Goal: Transaction & Acquisition: Book appointment/travel/reservation

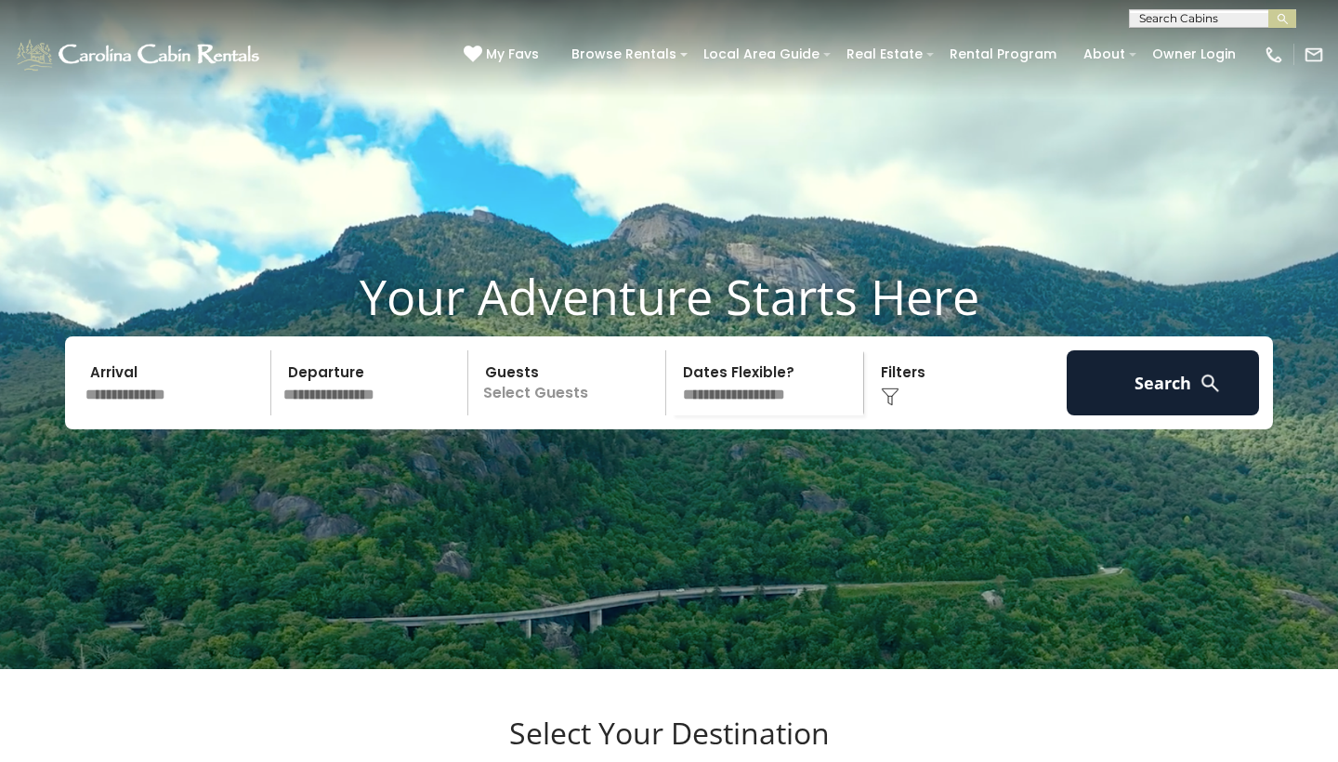
click at [225, 415] on input "text" at bounding box center [175, 382] width 192 height 65
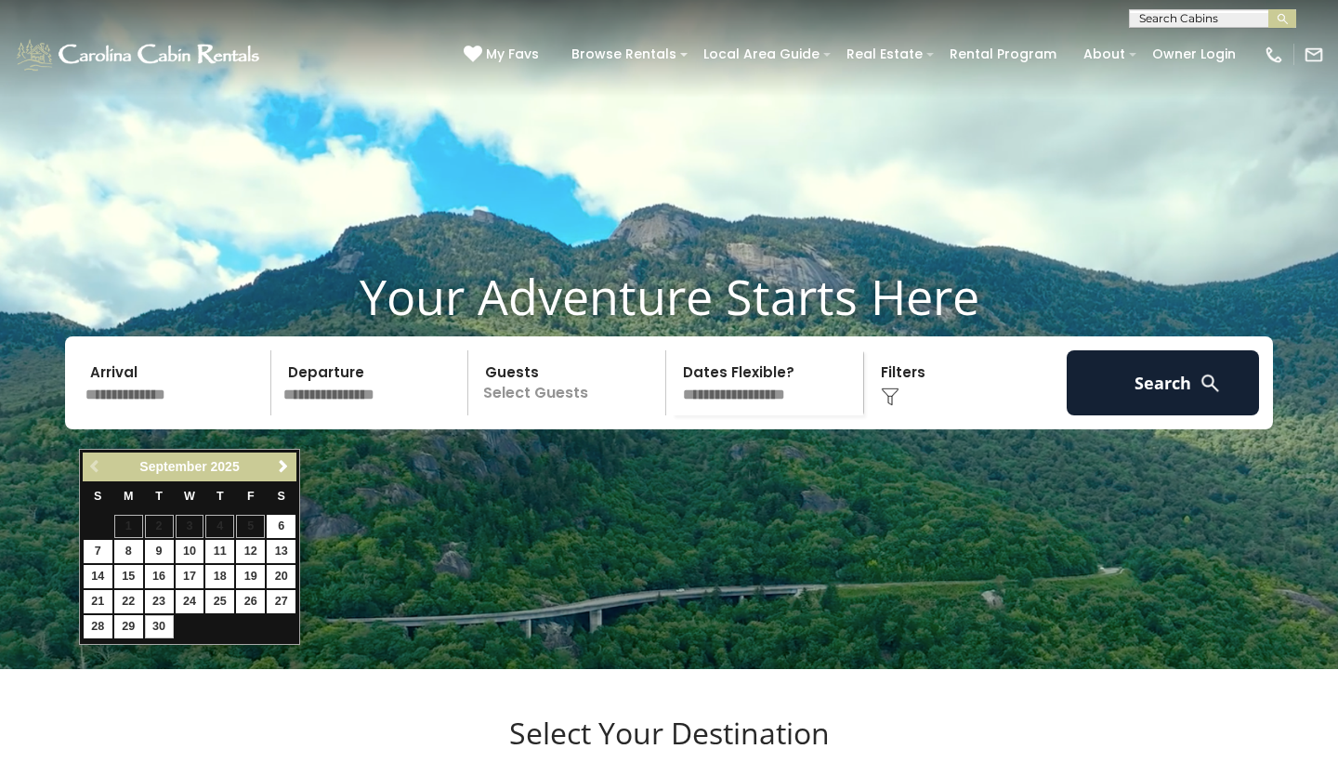
click at [157, 625] on link "30" at bounding box center [159, 626] width 29 height 23
type input "*******"
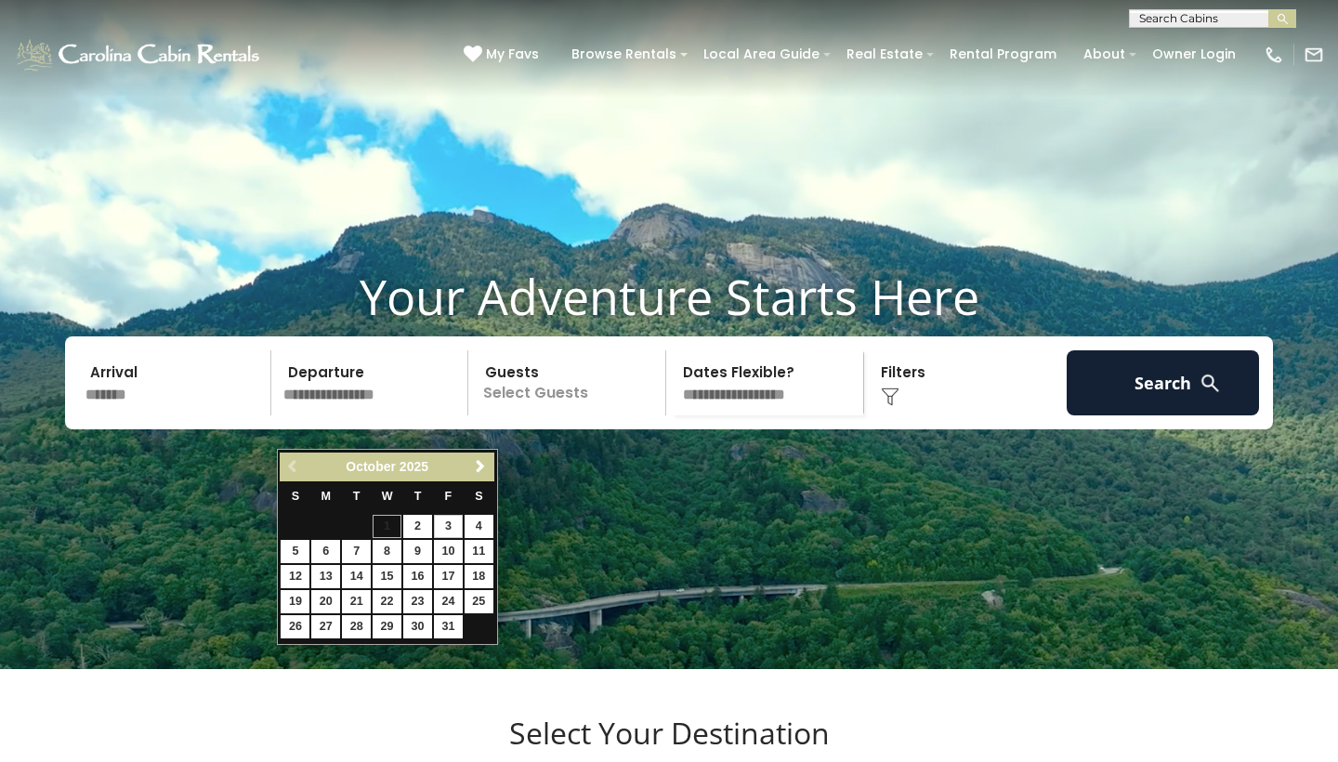
click at [449, 522] on link "3" at bounding box center [448, 526] width 29 height 23
type input "*******"
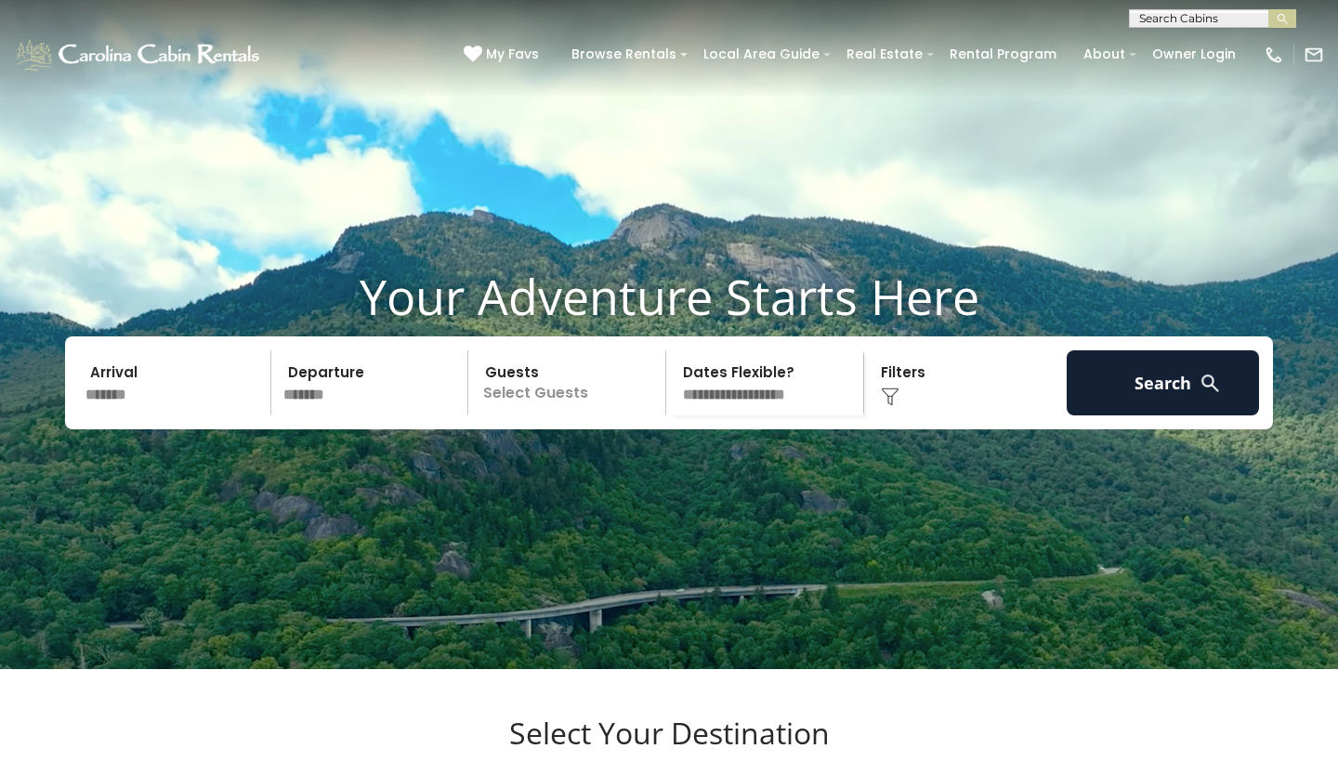
click at [535, 415] on p "Select Guests" at bounding box center [569, 382] width 191 height 65
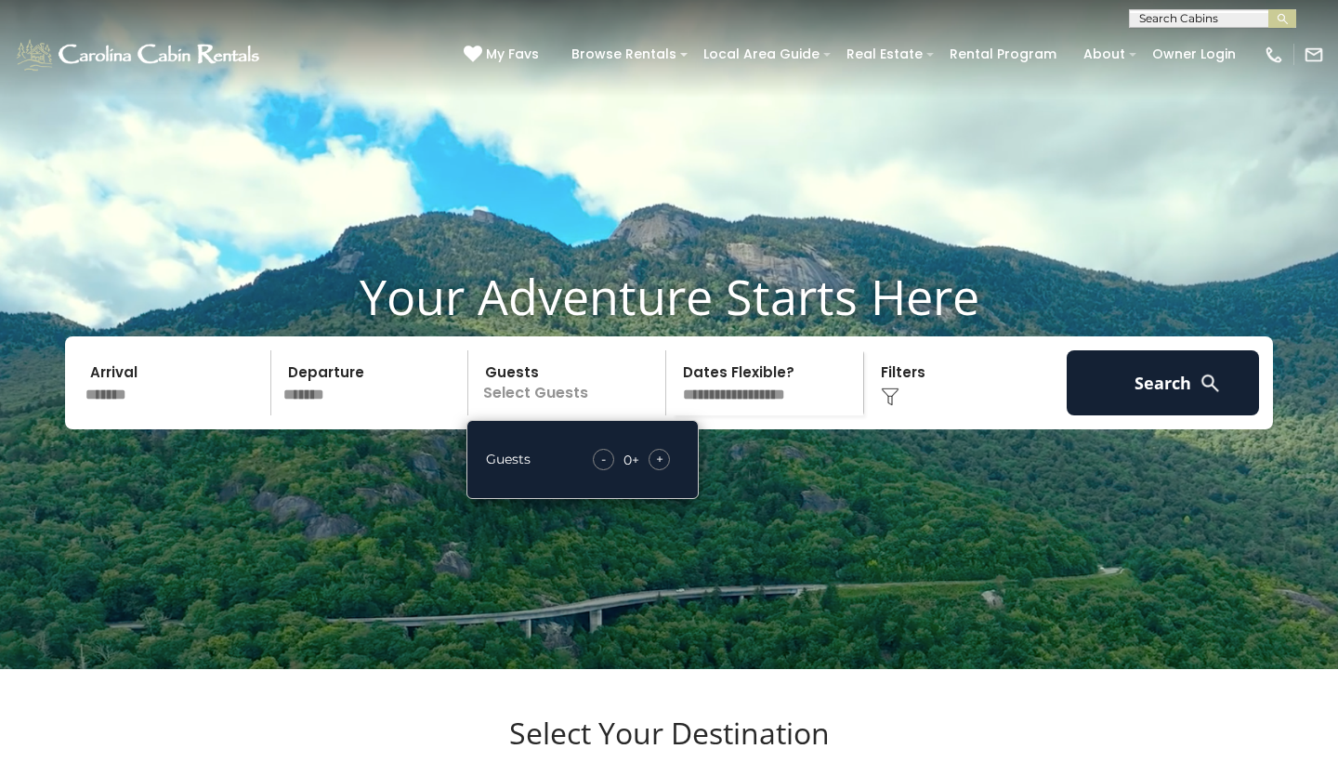
click at [656, 468] on span "+" at bounding box center [659, 459] width 7 height 19
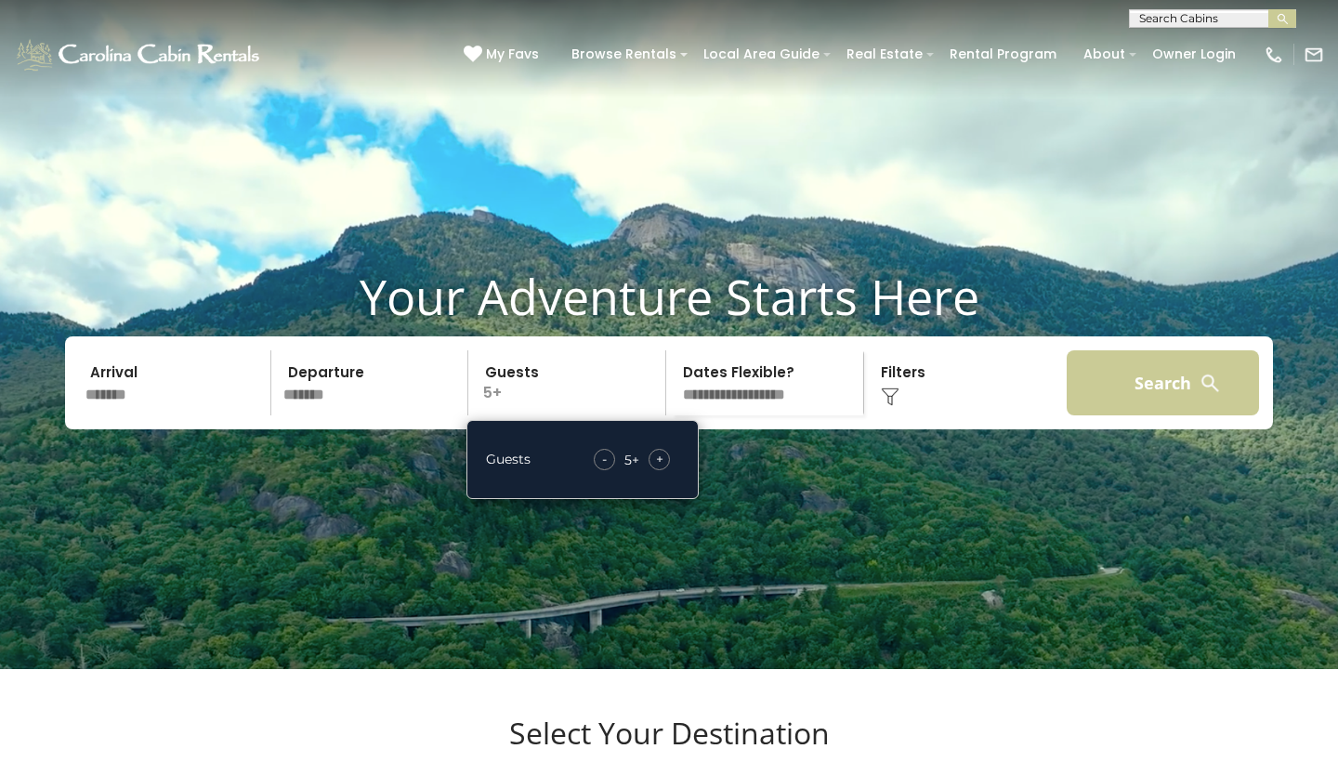
click at [1121, 406] on button "Search" at bounding box center [1163, 382] width 192 height 65
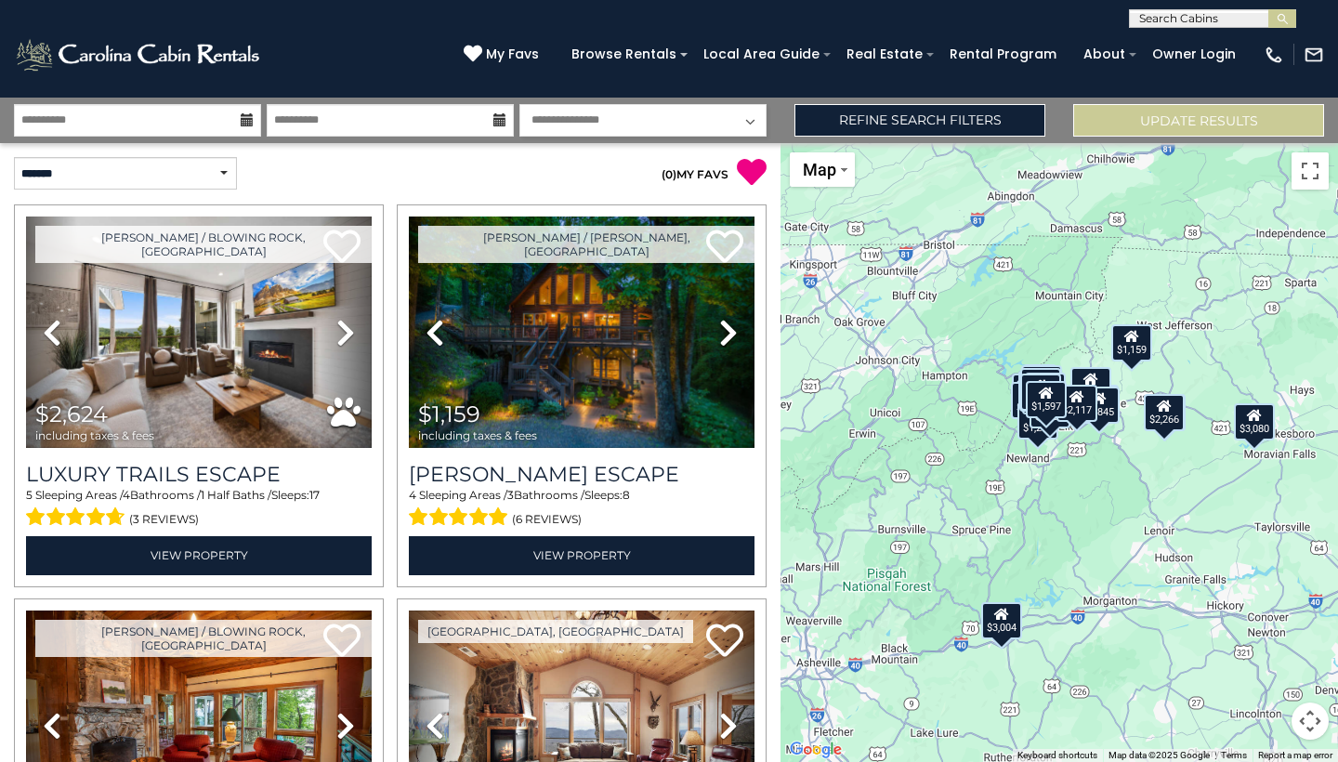
click at [1304, 727] on button "Map camera controls" at bounding box center [1309, 720] width 37 height 37
click at [1274, 629] on button "Zoom in" at bounding box center [1263, 628] width 37 height 37
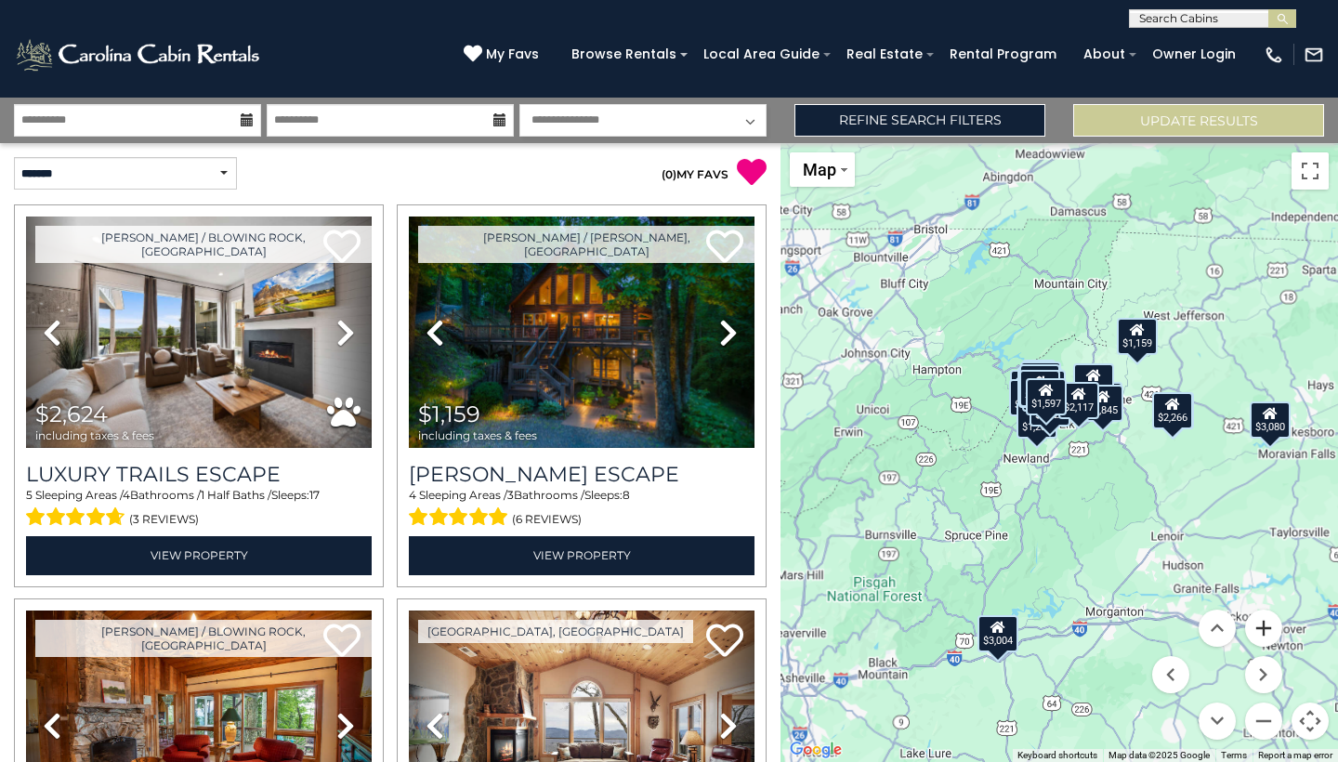
click at [1274, 629] on button "Zoom in" at bounding box center [1263, 628] width 37 height 37
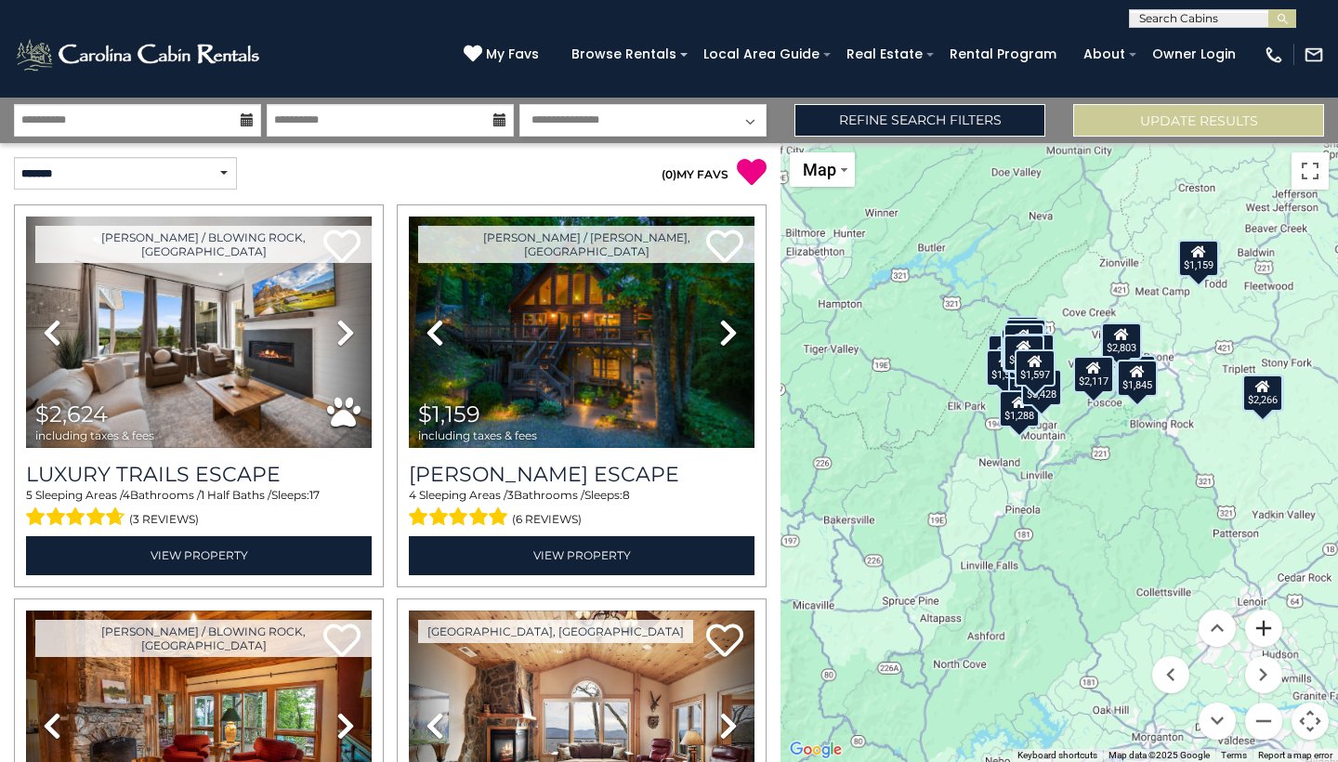
click at [1274, 629] on button "Zoom in" at bounding box center [1263, 628] width 37 height 37
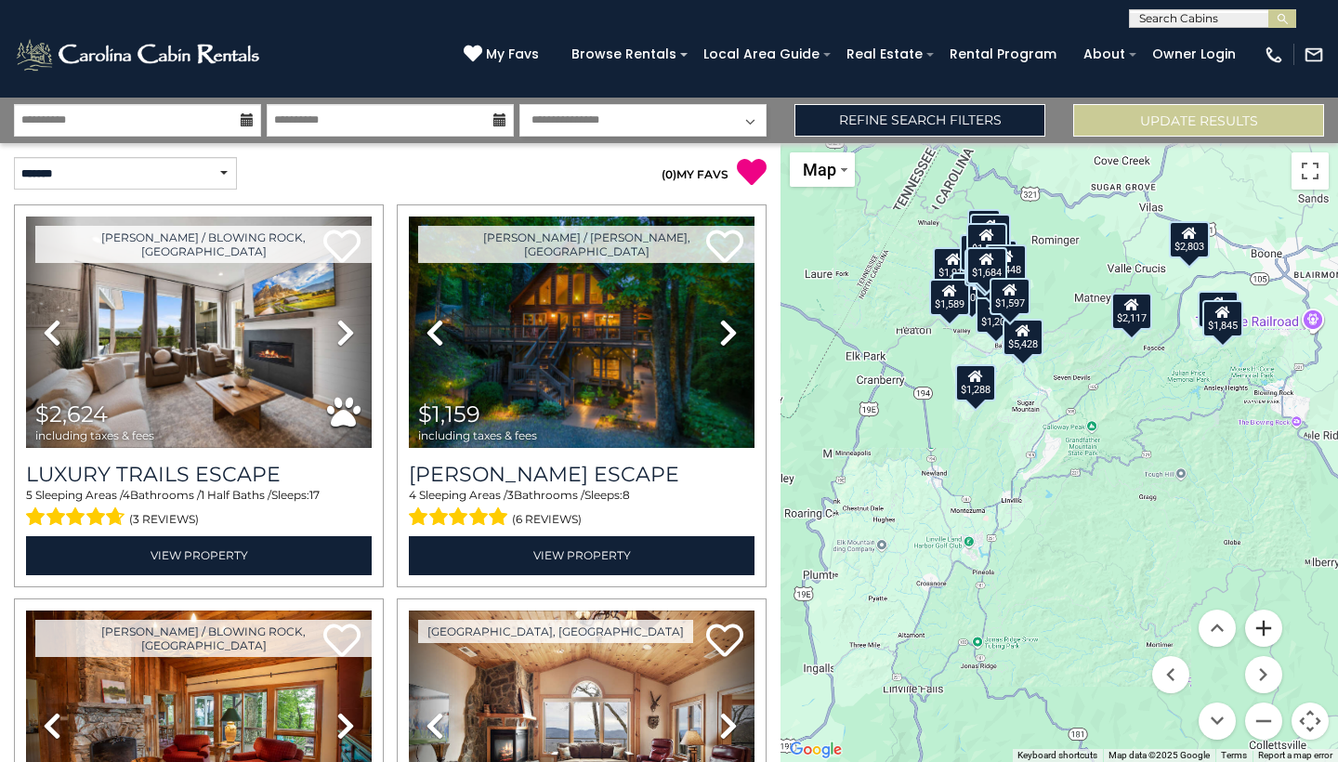
click at [1274, 629] on button "Zoom in" at bounding box center [1263, 628] width 37 height 37
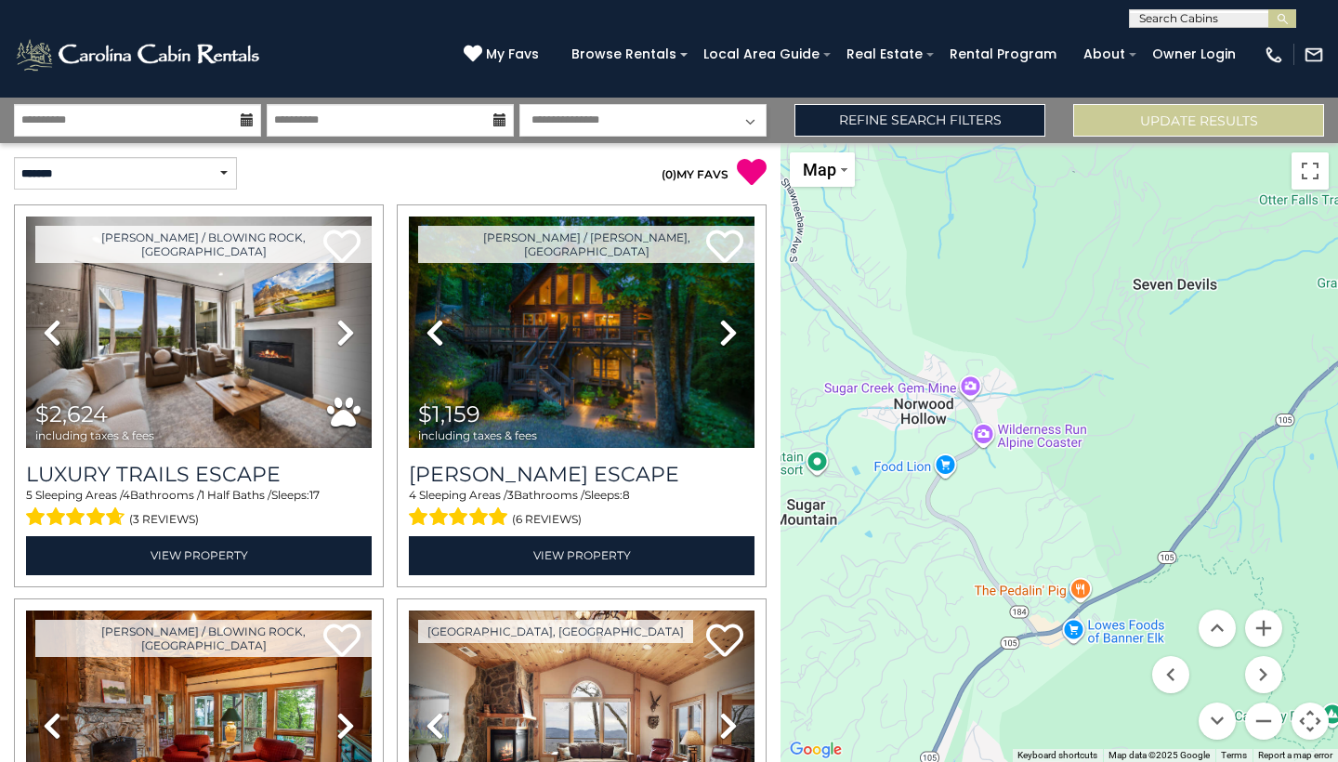
drag, startPoint x: 1068, startPoint y: 226, endPoint x: 1097, endPoint y: 689, distance: 464.6
click at [1097, 689] on div "$2,624 $1,159 $1,267 $1,597 $3,004 $1,910 $2,086 $1,961 $1,859 $1,589 $3,080 $2…" at bounding box center [1058, 452] width 557 height 619
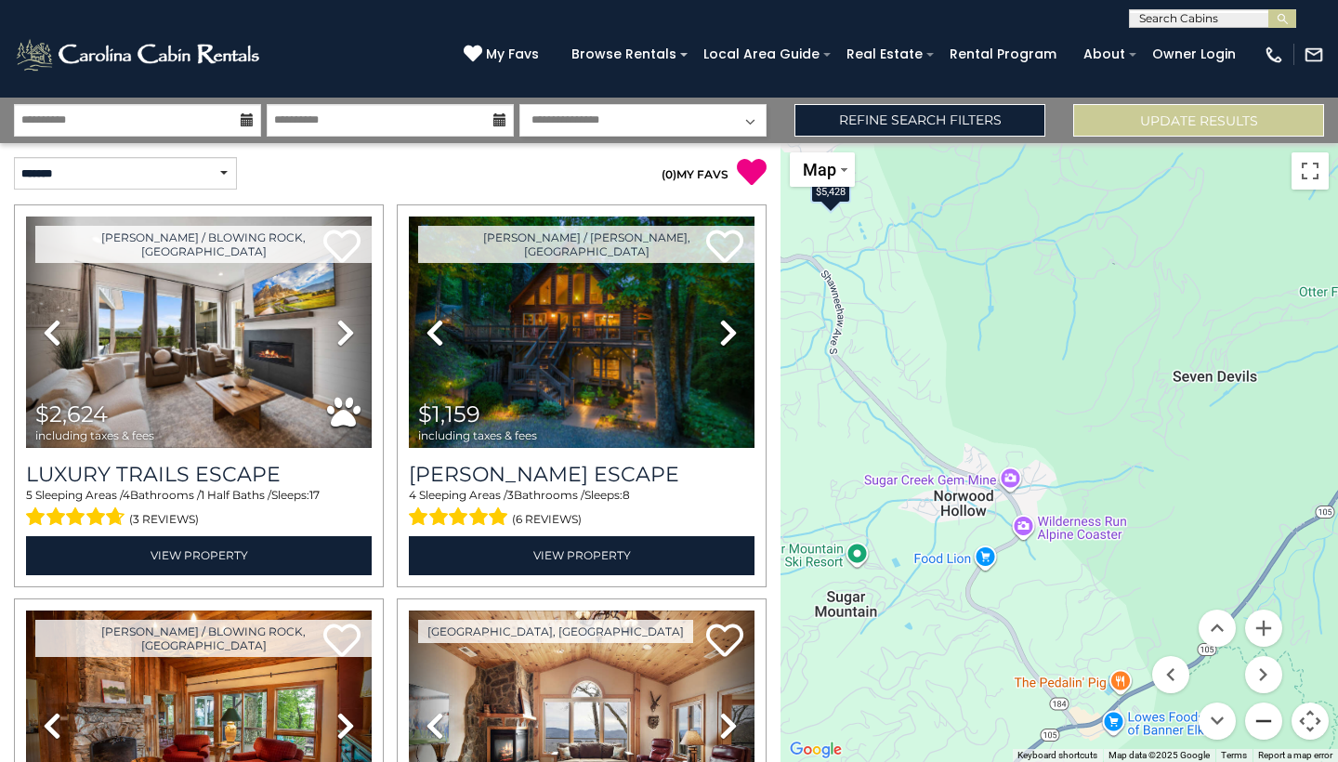
click at [1263, 727] on button "Zoom out" at bounding box center [1263, 720] width 37 height 37
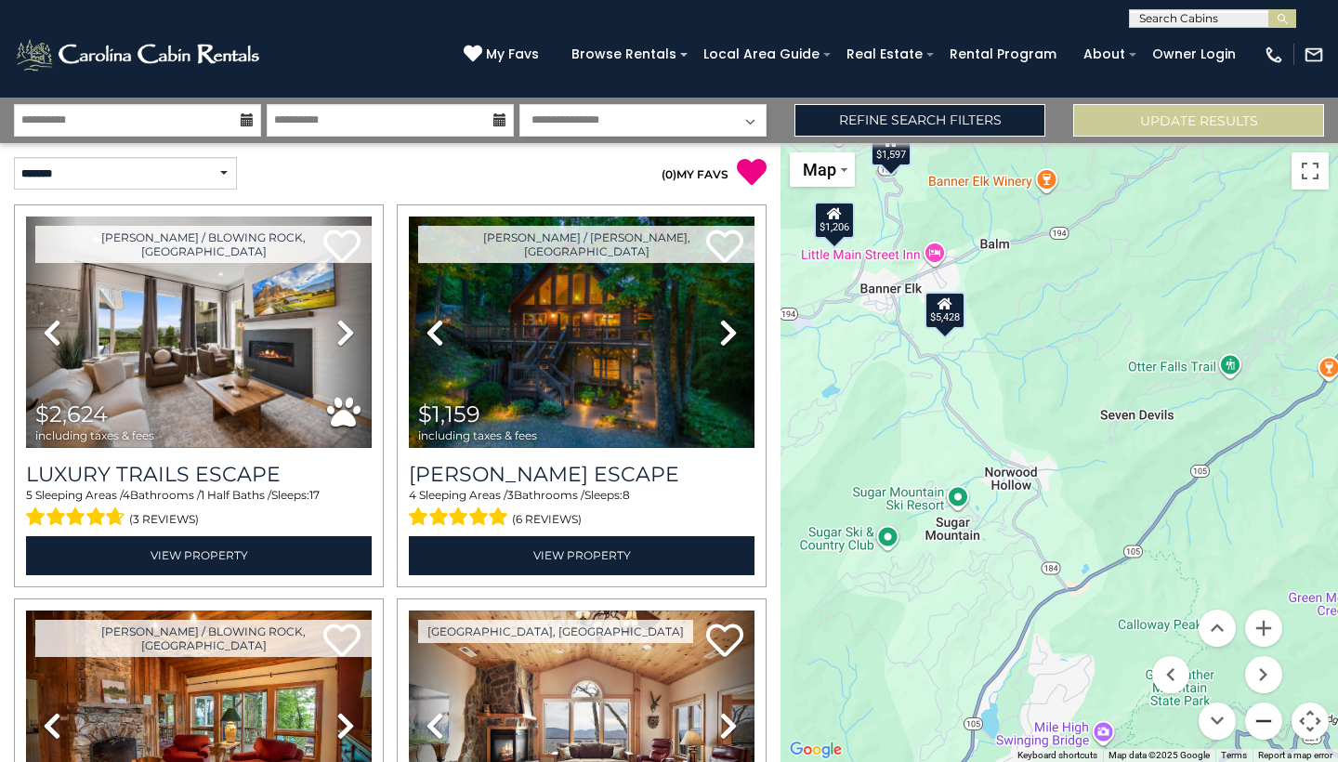
click at [1263, 727] on button "Zoom out" at bounding box center [1263, 720] width 37 height 37
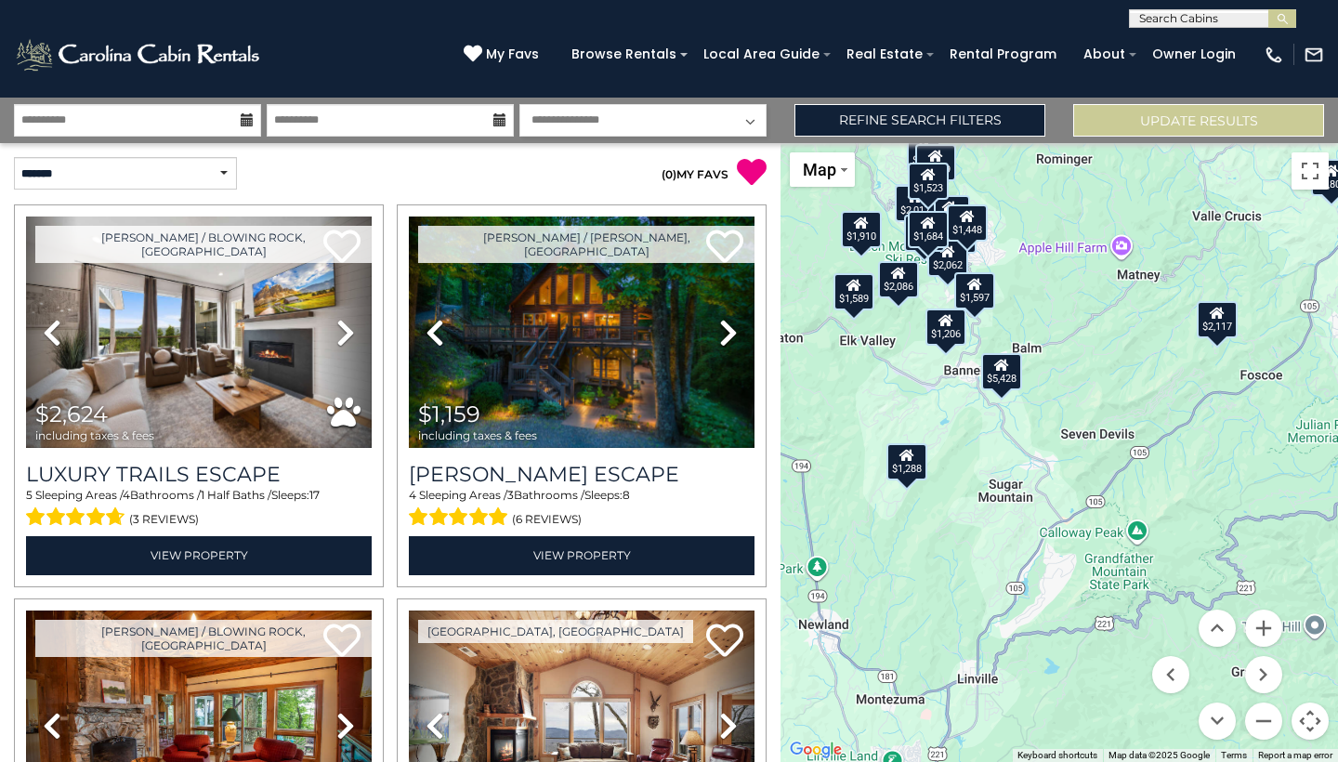
click at [985, 298] on div "$1,597" at bounding box center [974, 290] width 41 height 37
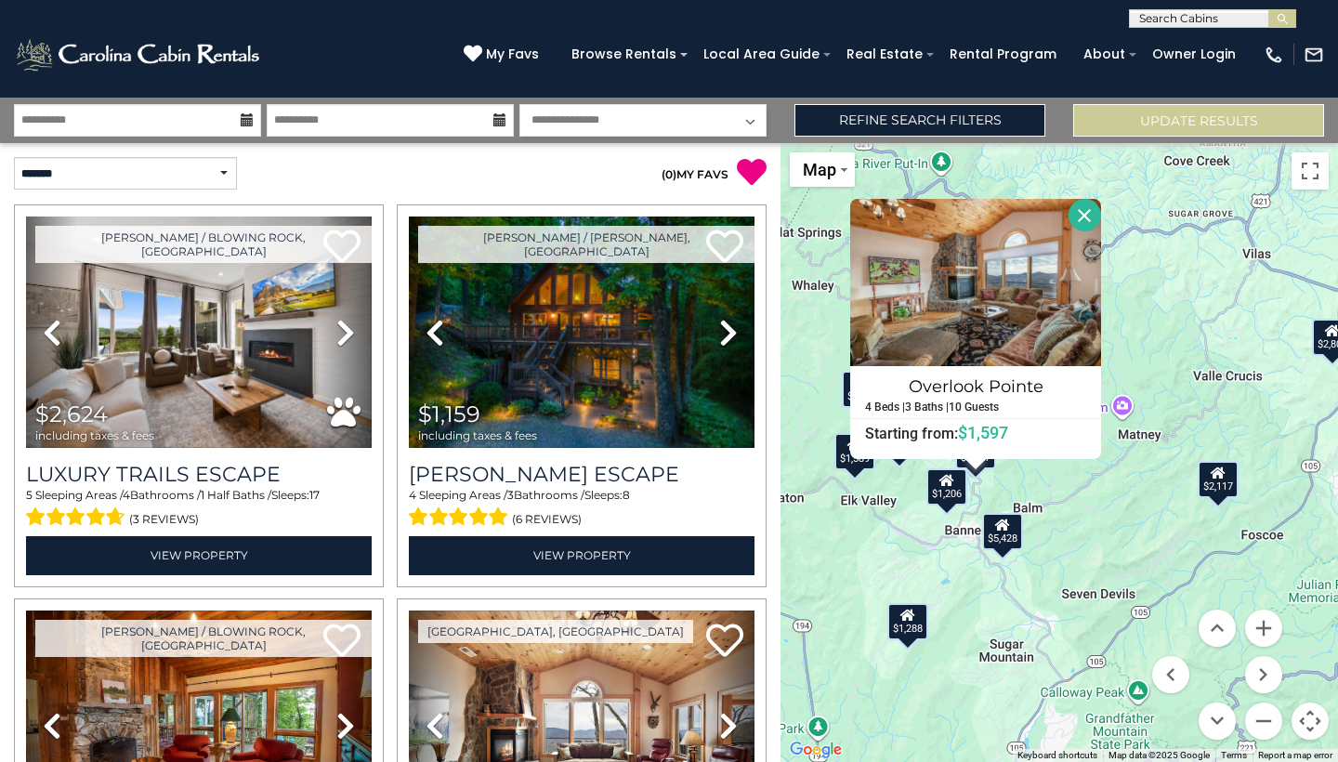
click at [953, 484] on icon at bounding box center [946, 480] width 15 height 13
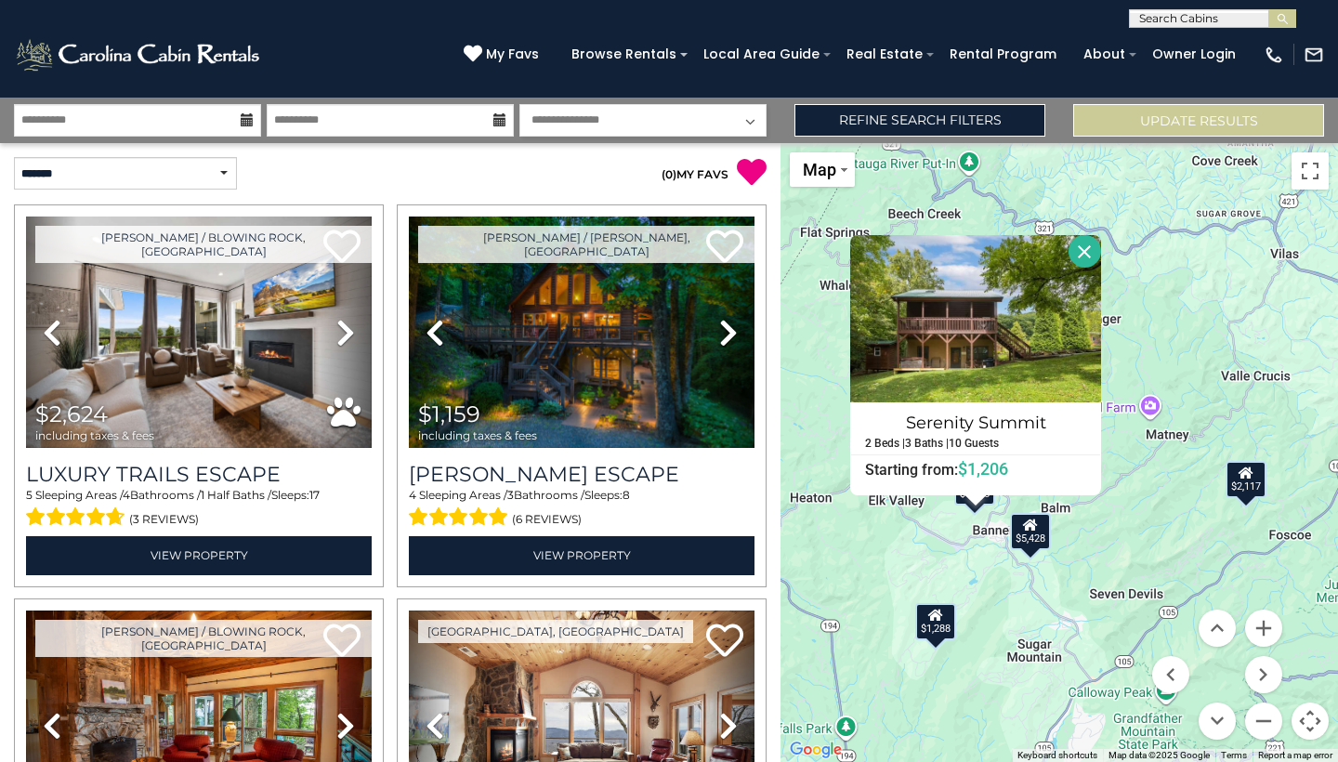
click at [946, 625] on div "$1,288" at bounding box center [935, 621] width 41 height 37
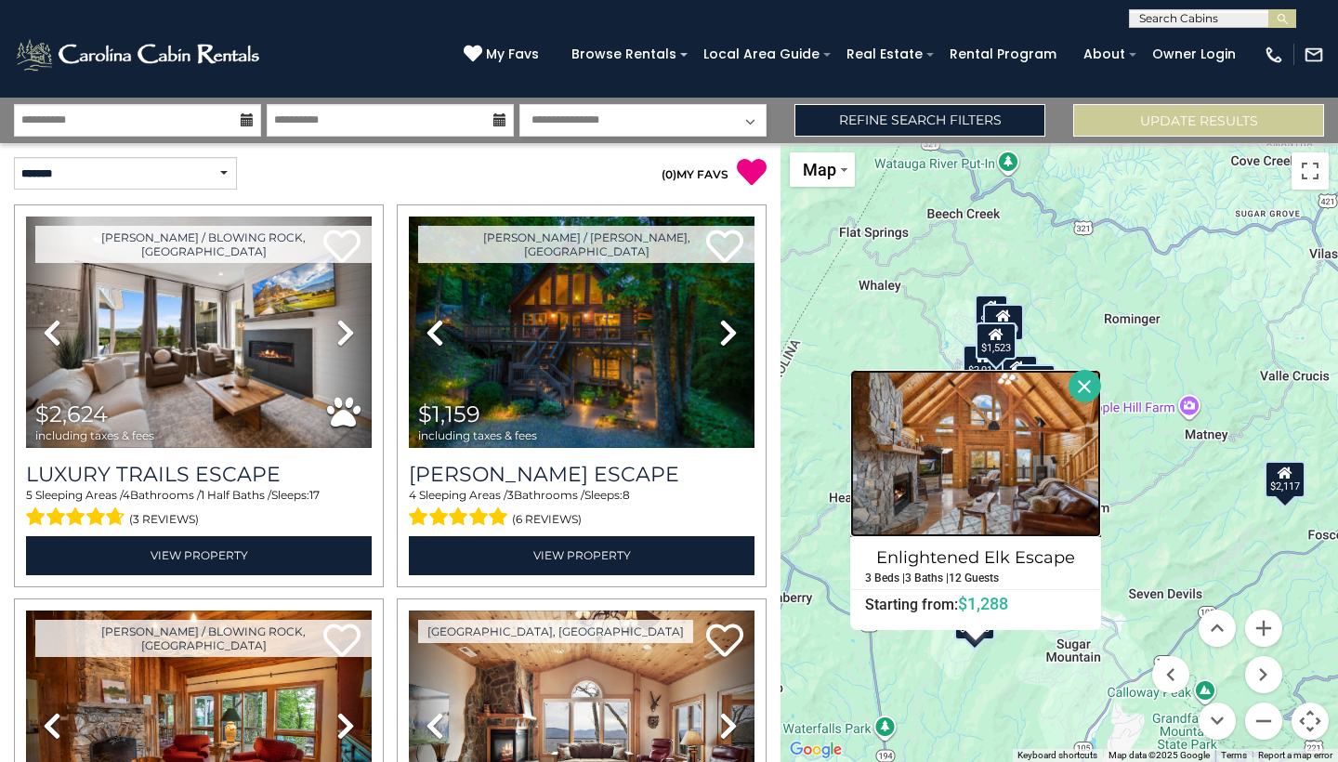
click at [1011, 459] on img at bounding box center [975, 453] width 251 height 167
click at [1100, 395] on button "Close" at bounding box center [1084, 386] width 33 height 33
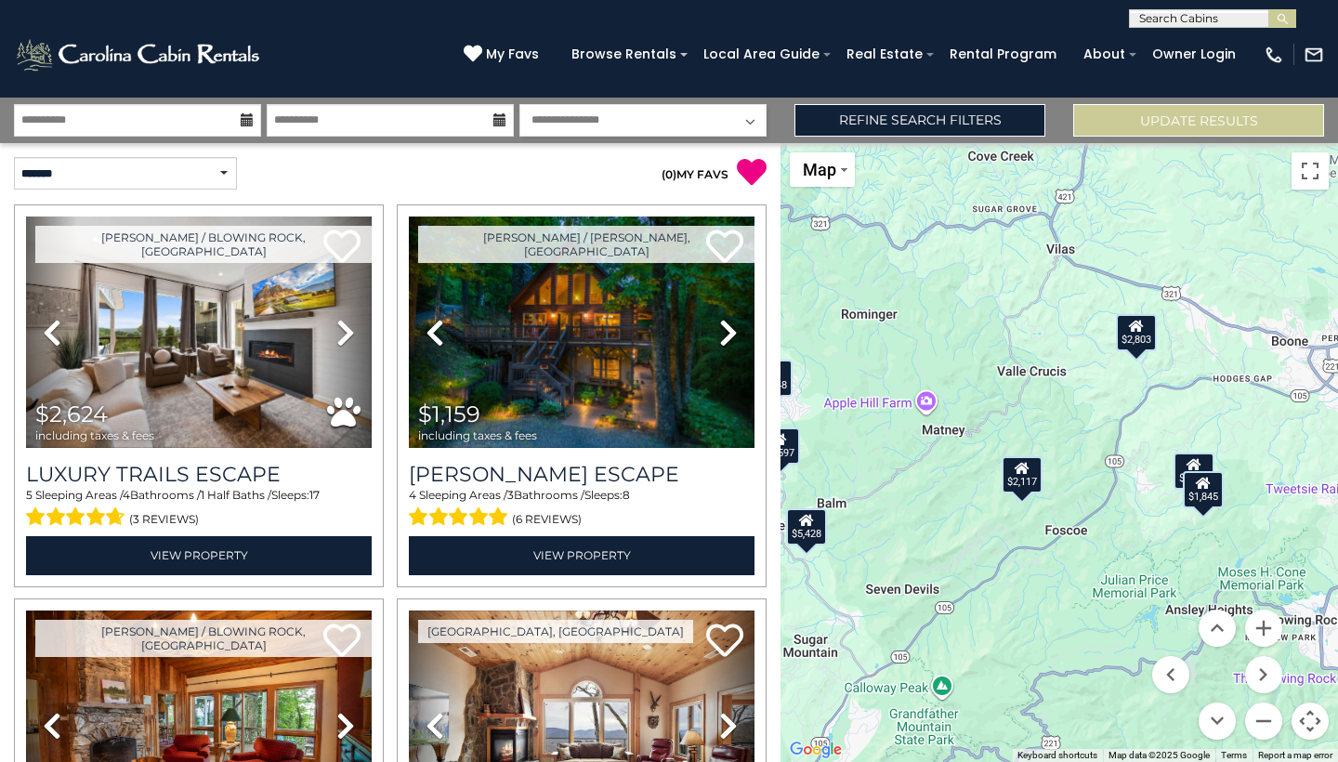
drag, startPoint x: 1129, startPoint y: 407, endPoint x: 861, endPoint y: 402, distance: 267.6
click at [861, 402] on div "$2,624 $1,159 $1,267 $1,597 $3,004 $1,910 $2,086 $1,961 $1,859 $1,589 $3,080 $2…" at bounding box center [1058, 452] width 557 height 619
click at [1207, 485] on icon at bounding box center [1203, 483] width 15 height 13
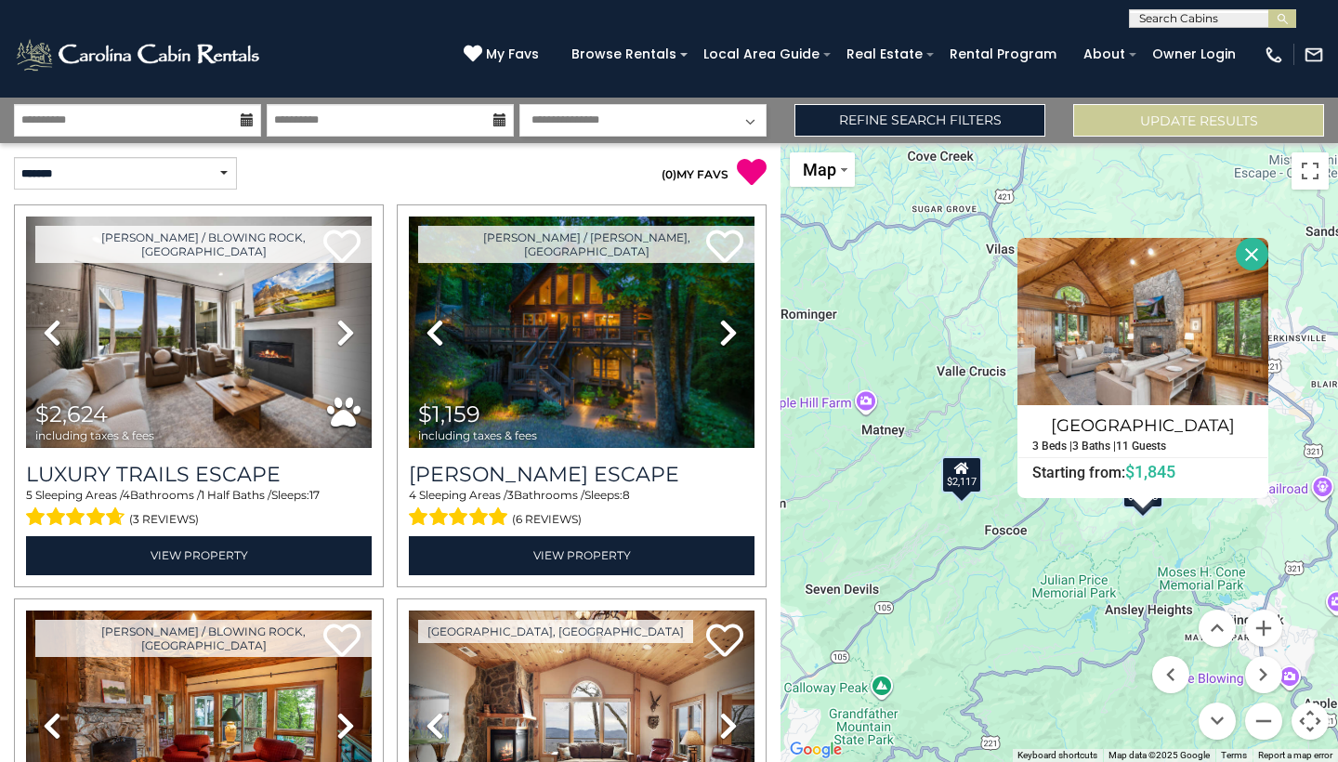
click at [1198, 543] on div "$2,624 $1,159 $1,267 $1,597 $3,004 $1,910 $2,086 $1,961 $1,859 $1,589 $3,080 $2…" at bounding box center [1058, 452] width 557 height 619
click at [1265, 259] on button "Close" at bounding box center [1252, 254] width 33 height 33
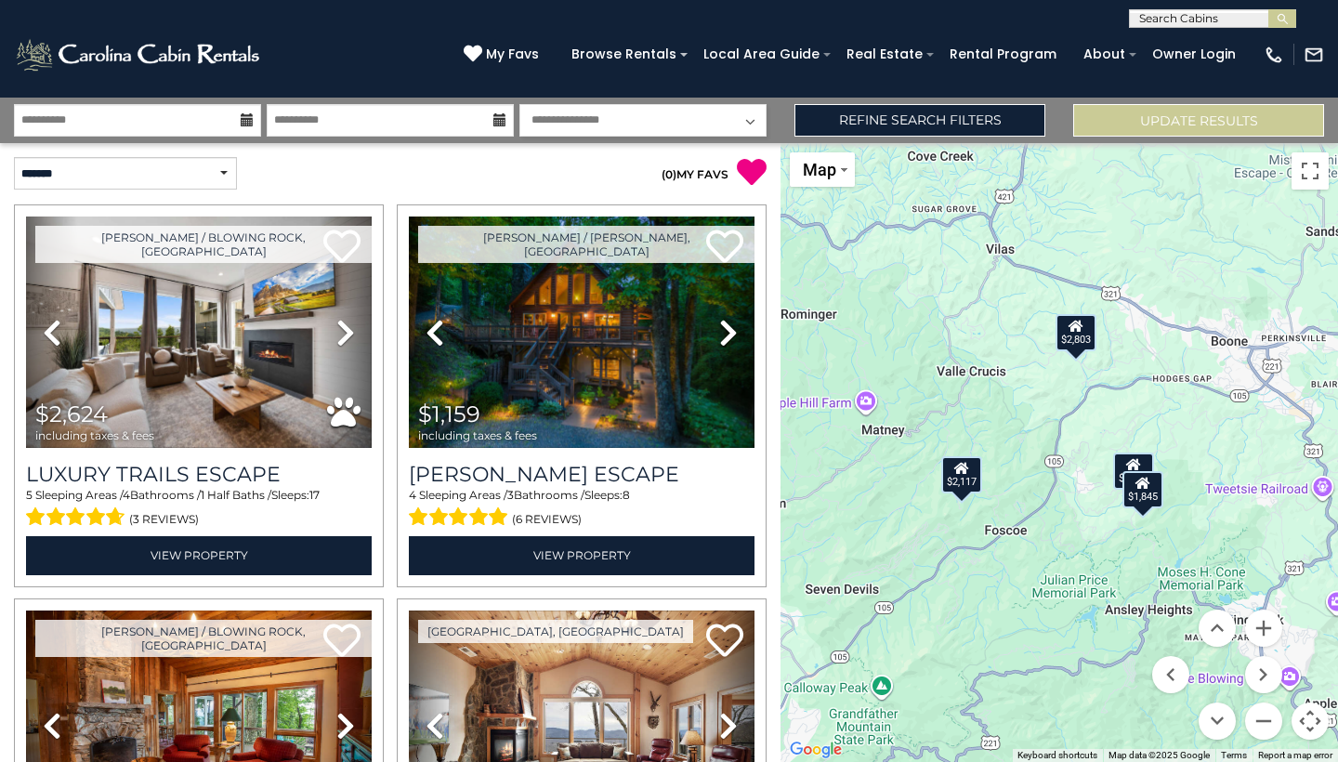
click at [1137, 460] on icon at bounding box center [1133, 464] width 15 height 13
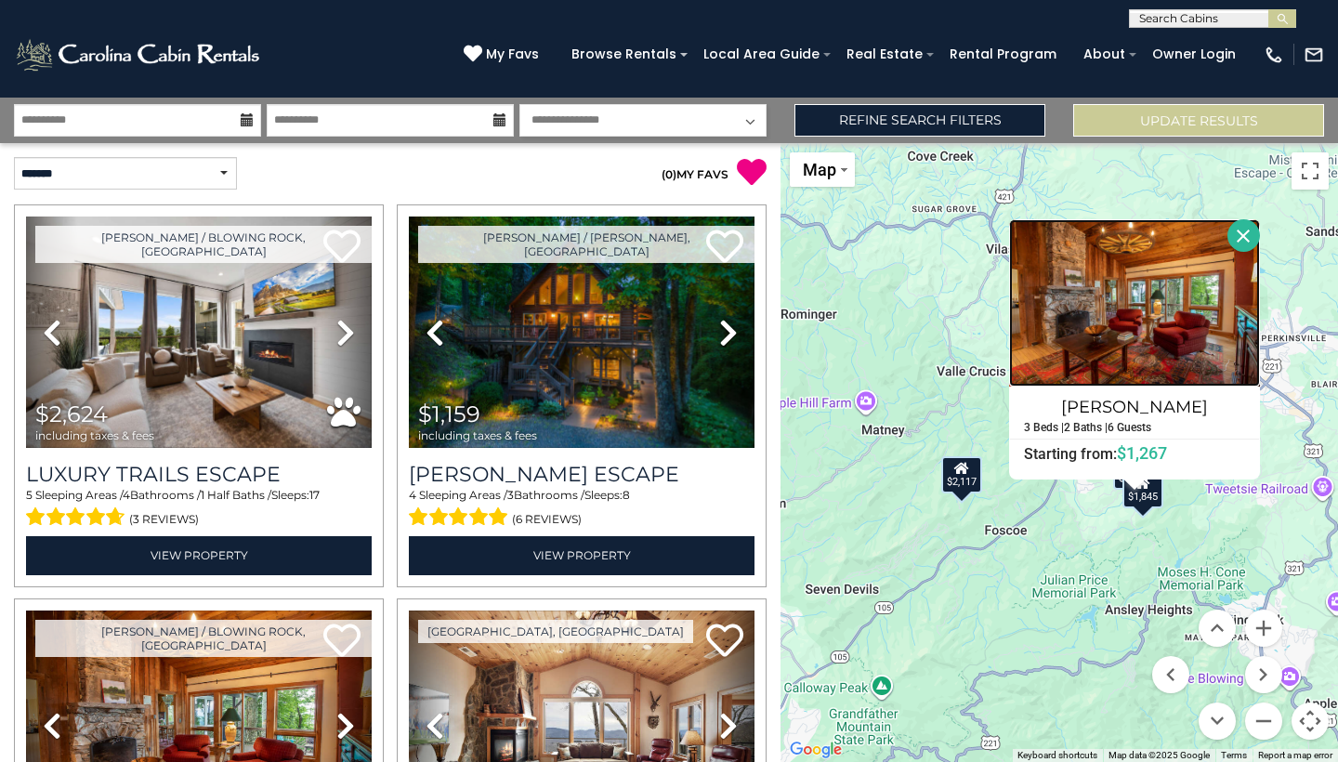
click at [1151, 354] on img at bounding box center [1134, 302] width 251 height 167
click at [1178, 22] on input "text" at bounding box center [1211, 22] width 163 height 19
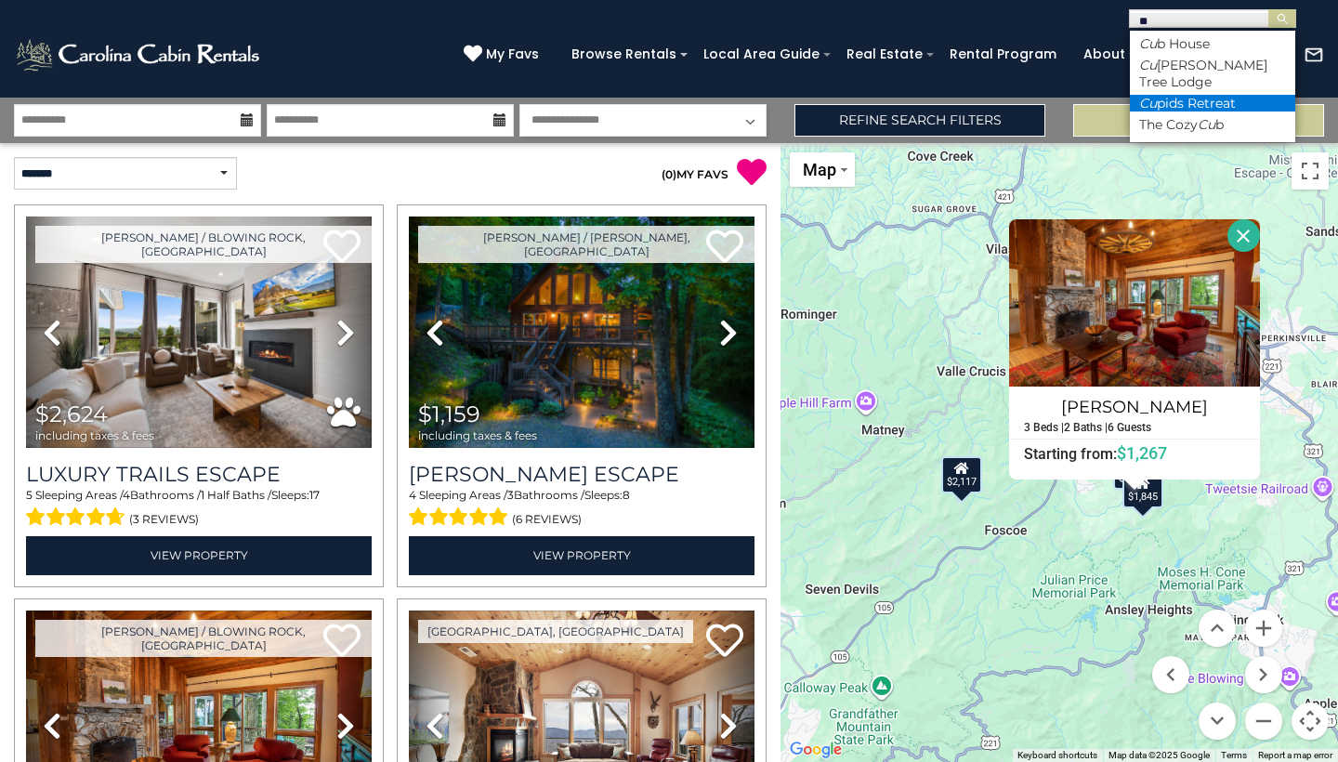
type input "**"
click at [1212, 95] on li "Cu pids Retreat" at bounding box center [1212, 103] width 165 height 17
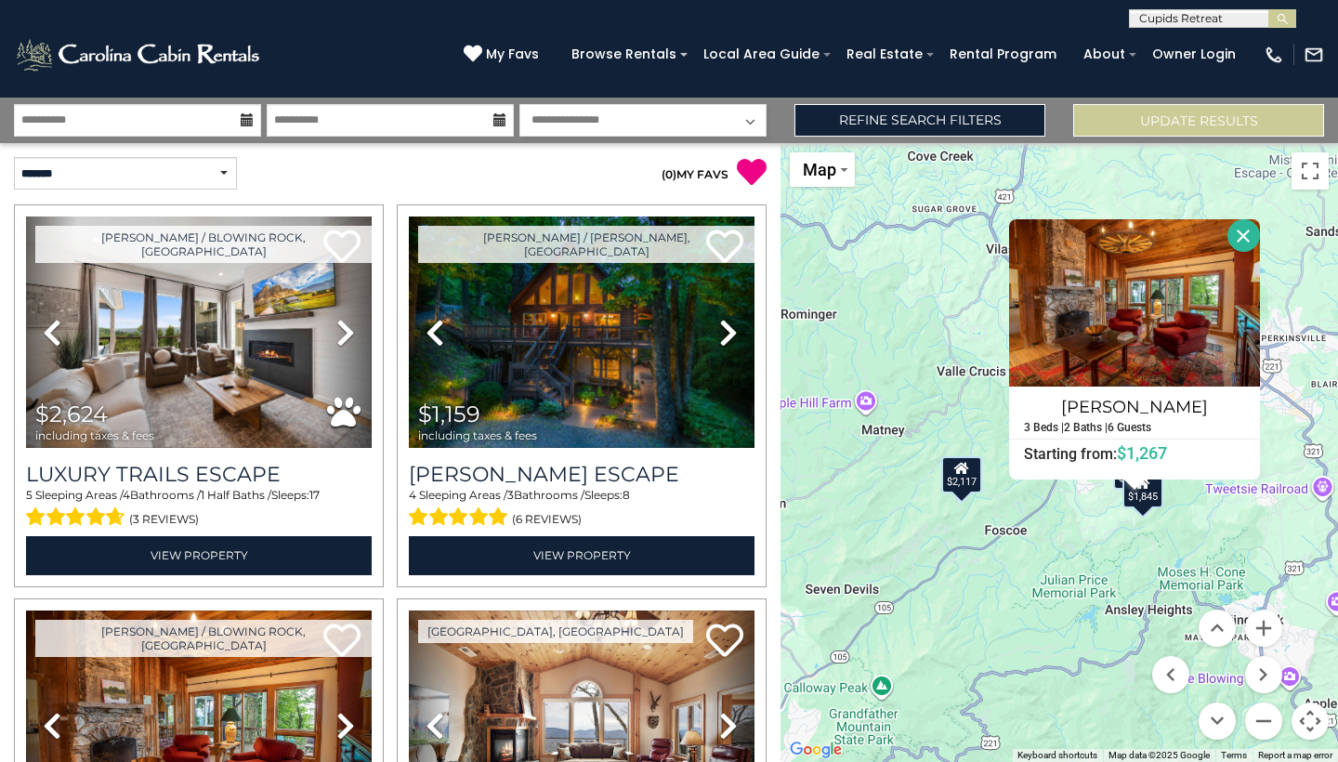
click at [1252, 23] on input "text" at bounding box center [1211, 22] width 163 height 19
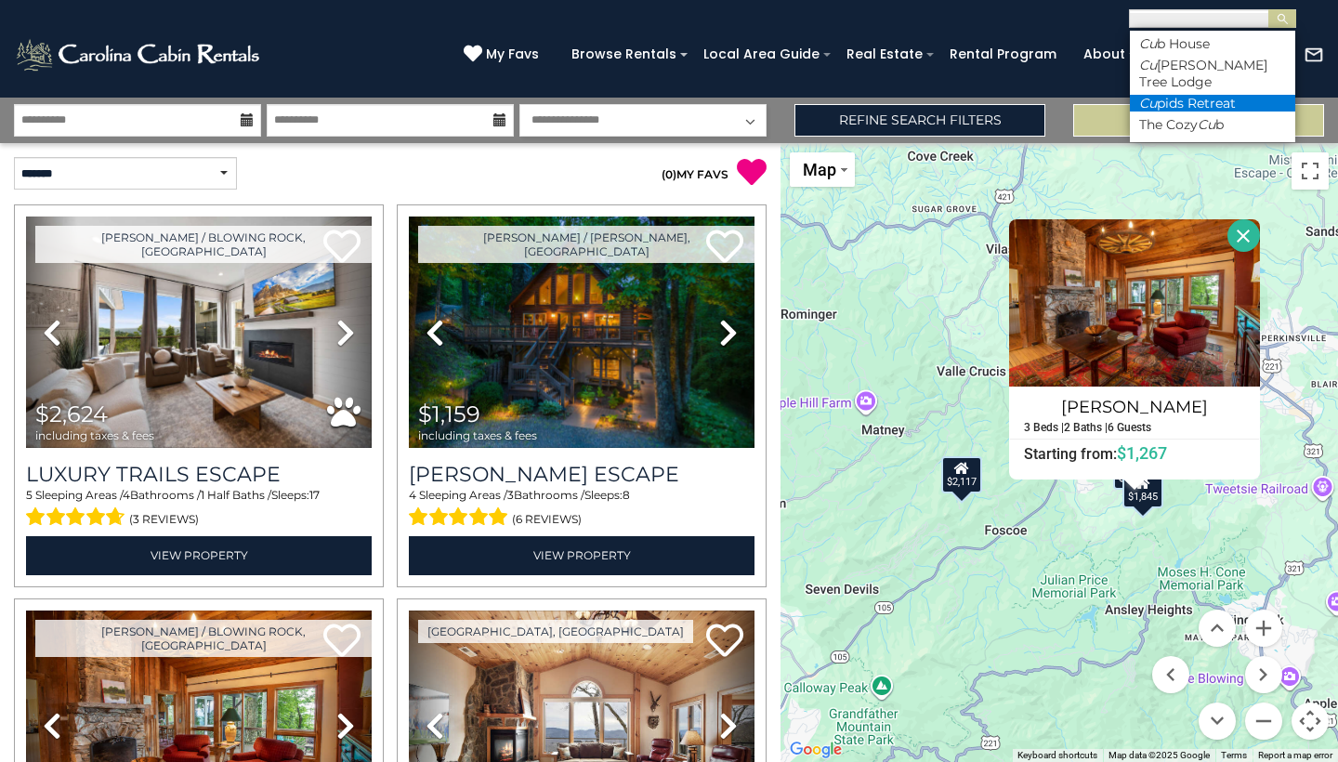
click at [1210, 95] on li "Cu pids Retreat" at bounding box center [1212, 103] width 165 height 17
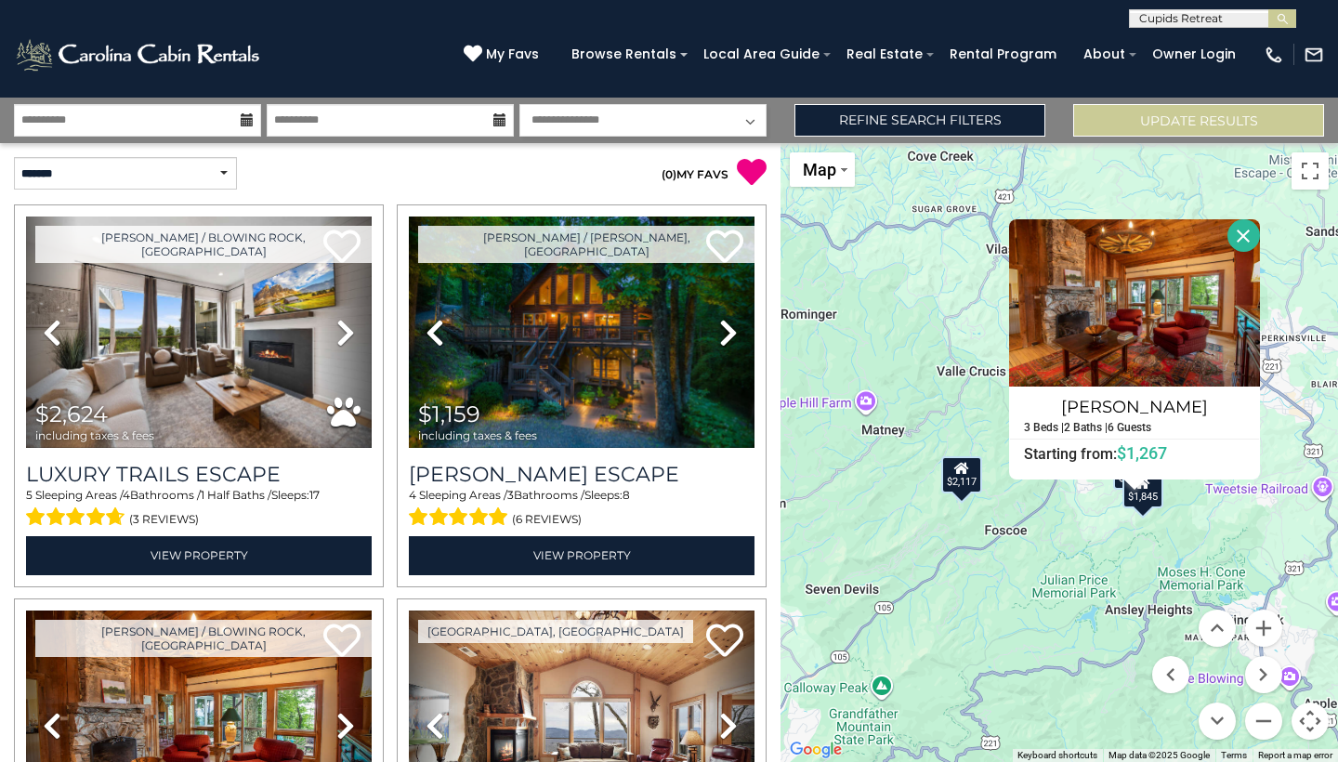
click at [537, 50] on span "My Favs" at bounding box center [512, 55] width 53 height 20
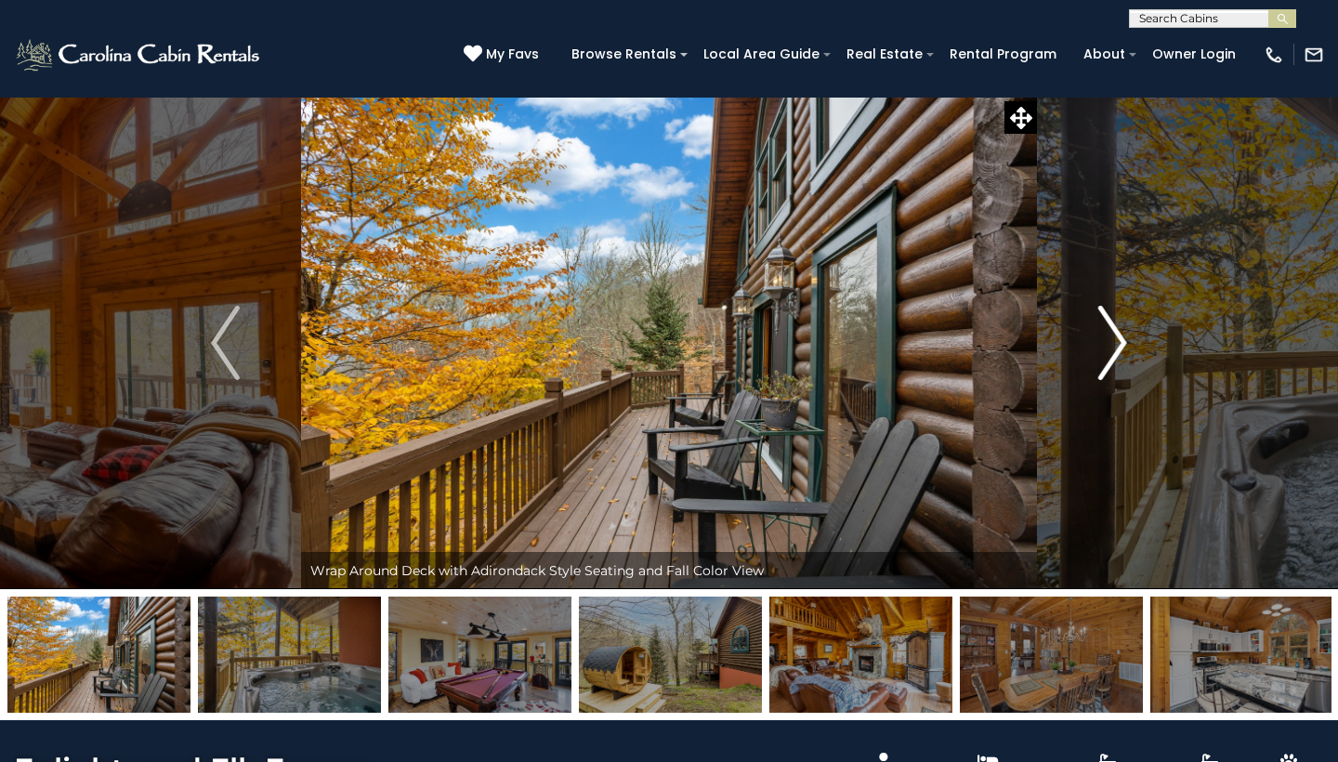
click at [1120, 340] on img "Next" at bounding box center [1112, 343] width 28 height 74
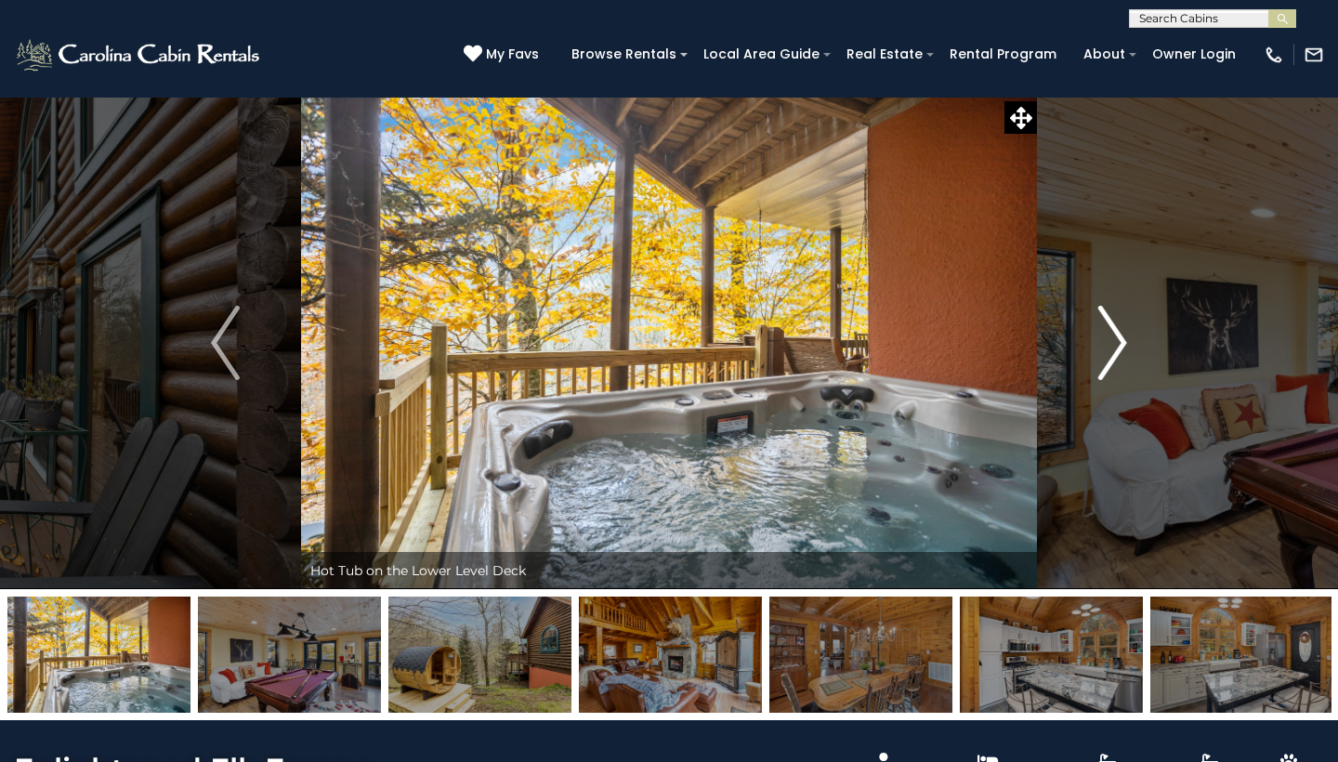
click at [1120, 340] on img "Next" at bounding box center [1112, 343] width 28 height 74
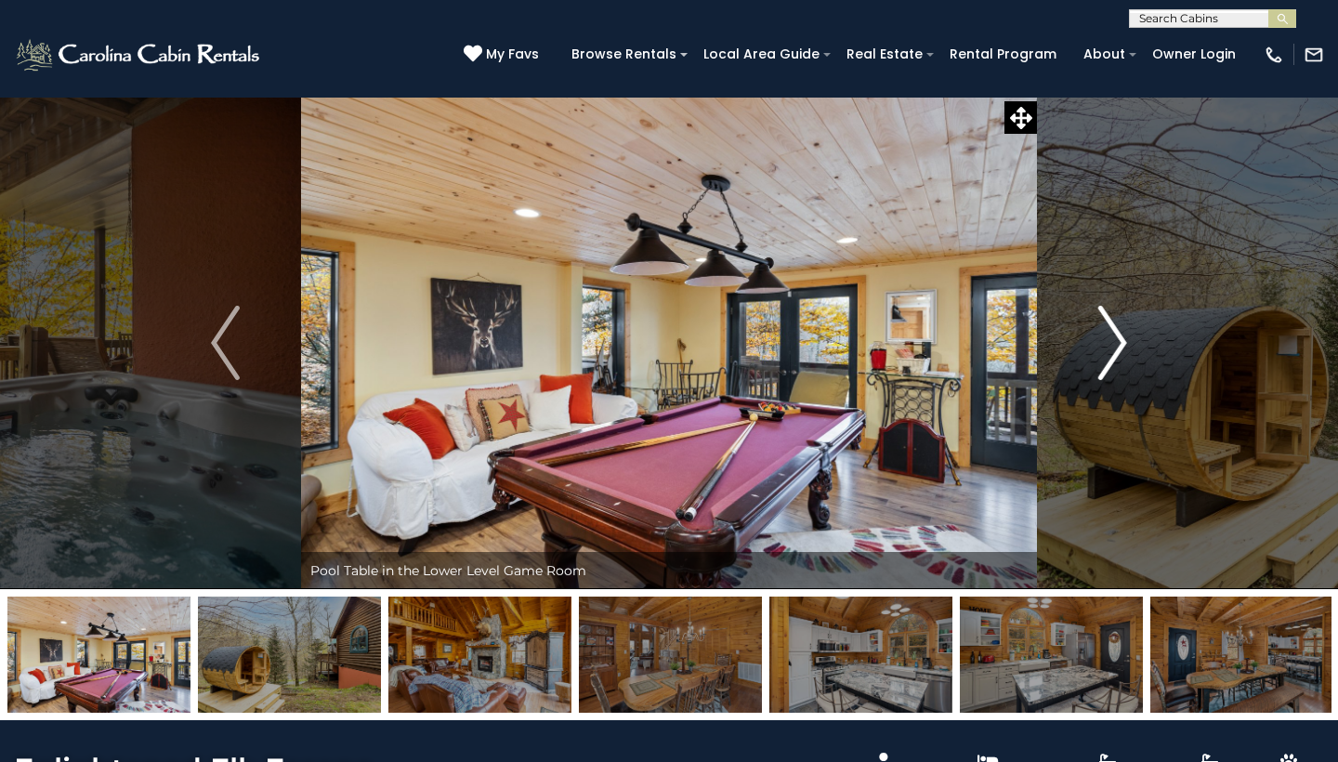
click at [1120, 340] on img "Next" at bounding box center [1112, 343] width 28 height 74
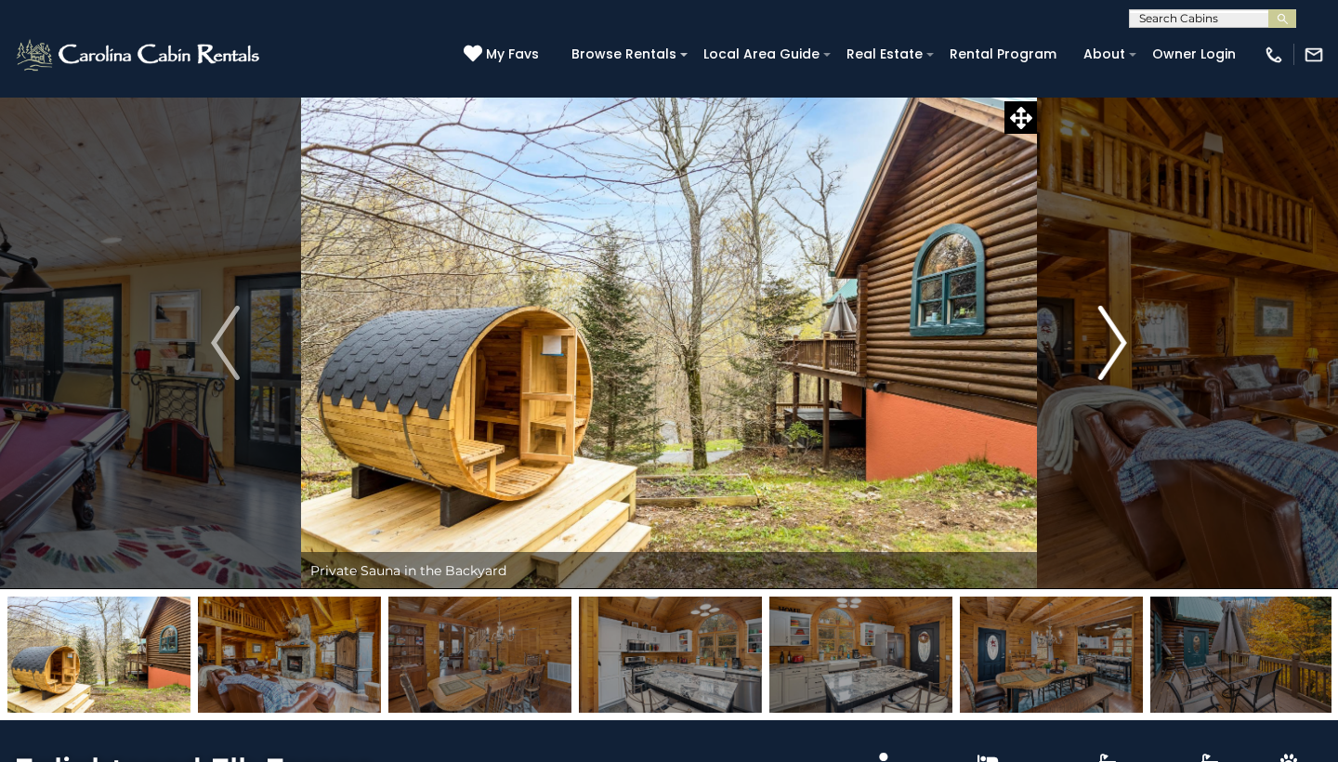
click at [1120, 340] on img "Next" at bounding box center [1112, 343] width 28 height 74
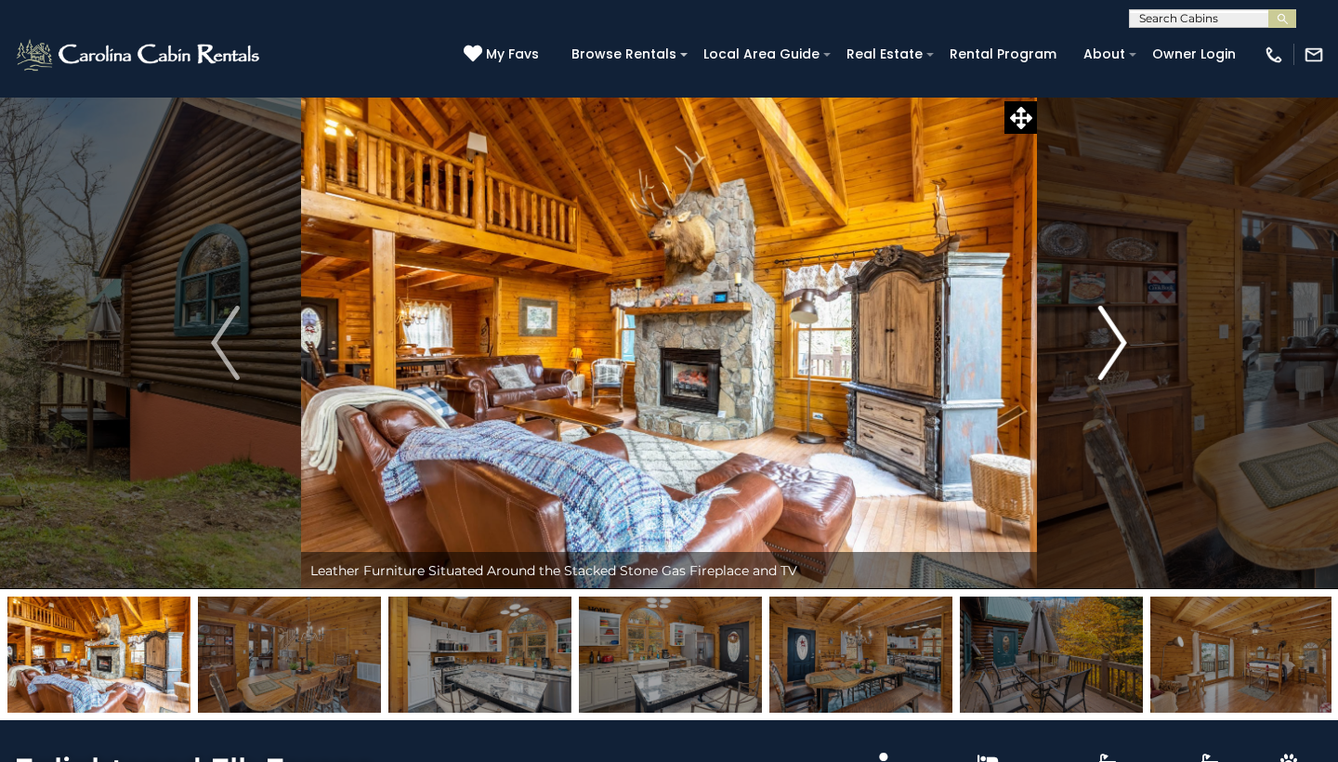
click at [1120, 340] on img "Next" at bounding box center [1112, 343] width 28 height 74
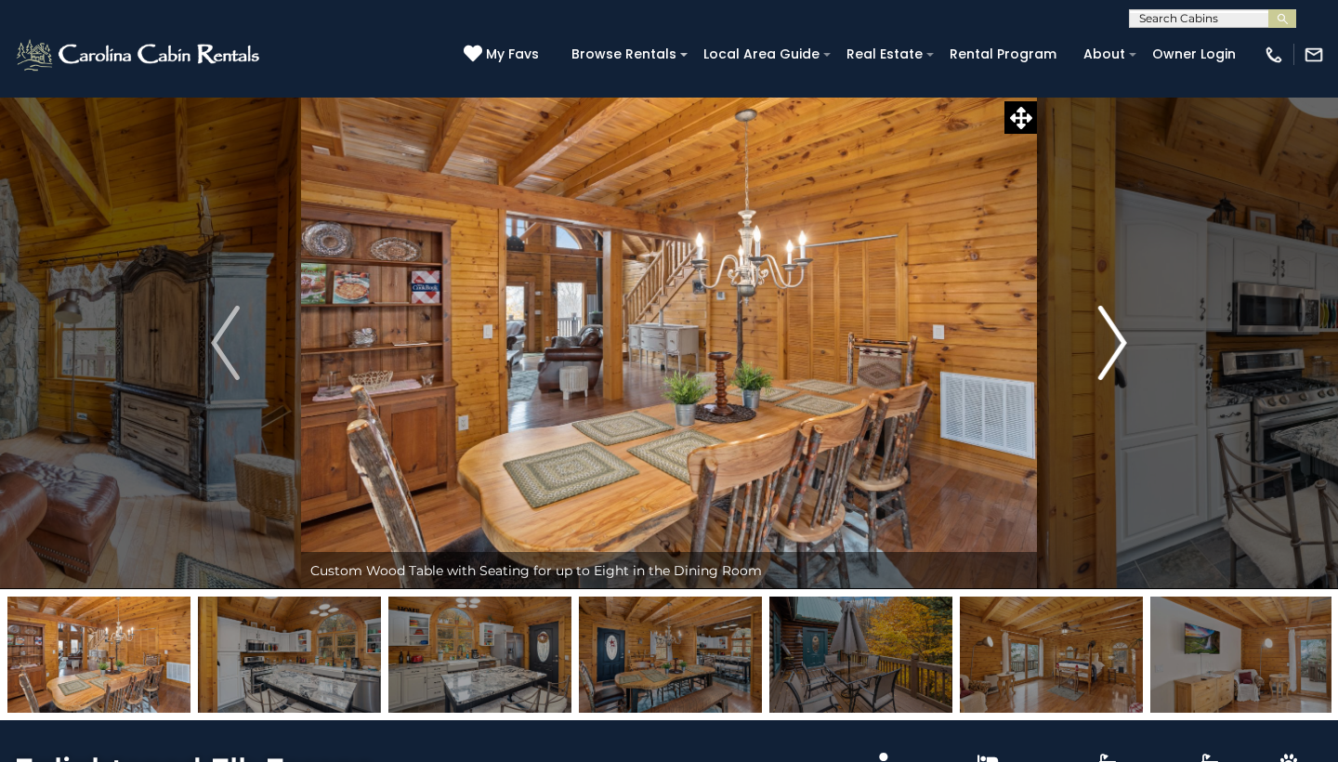
click at [1120, 340] on img "Next" at bounding box center [1112, 343] width 28 height 74
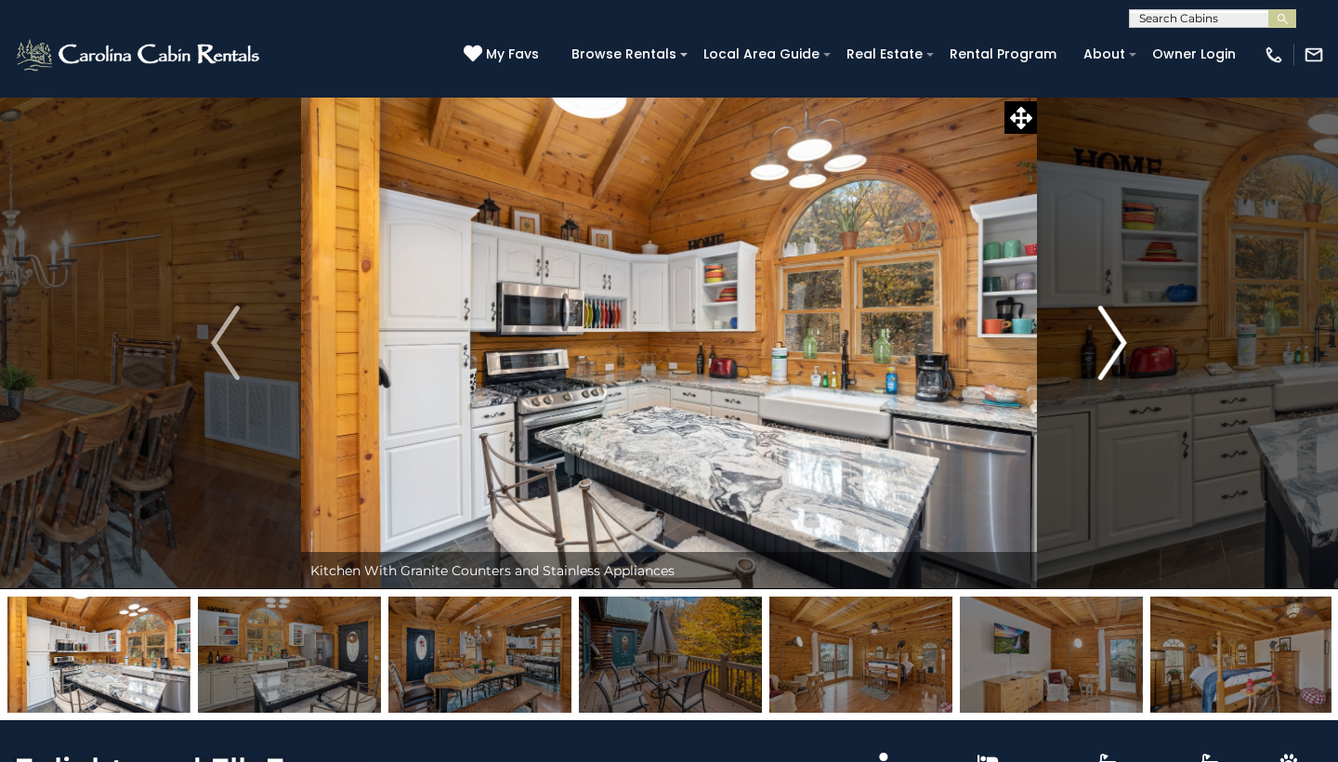
click at [1120, 340] on img "Next" at bounding box center [1112, 343] width 28 height 74
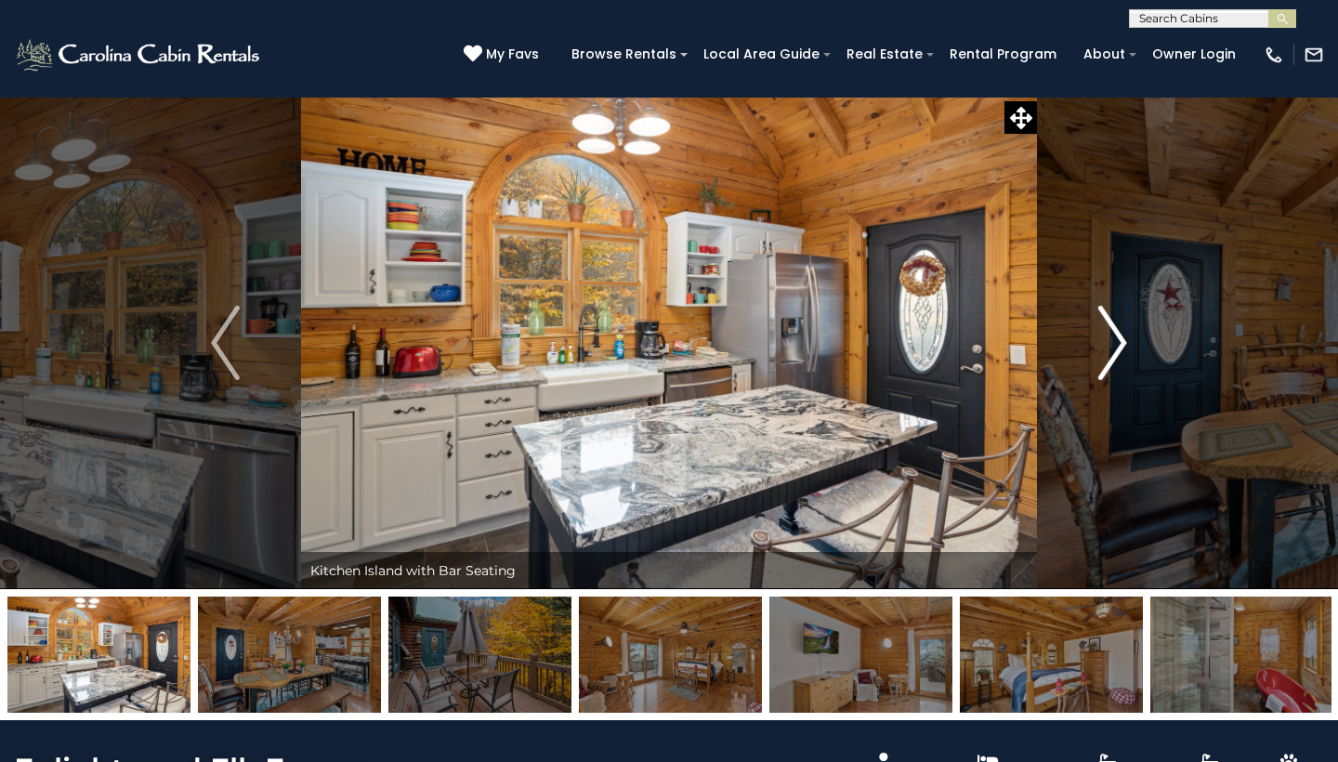
click at [1120, 340] on img "Next" at bounding box center [1112, 343] width 28 height 74
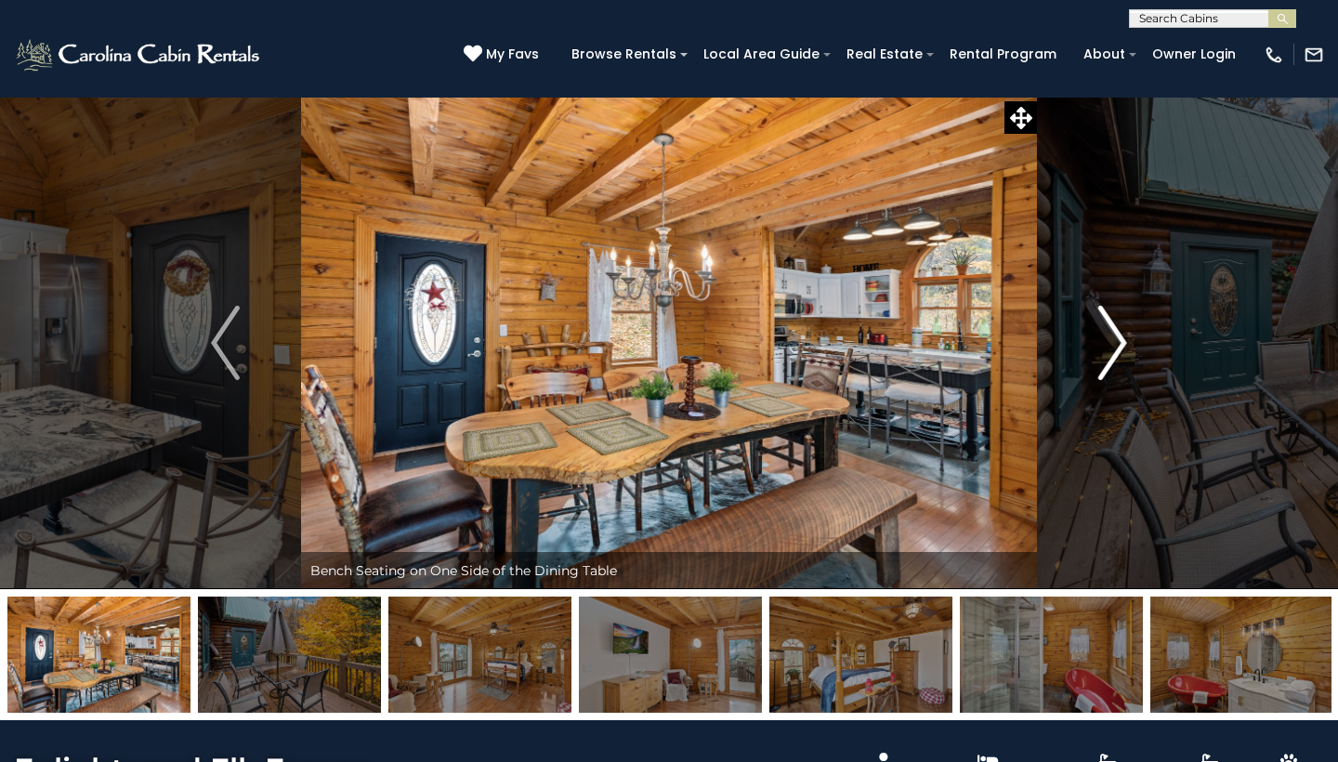
click at [1120, 340] on img "Next" at bounding box center [1112, 343] width 28 height 74
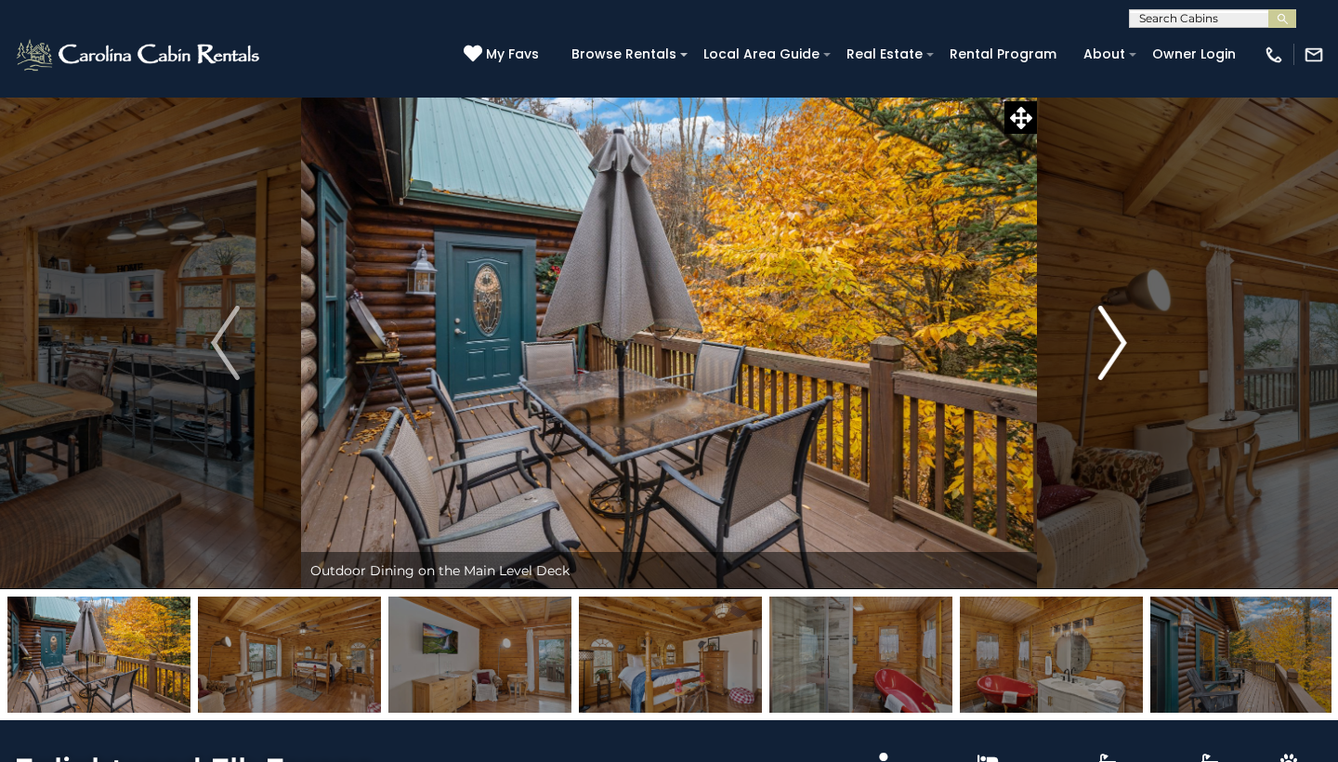
click at [1120, 340] on img "Next" at bounding box center [1112, 343] width 28 height 74
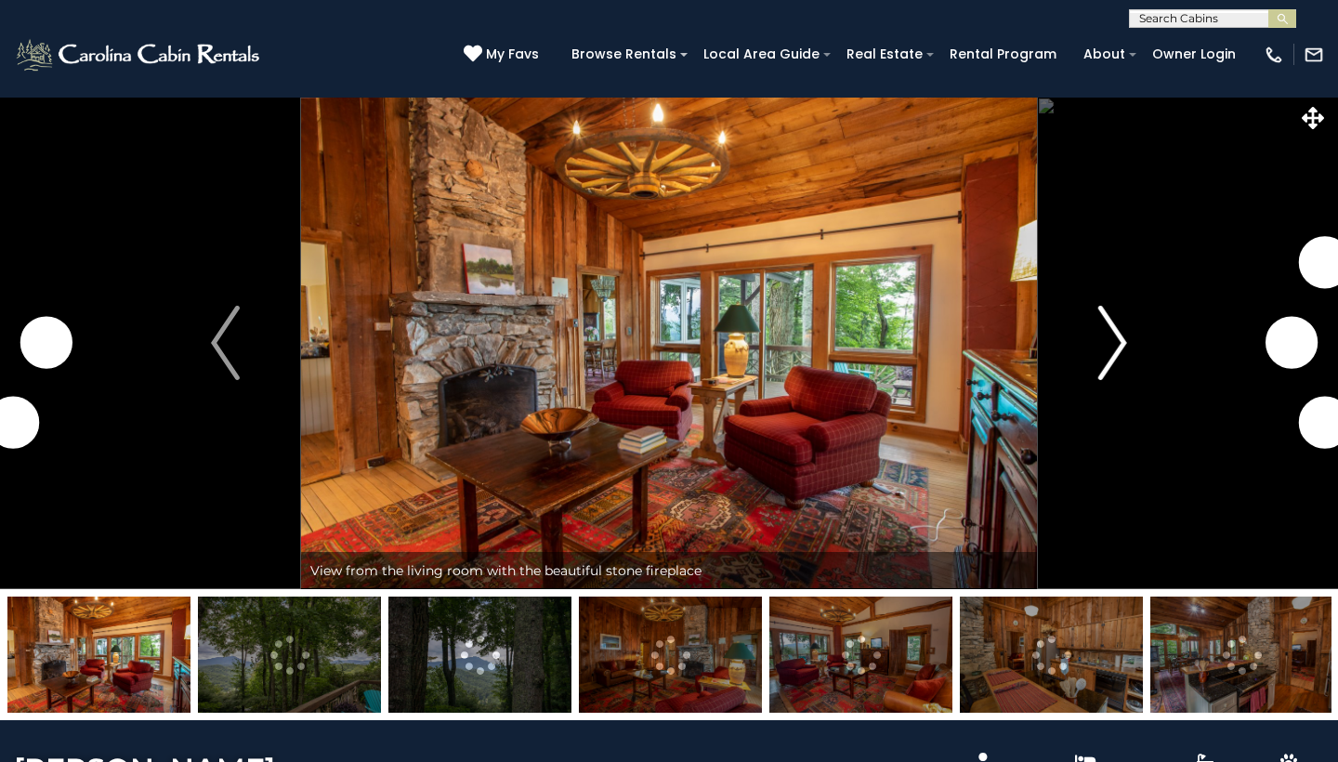
click at [1109, 348] on img "Next" at bounding box center [1112, 343] width 28 height 74
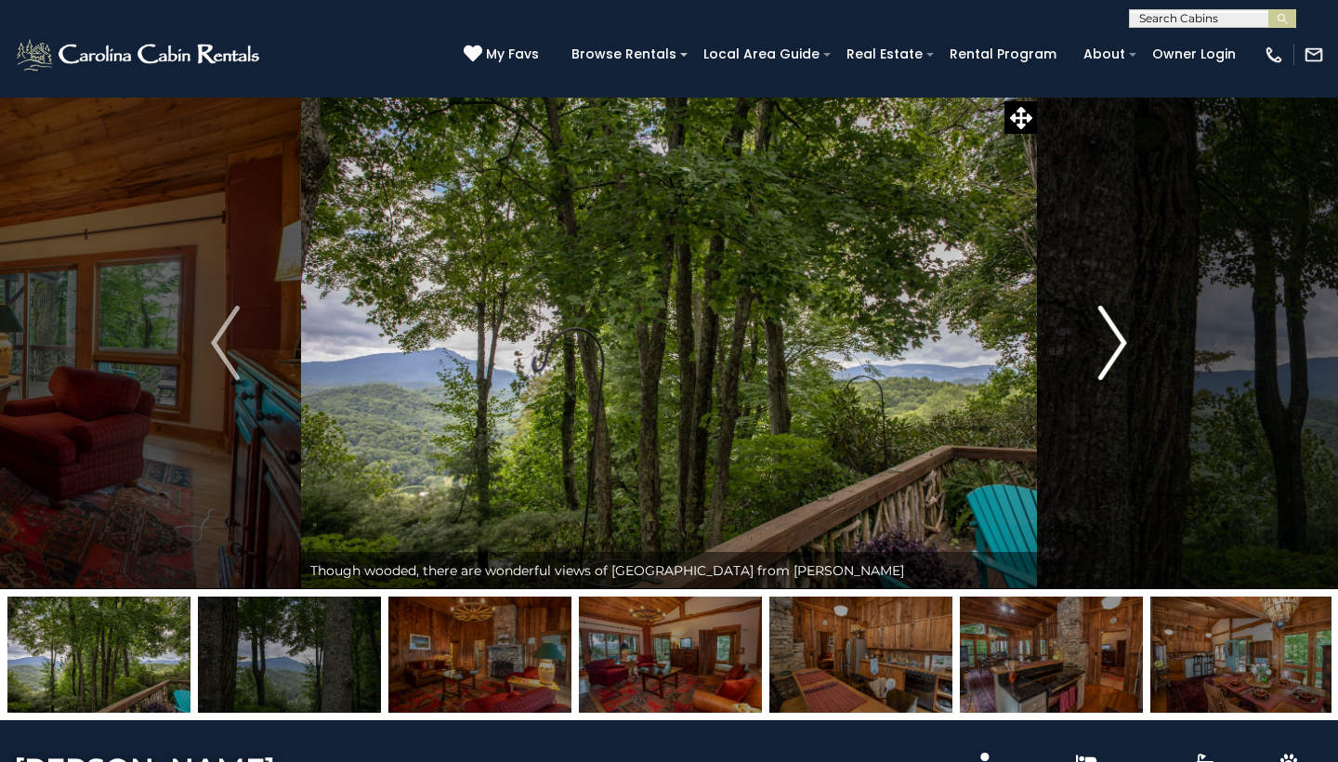
click at [1109, 348] on img "Next" at bounding box center [1112, 343] width 28 height 74
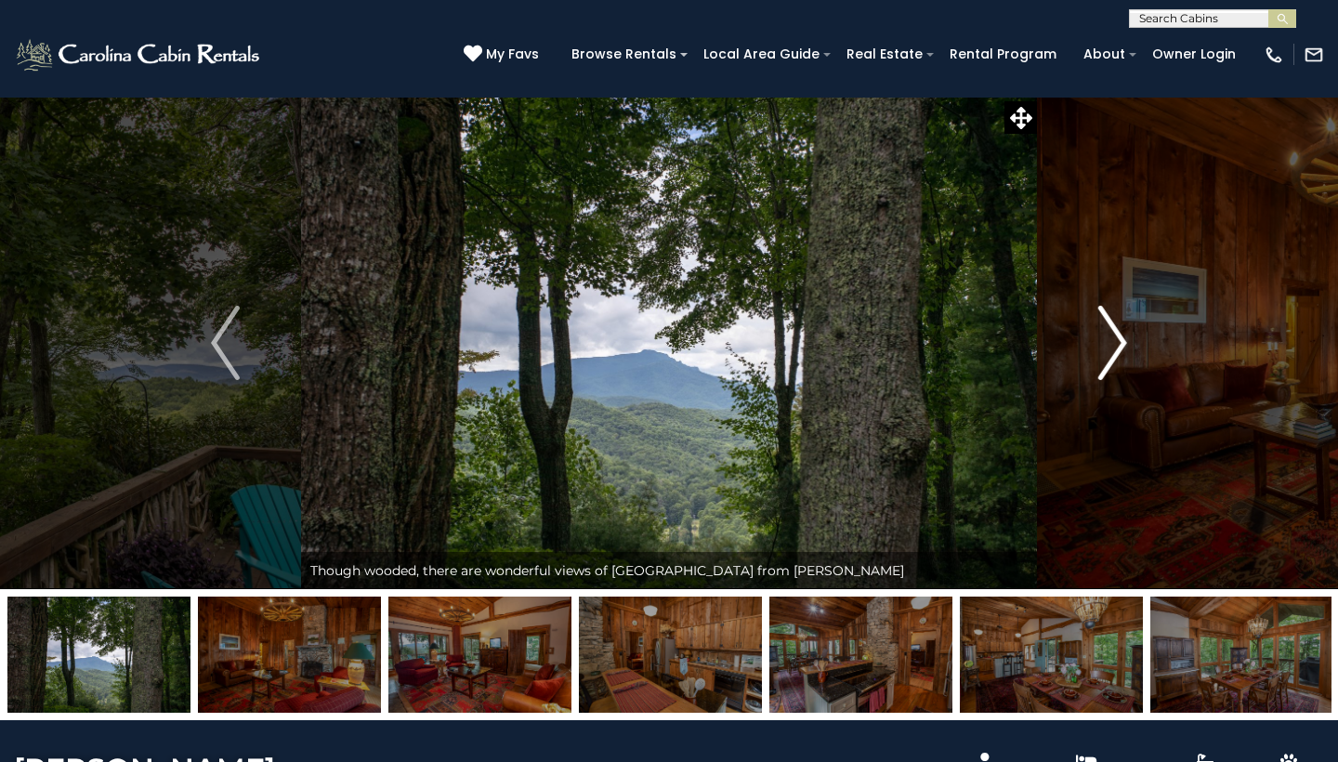
click at [1109, 348] on img "Next" at bounding box center [1112, 343] width 28 height 74
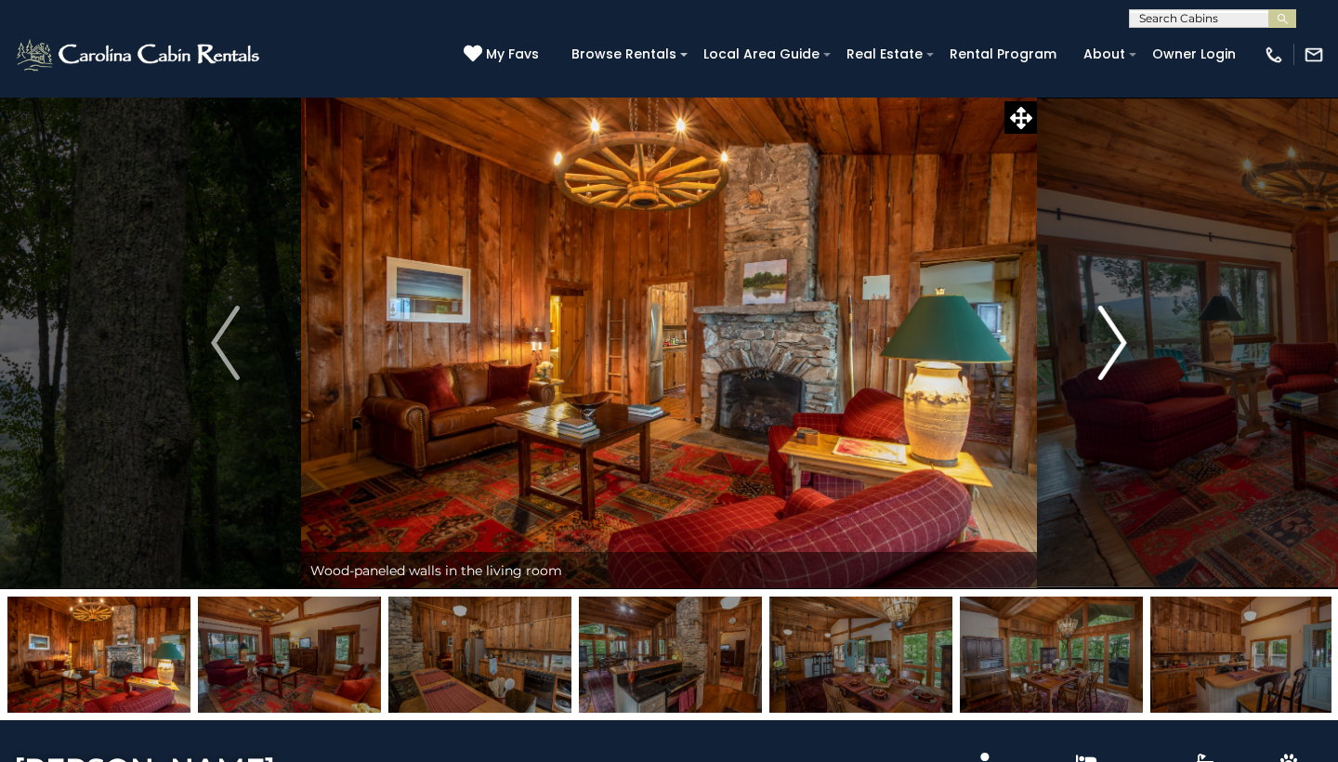
click at [1109, 348] on img "Next" at bounding box center [1112, 343] width 28 height 74
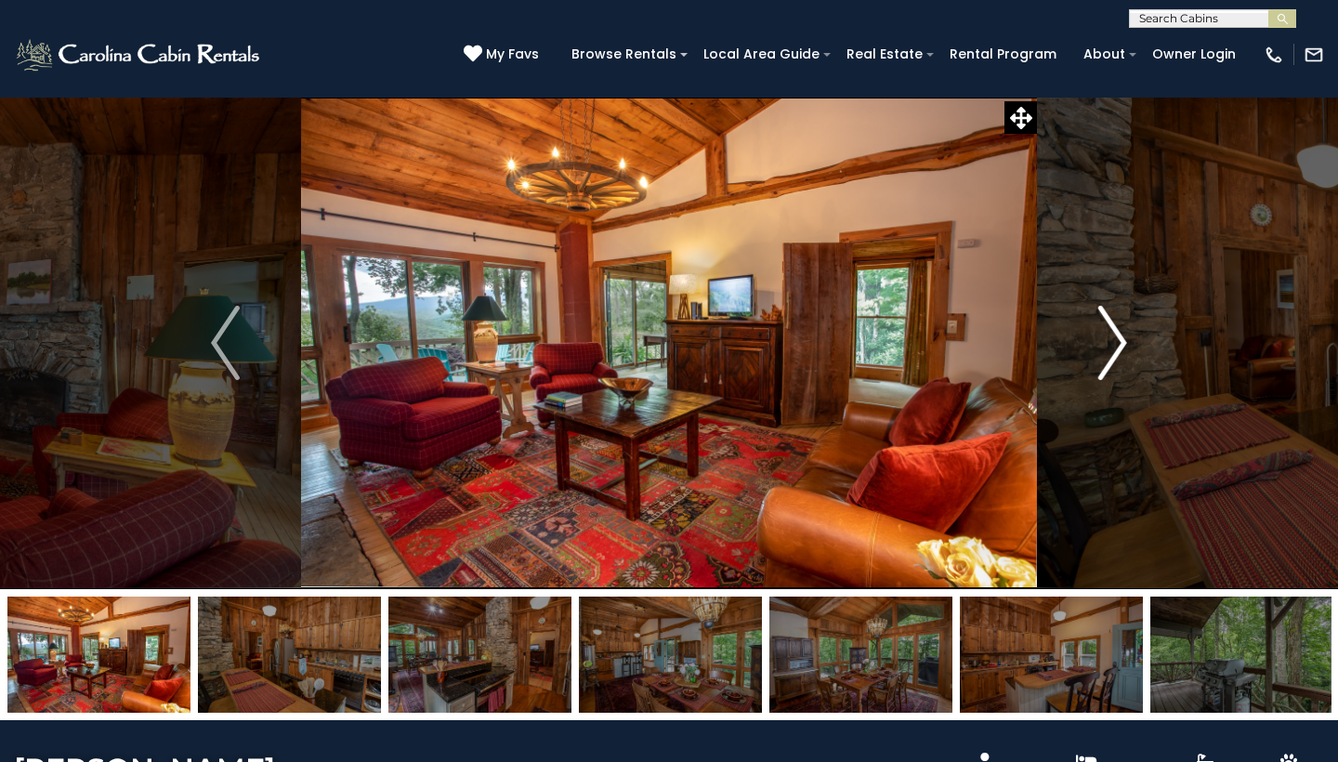
click at [1109, 348] on img "Next" at bounding box center [1112, 343] width 28 height 74
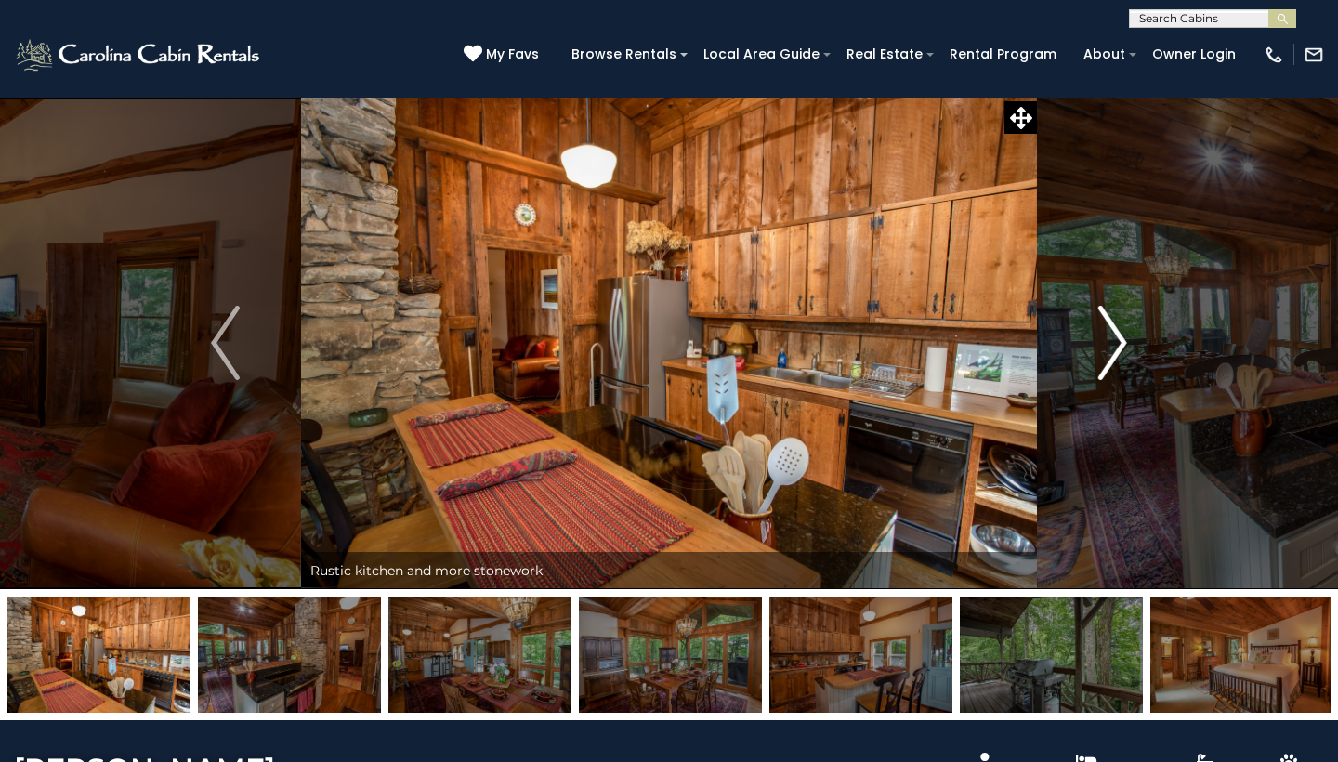
click at [1109, 348] on img "Next" at bounding box center [1112, 343] width 28 height 74
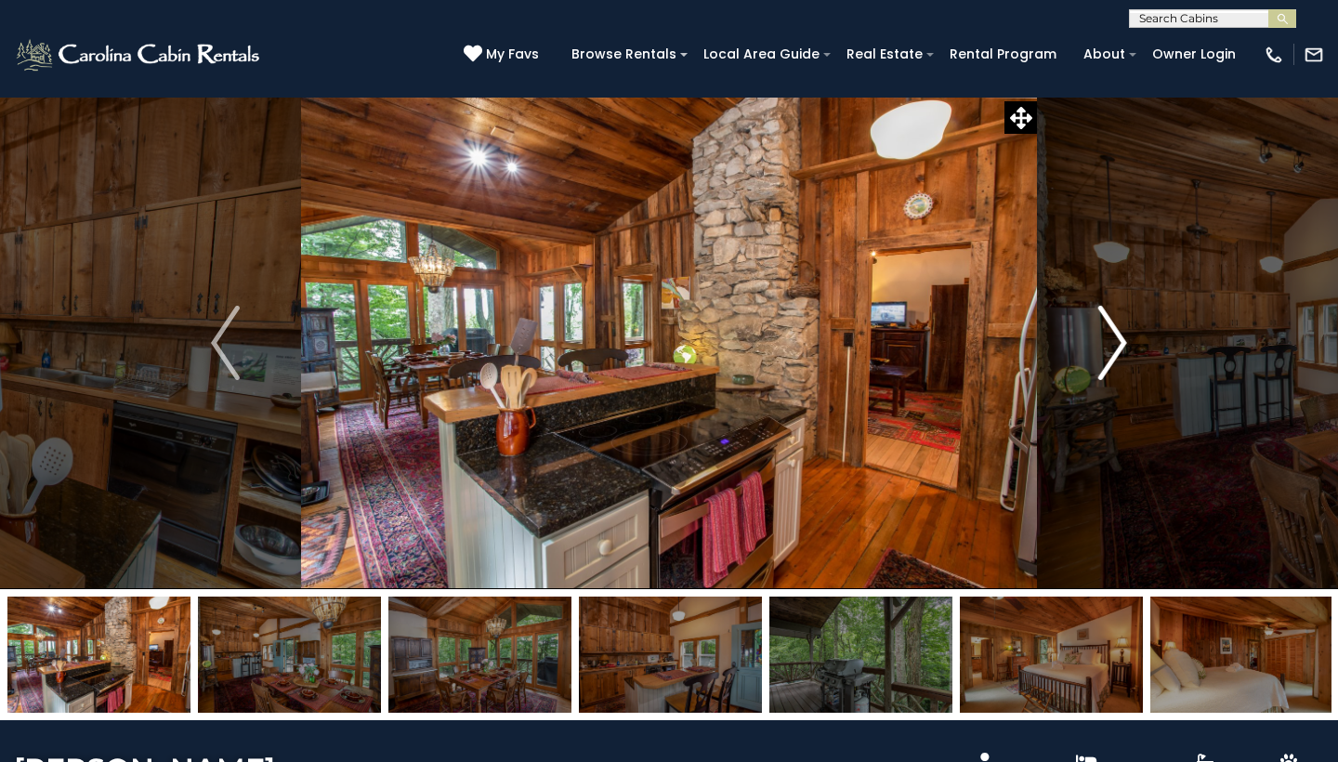
click at [1109, 348] on img "Next" at bounding box center [1112, 343] width 28 height 74
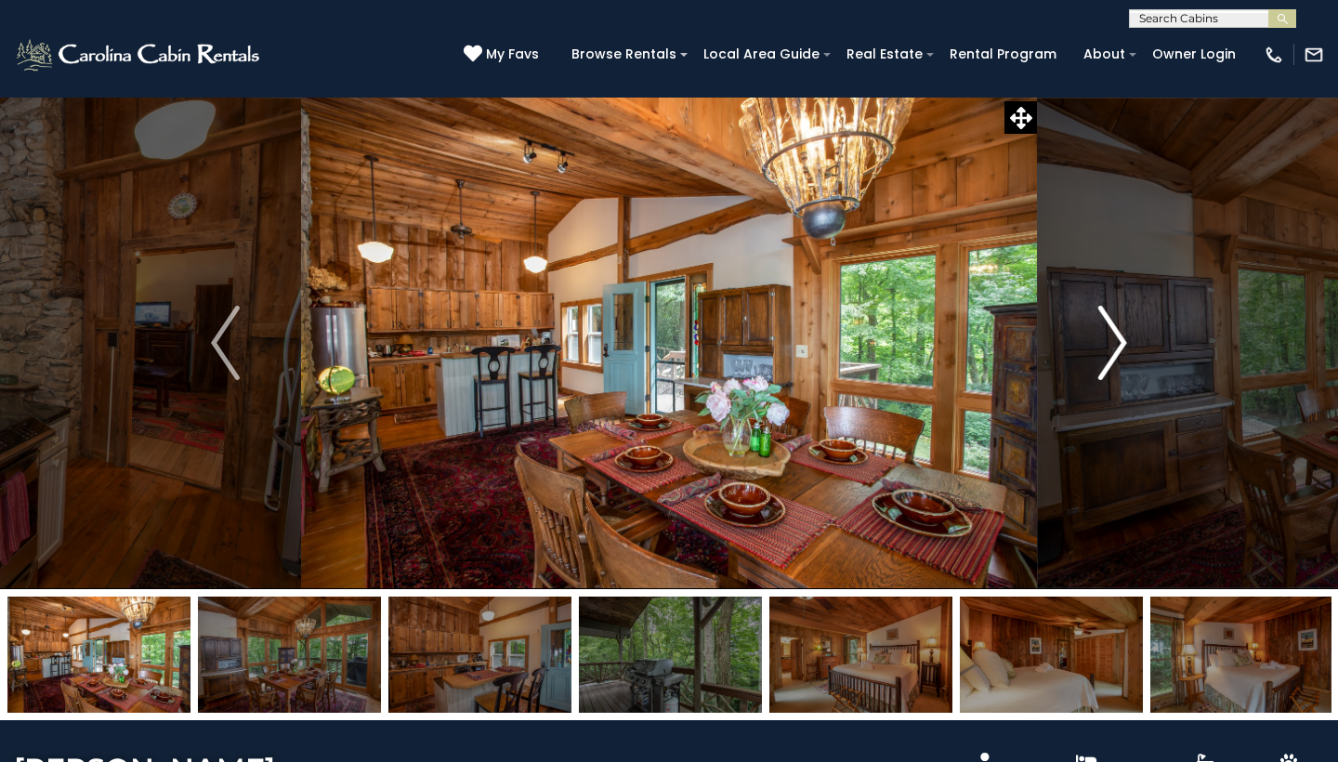
click at [1109, 348] on img "Next" at bounding box center [1112, 343] width 28 height 74
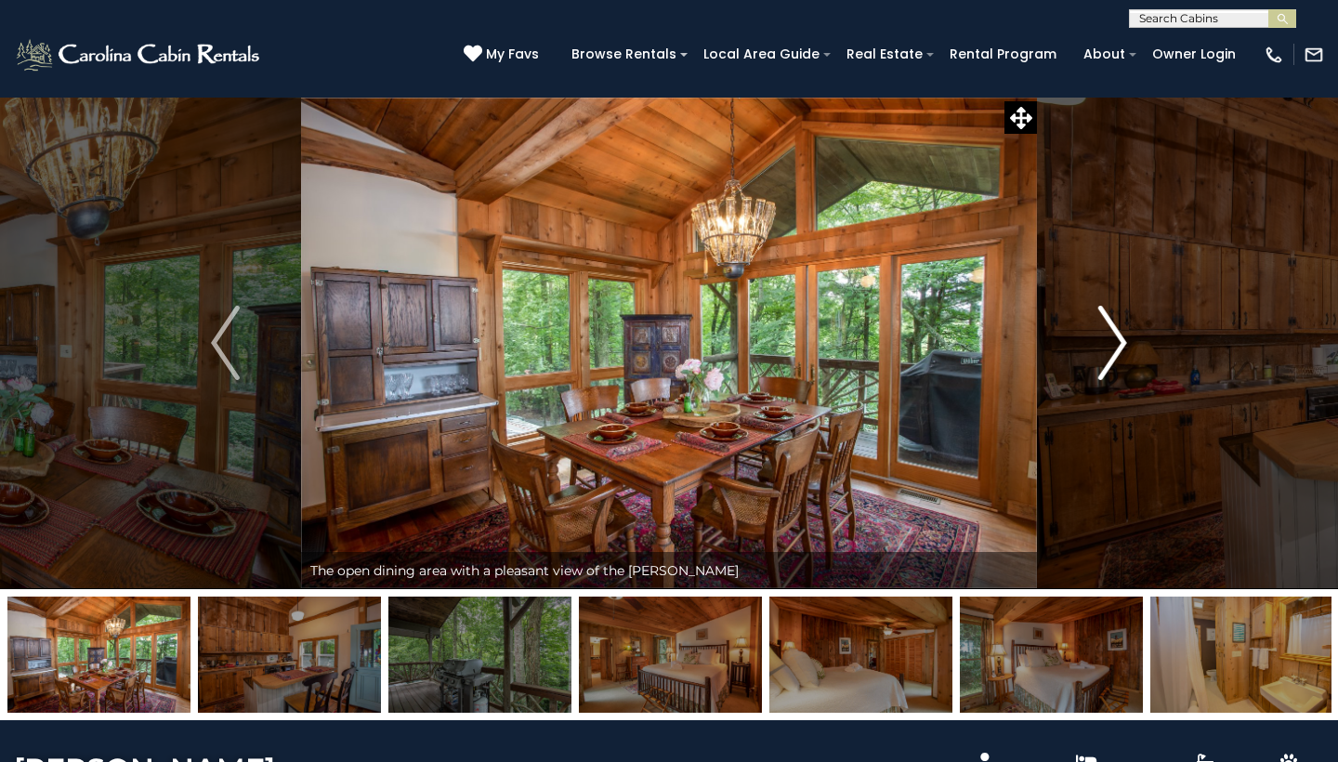
click at [1109, 348] on img "Next" at bounding box center [1112, 343] width 28 height 74
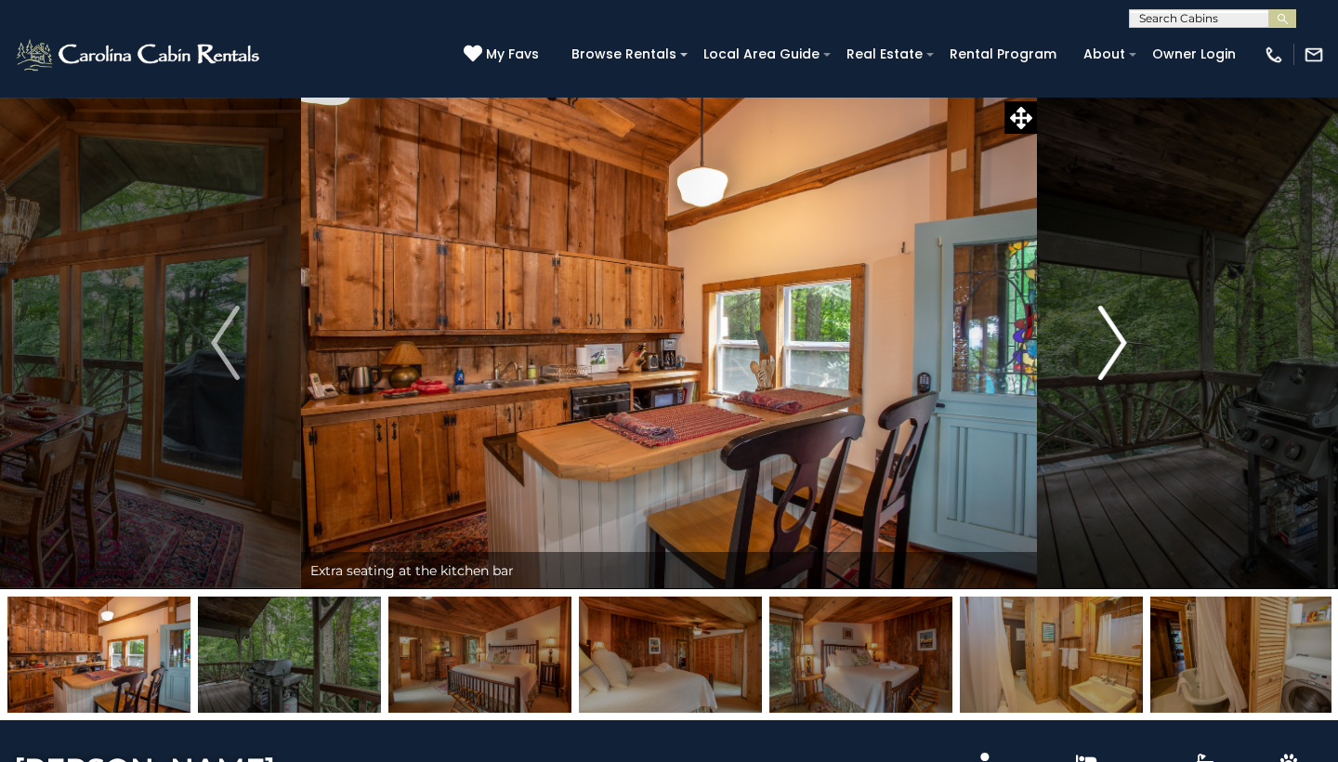
click at [1109, 349] on img "Next" at bounding box center [1112, 343] width 28 height 74
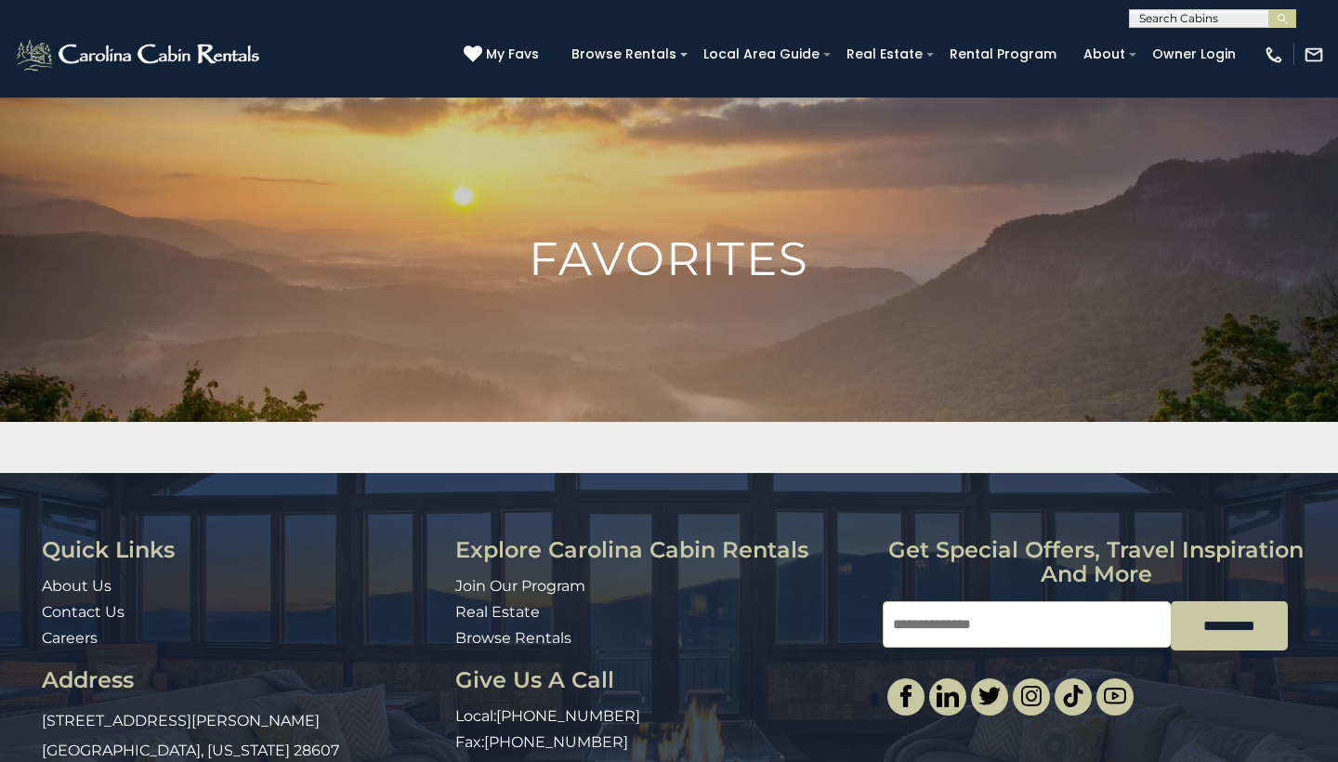
click at [1202, 18] on input "text" at bounding box center [1211, 22] width 163 height 19
type input "***"
click at [1216, 39] on li "Cup ids Retreat" at bounding box center [1212, 43] width 165 height 17
click at [1282, 19] on button "submit" at bounding box center [1282, 18] width 28 height 19
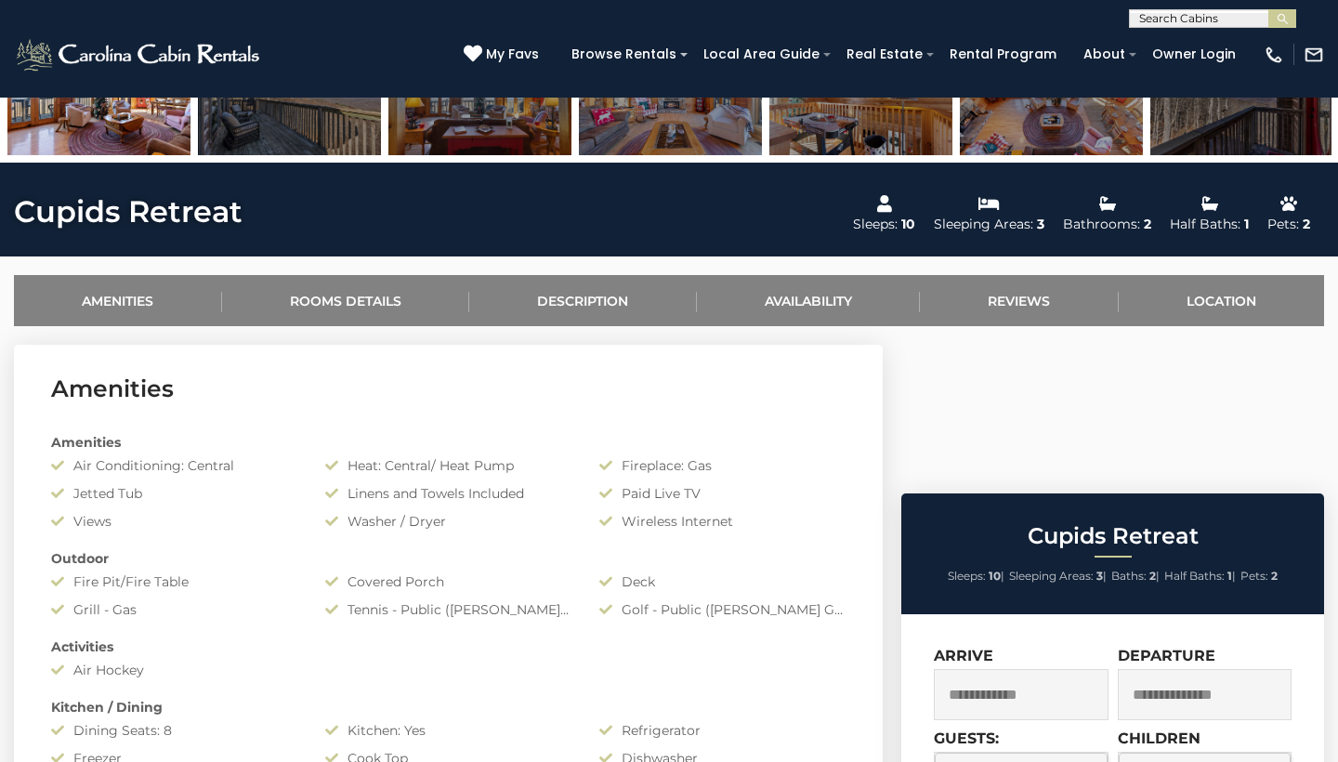
scroll to position [653, 0]
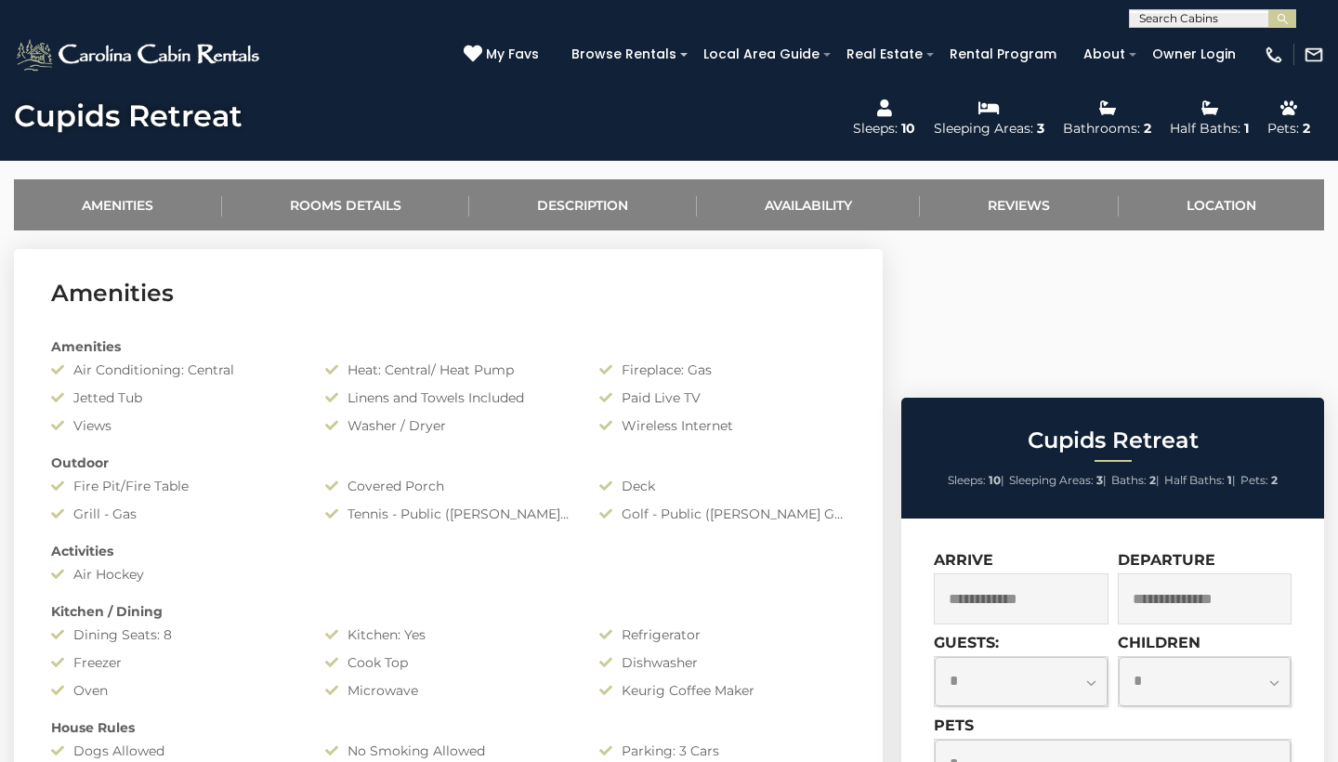
click at [1008, 573] on input "text" at bounding box center [1021, 598] width 175 height 51
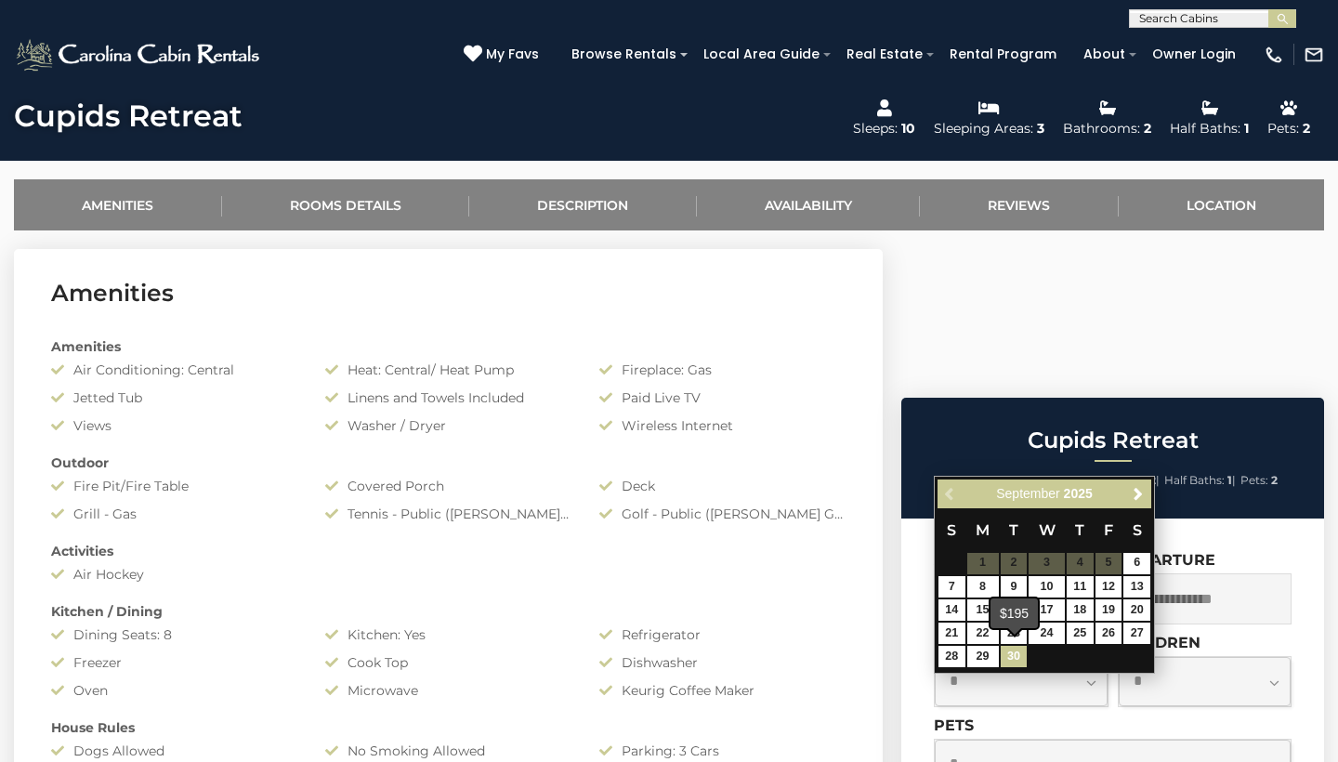
click at [1010, 655] on link "30" at bounding box center [1014, 656] width 27 height 21
type input "**********"
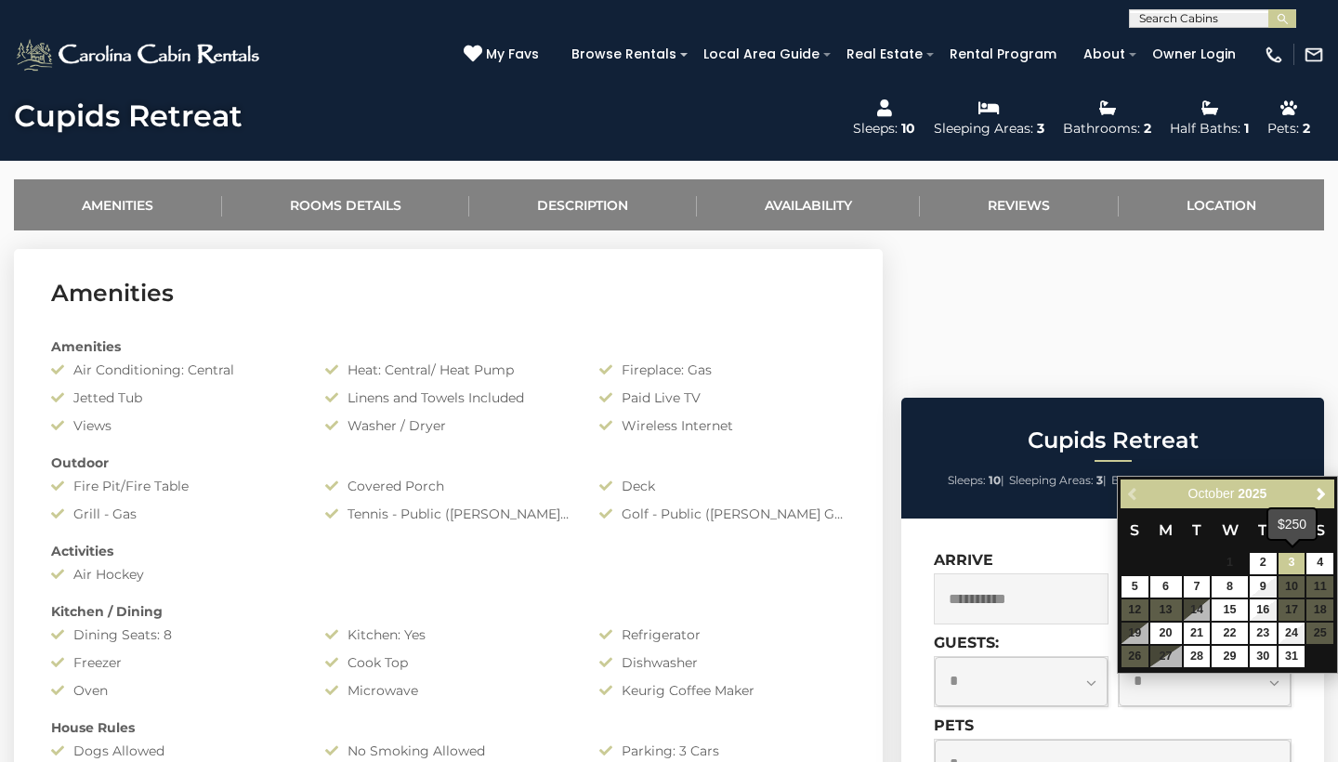
click at [1297, 562] on link "3" at bounding box center [1291, 563] width 27 height 21
type input "**********"
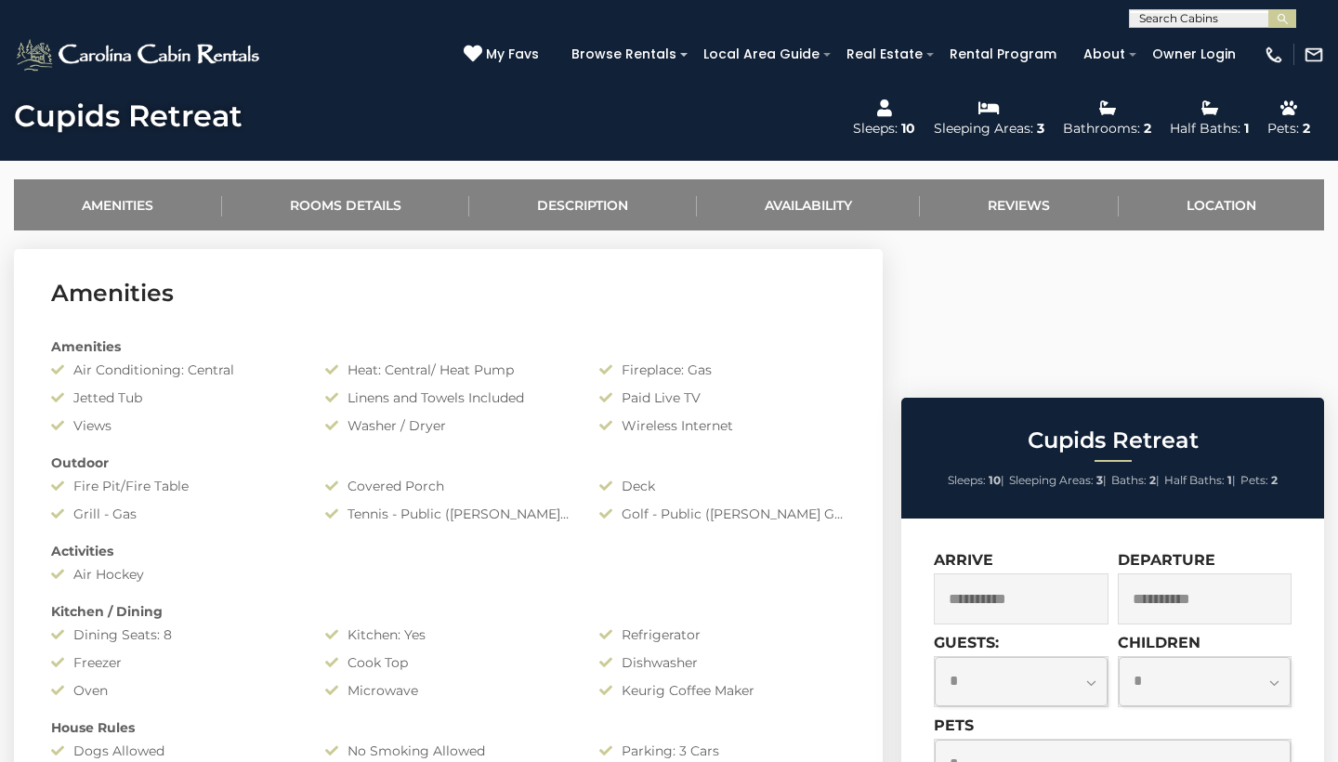
select select "*"
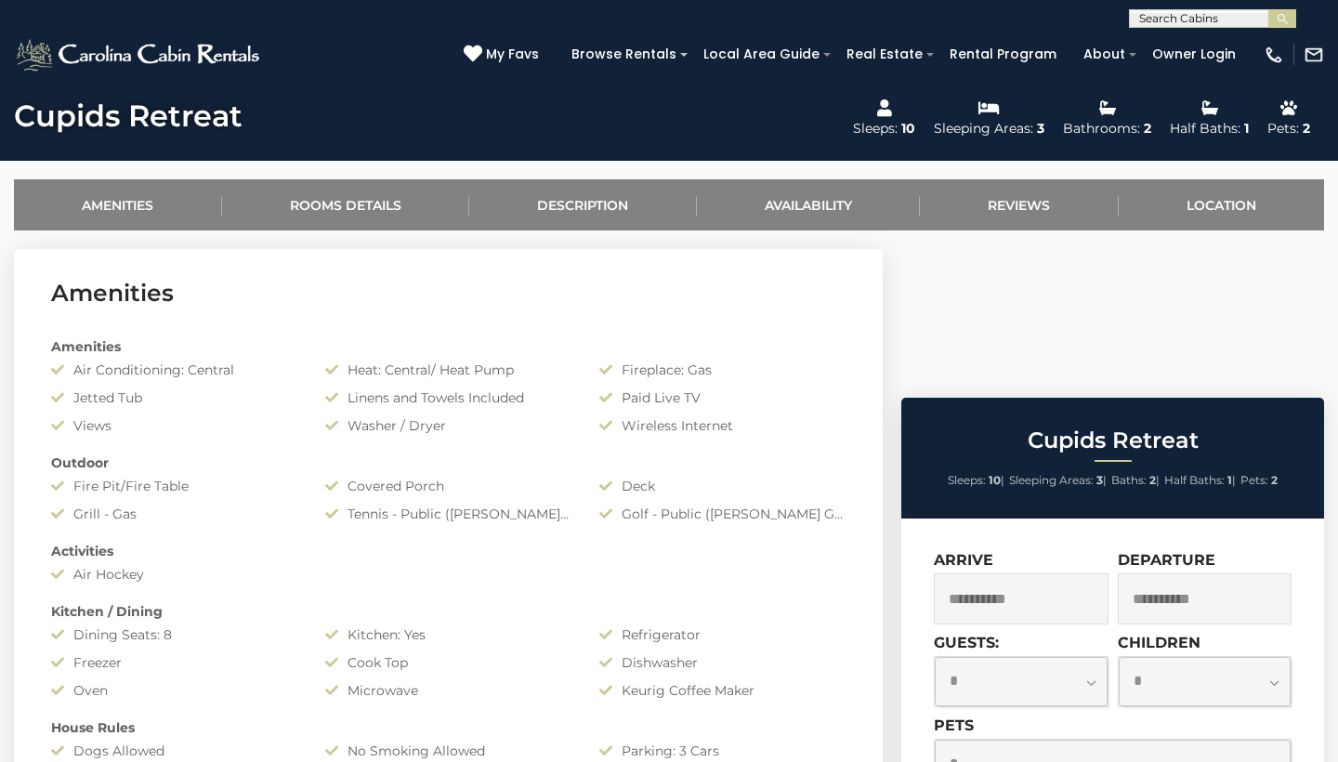
select select "*"
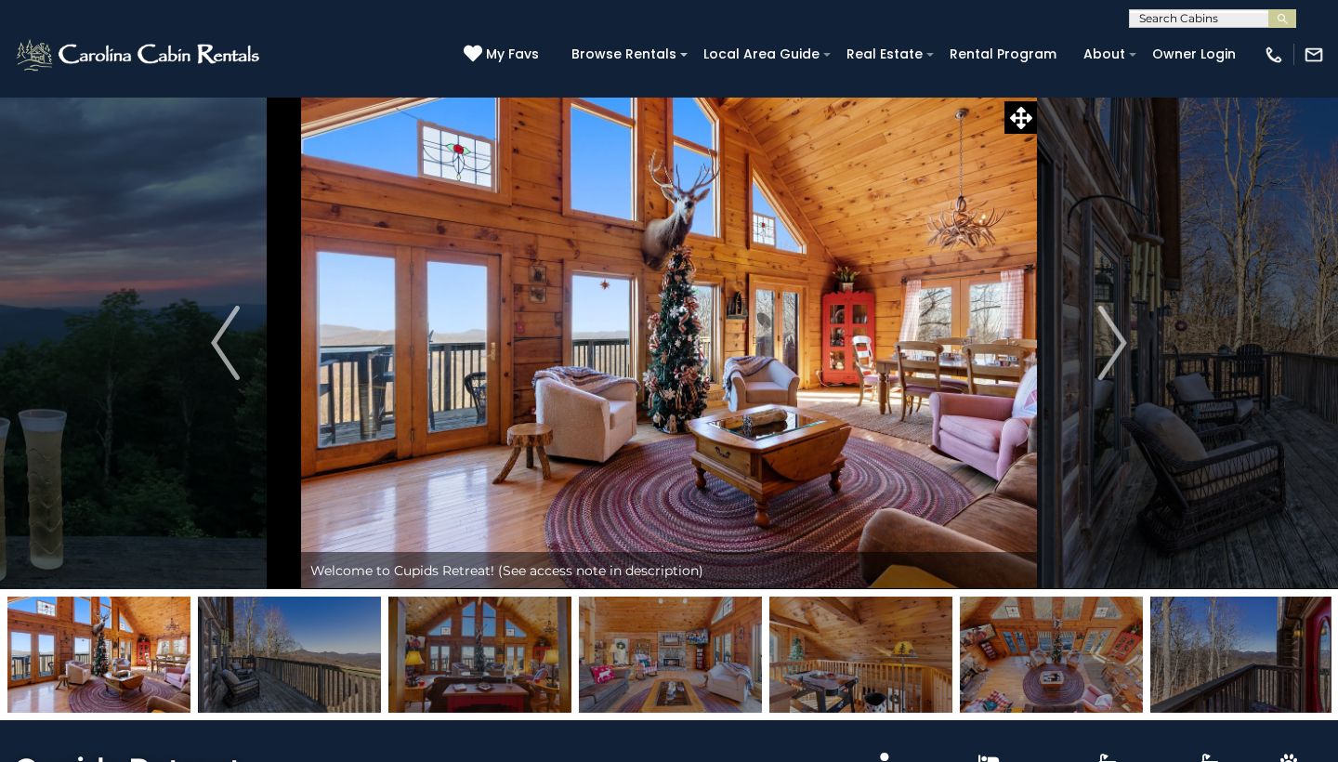
scroll to position [0, 0]
click at [1124, 341] on img "Next" at bounding box center [1112, 343] width 28 height 74
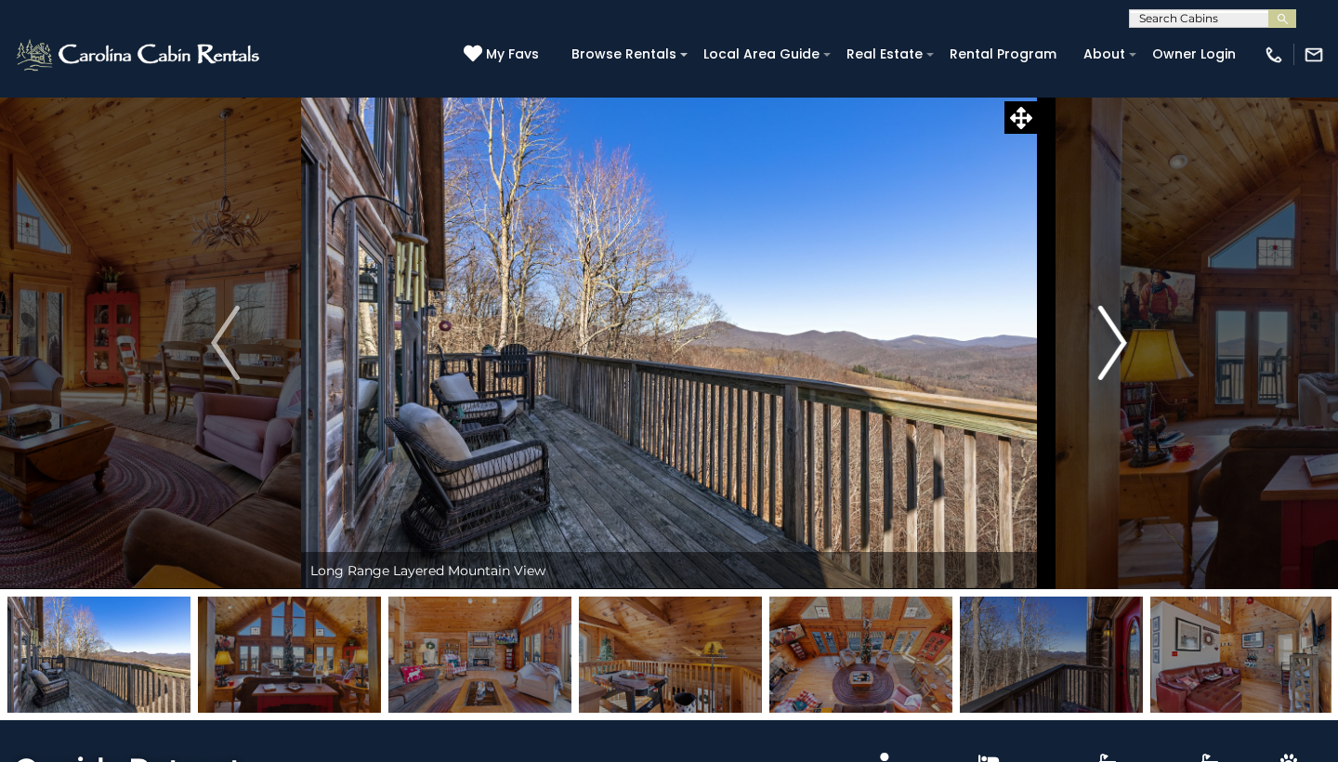
click at [1124, 341] on img "Next" at bounding box center [1112, 343] width 28 height 74
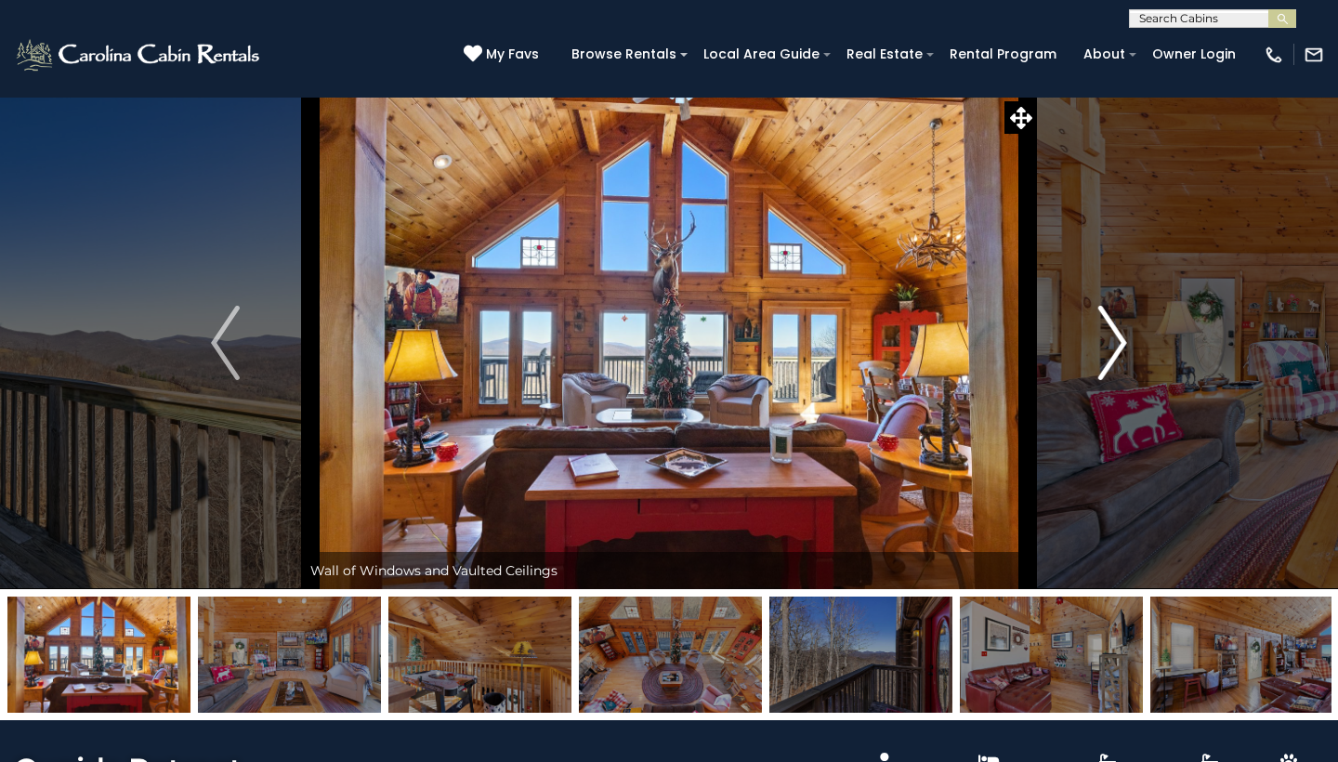
click at [1120, 347] on img "Next" at bounding box center [1112, 343] width 28 height 74
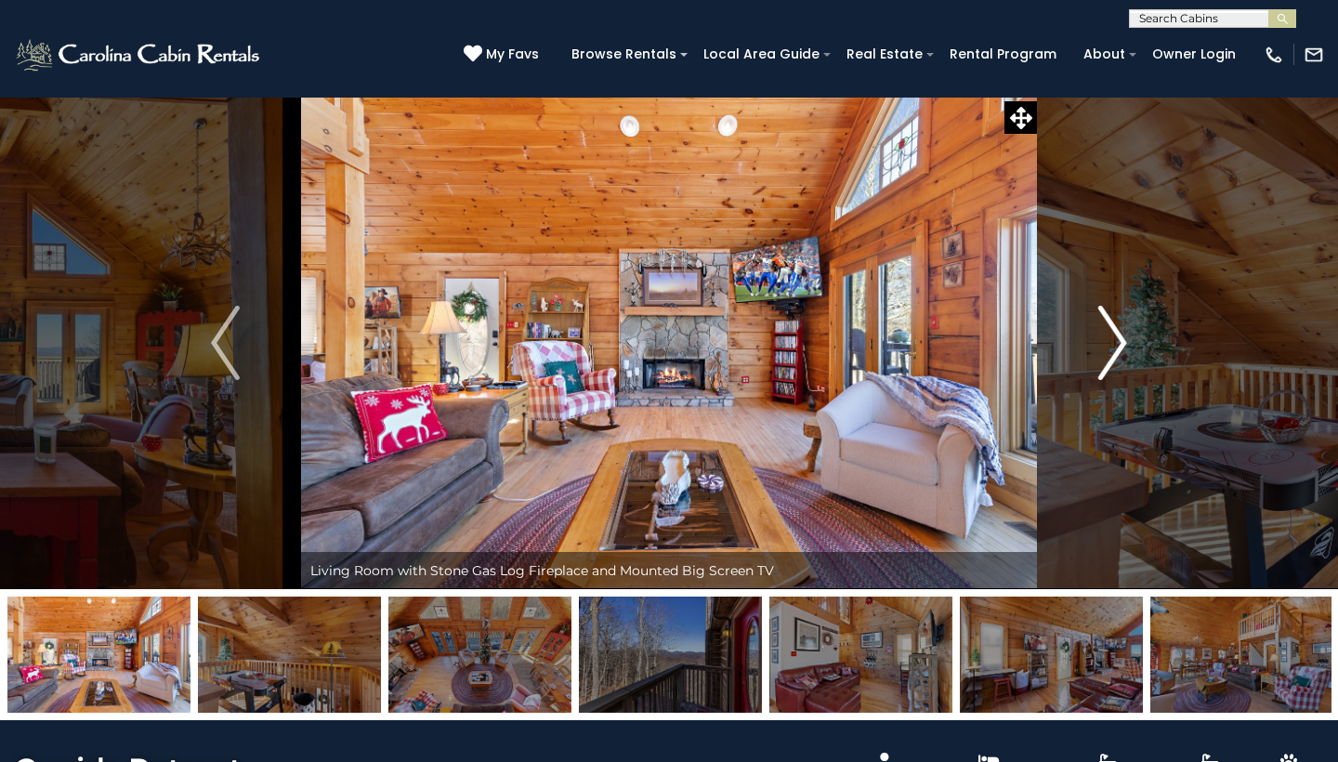
click at [1120, 347] on img "Next" at bounding box center [1112, 343] width 28 height 74
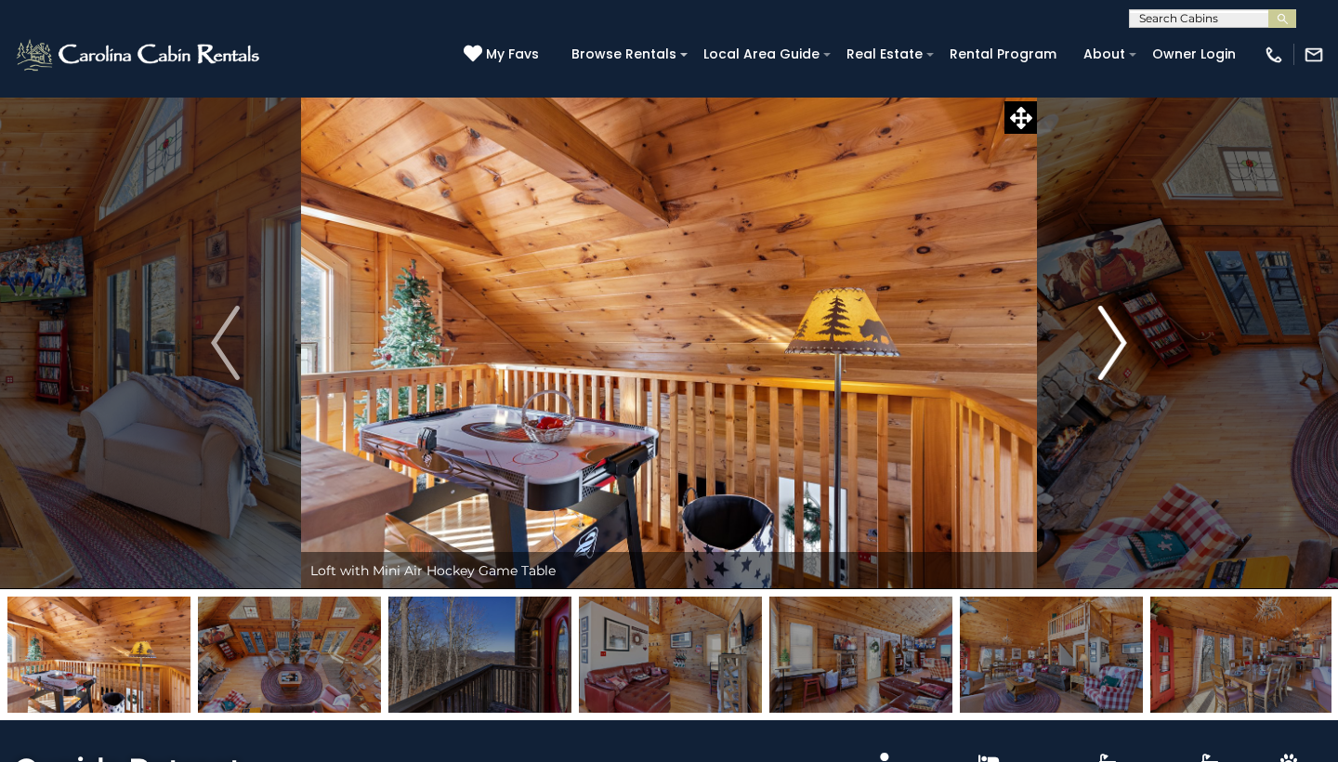
click at [1120, 347] on img "Next" at bounding box center [1112, 343] width 28 height 74
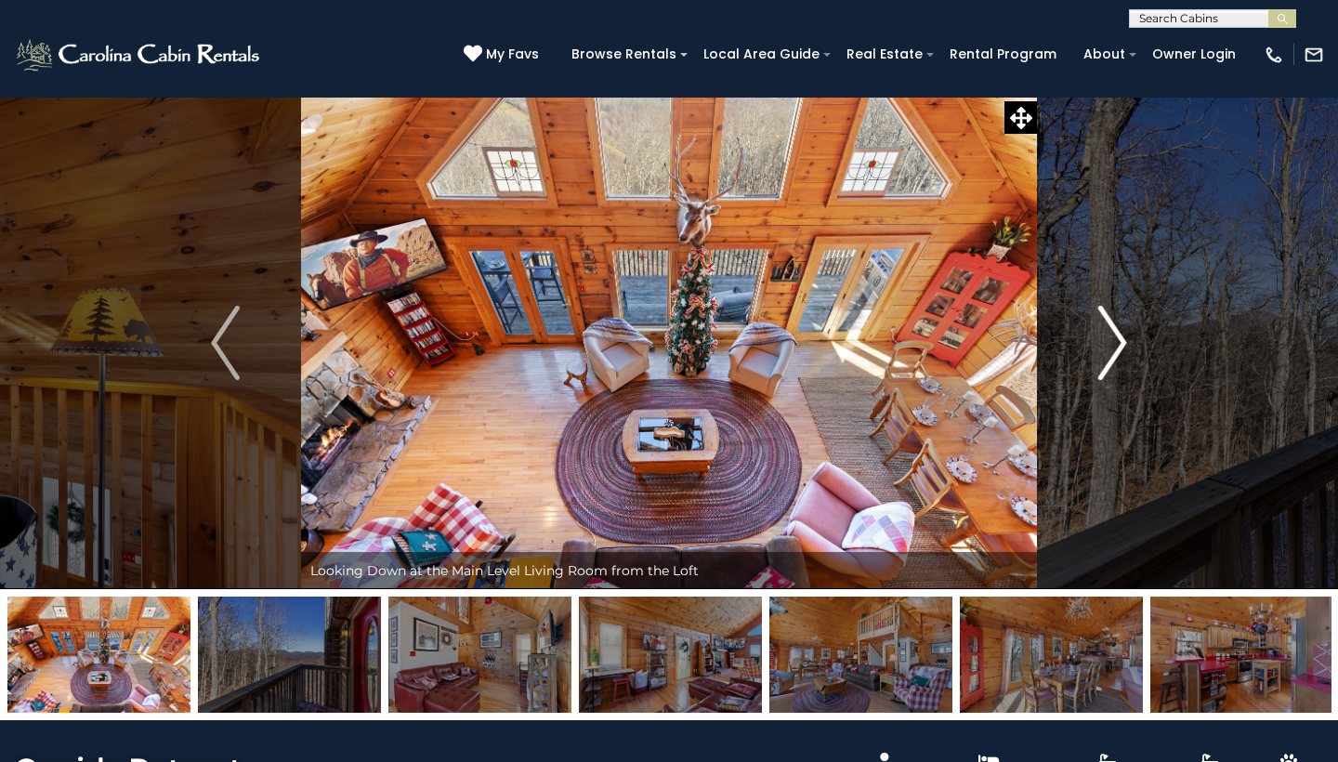
click at [1120, 347] on img "Next" at bounding box center [1112, 343] width 28 height 74
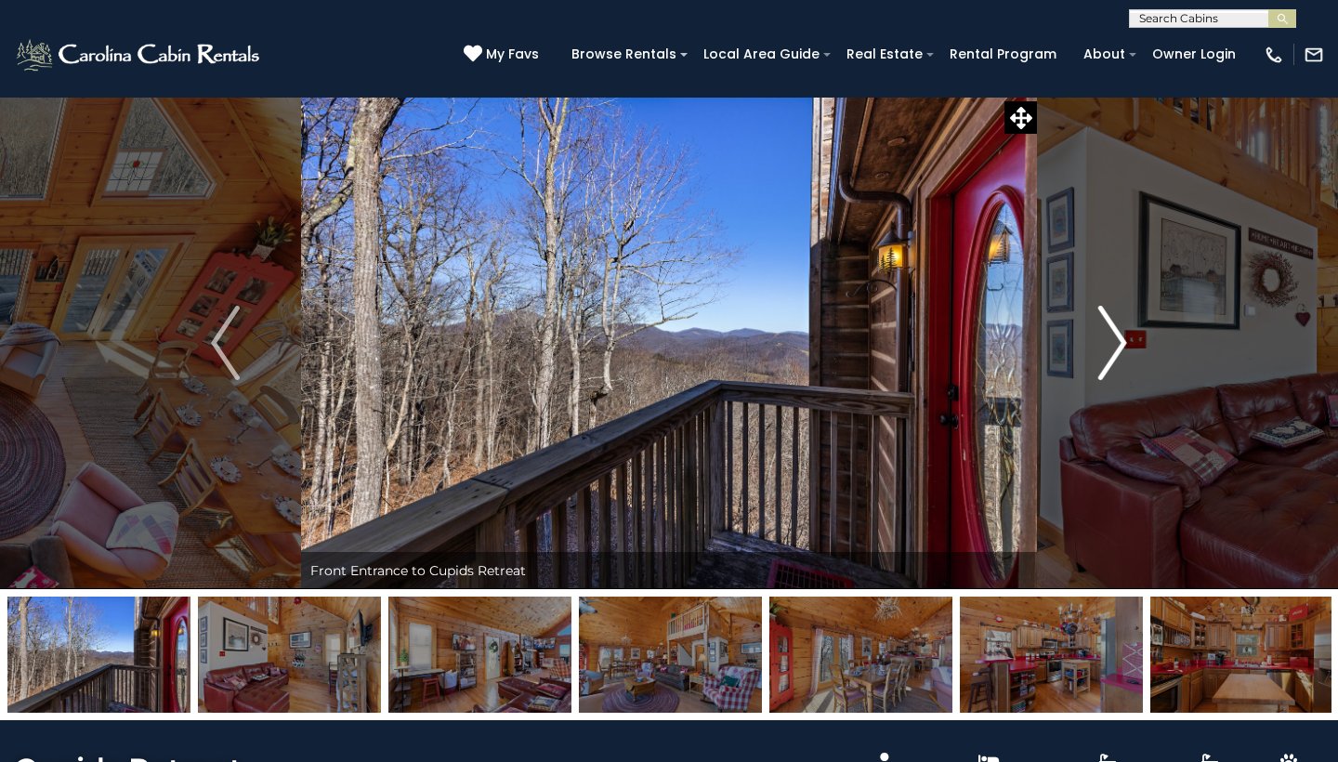
click at [1120, 347] on img "Next" at bounding box center [1112, 343] width 28 height 74
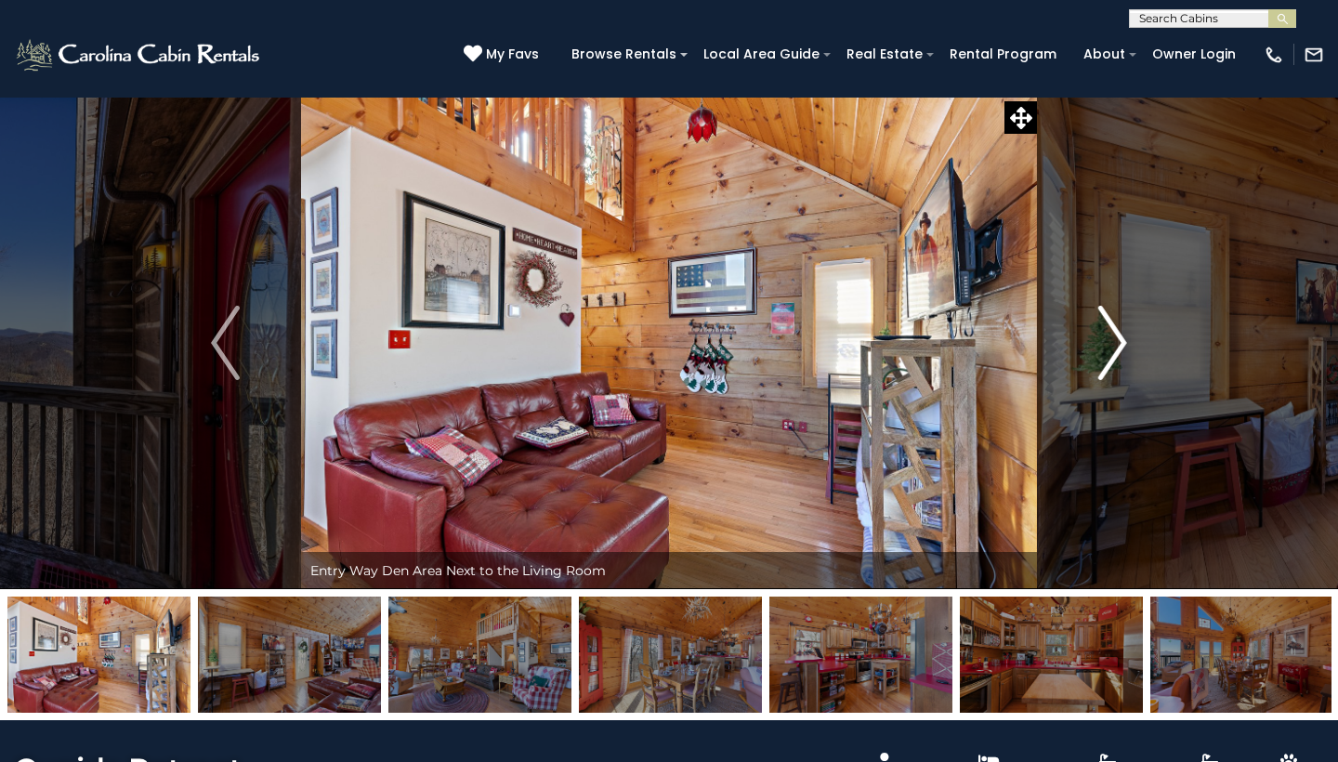
click at [1120, 347] on img "Next" at bounding box center [1112, 343] width 28 height 74
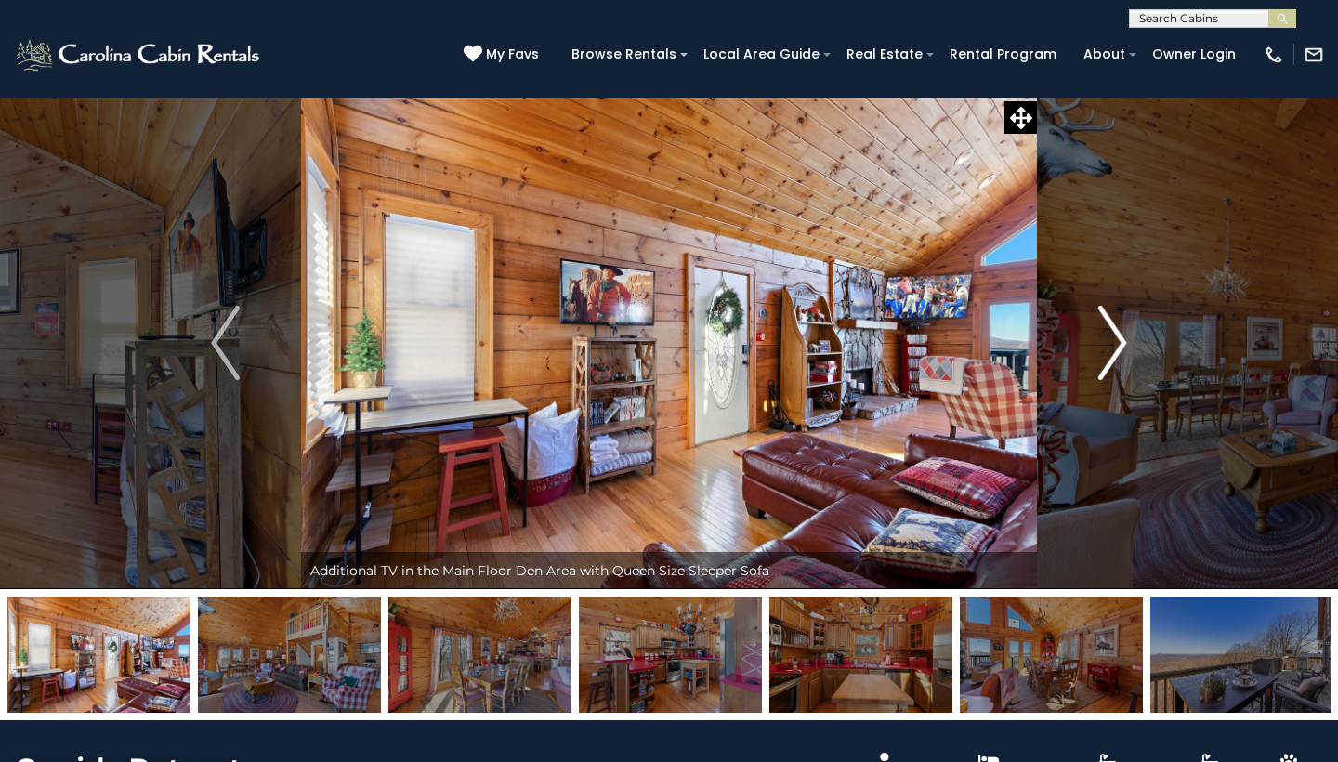
click at [1120, 347] on img "Next" at bounding box center [1112, 343] width 28 height 74
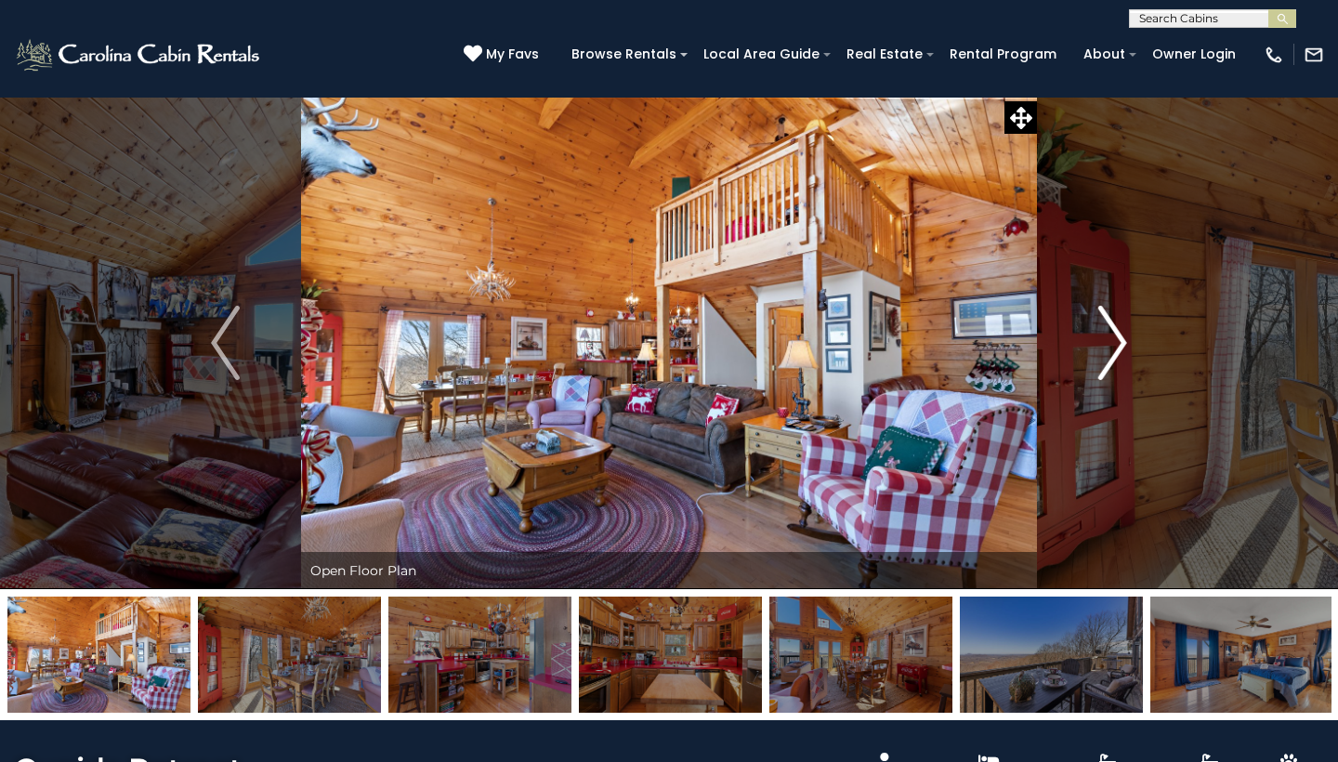
click at [1120, 347] on img "Next" at bounding box center [1112, 343] width 28 height 74
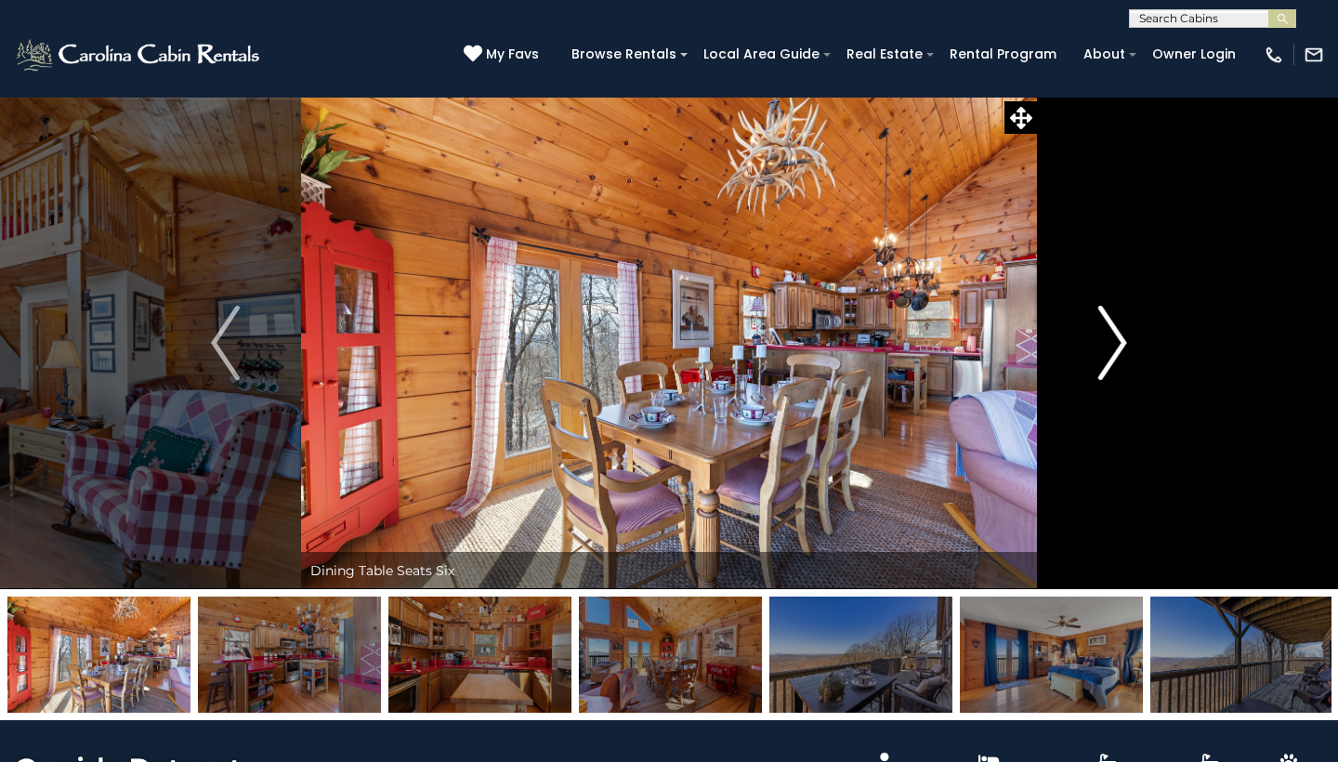
click at [1120, 347] on img "Next" at bounding box center [1112, 343] width 28 height 74
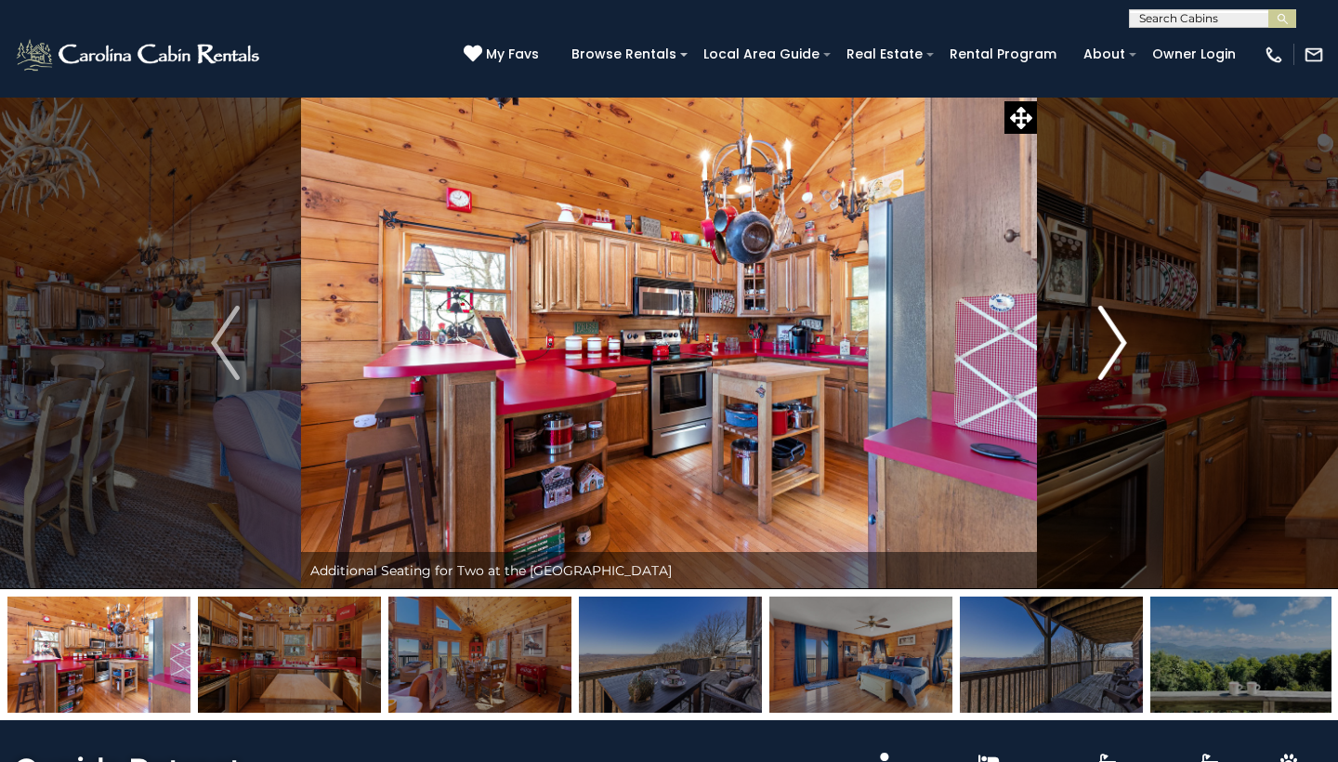
click at [1120, 347] on img "Next" at bounding box center [1112, 343] width 28 height 74
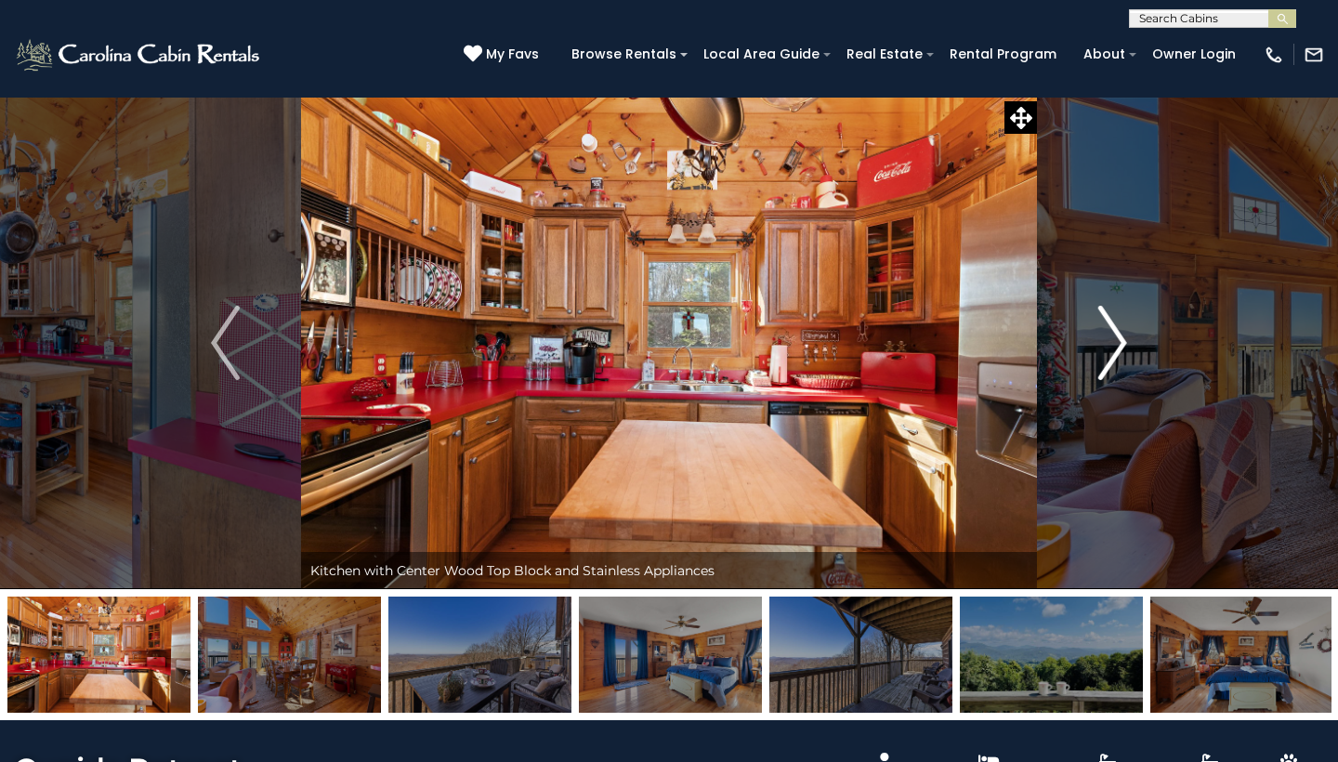
click at [1120, 347] on img "Next" at bounding box center [1112, 343] width 28 height 74
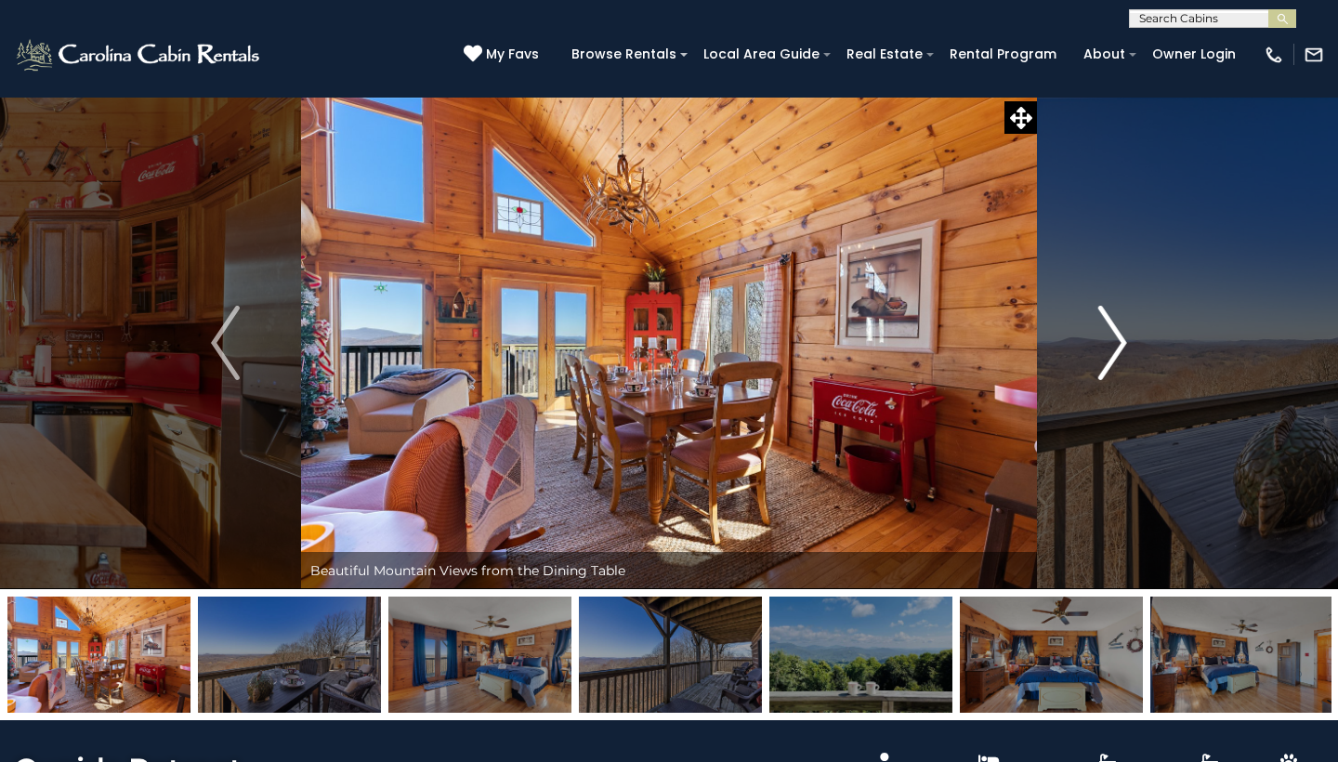
click at [1120, 347] on img "Next" at bounding box center [1112, 343] width 28 height 74
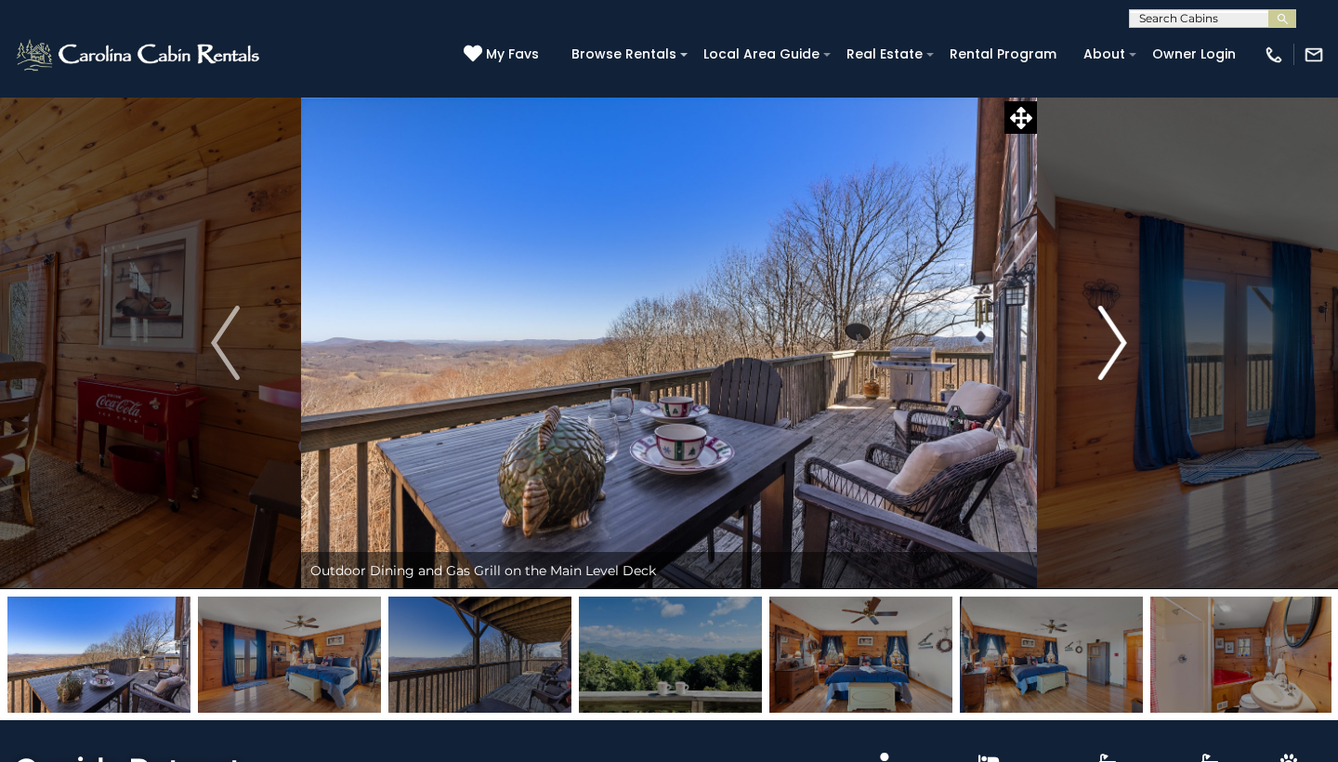
click at [1120, 347] on img "Next" at bounding box center [1112, 343] width 28 height 74
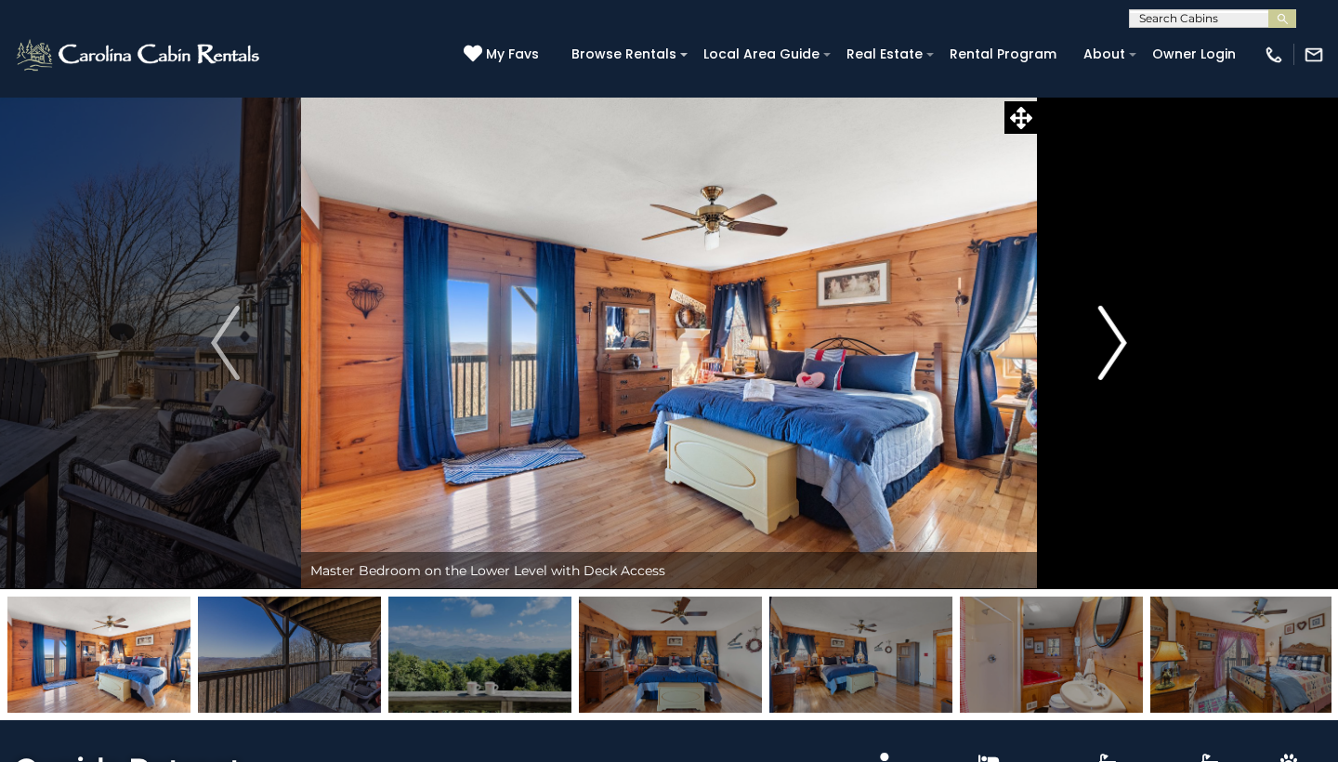
click at [1120, 347] on img "Next" at bounding box center [1112, 343] width 28 height 74
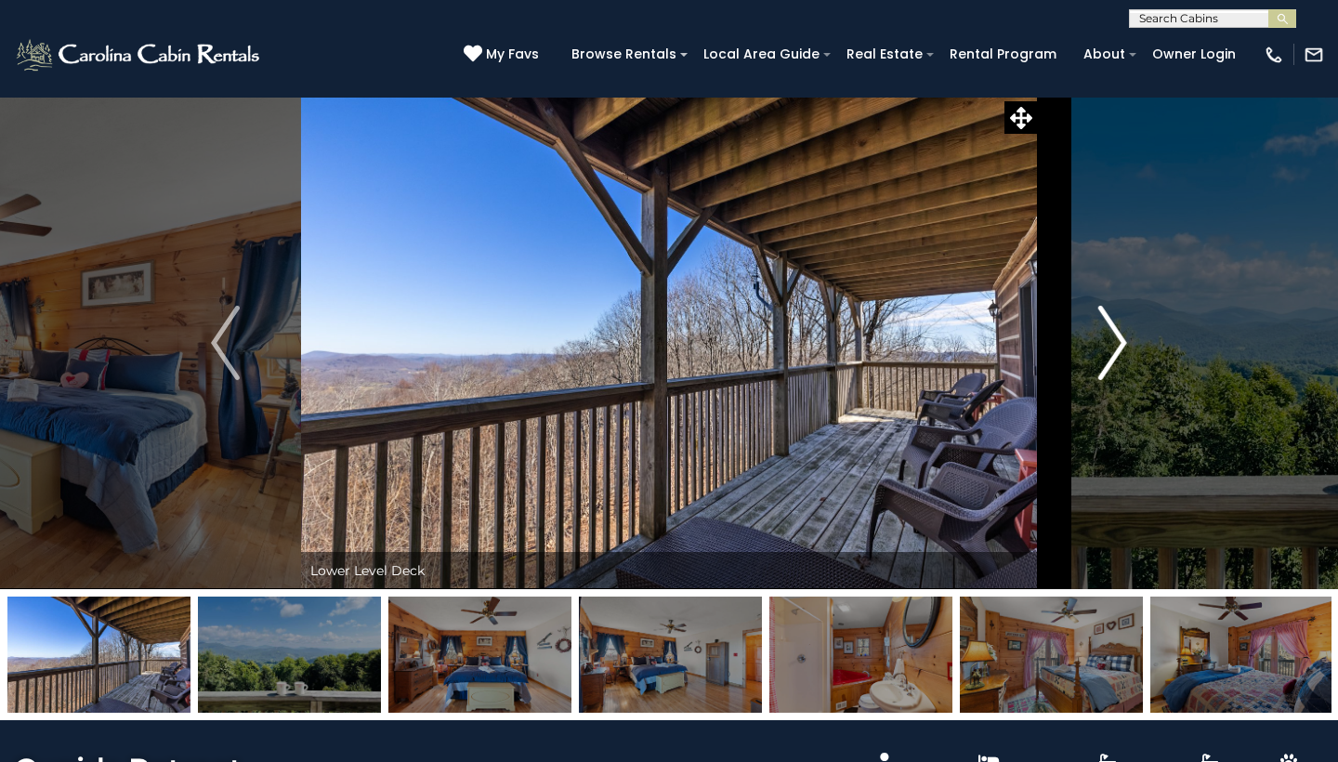
click at [1120, 347] on img "Next" at bounding box center [1112, 343] width 28 height 74
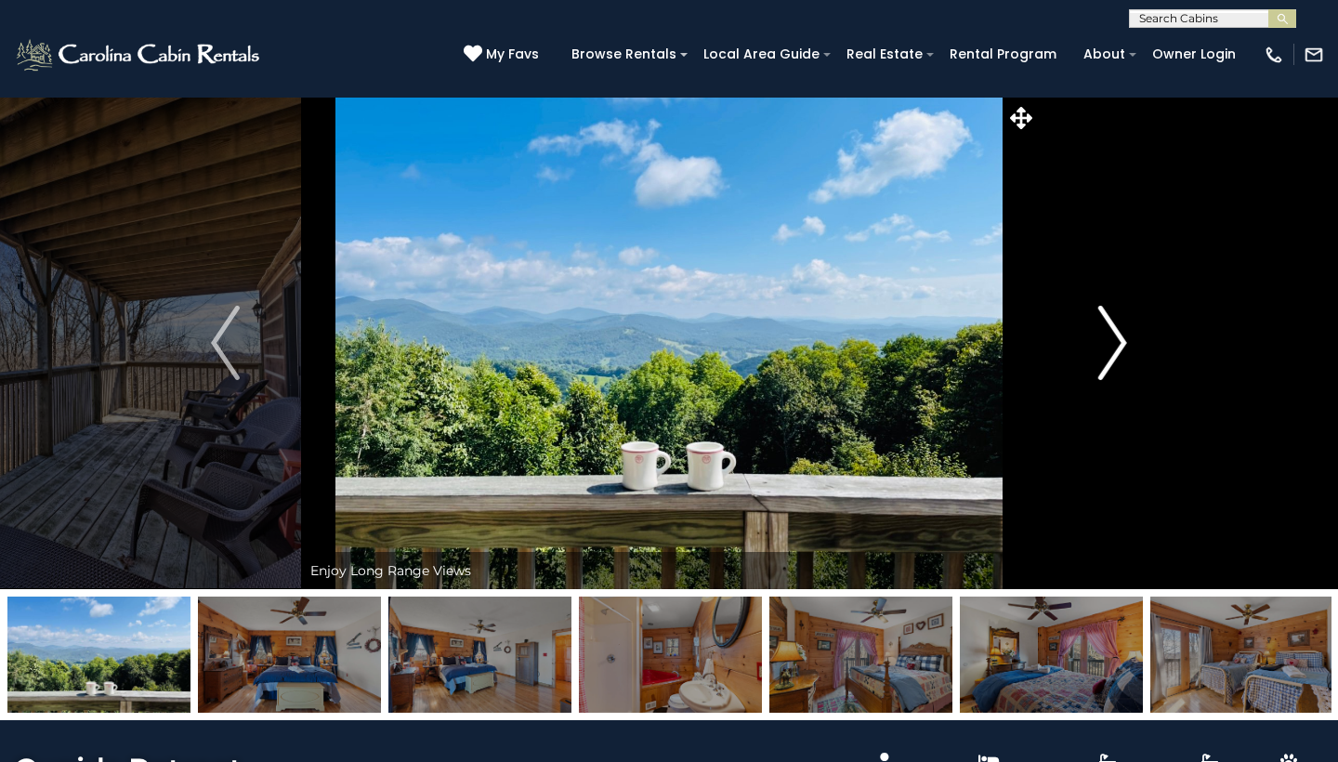
click at [1120, 347] on img "Next" at bounding box center [1112, 343] width 28 height 74
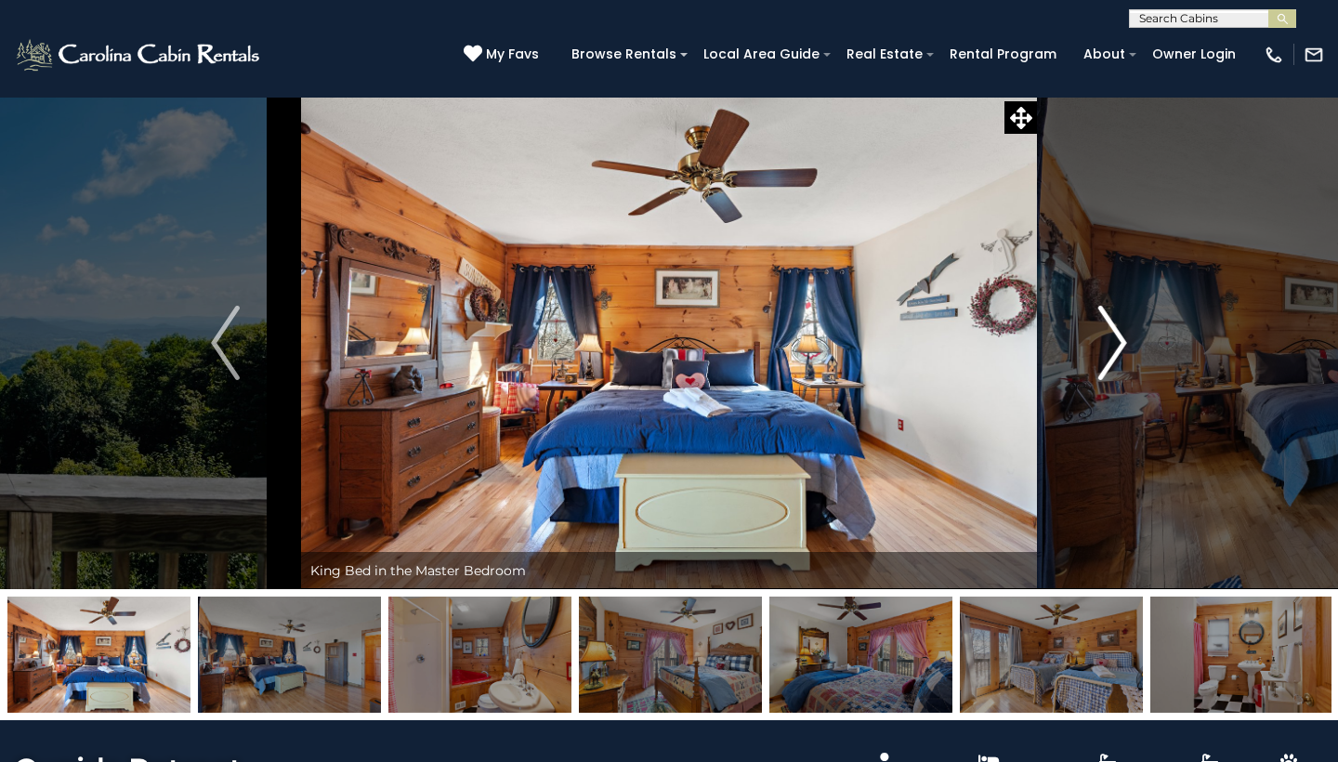
click at [1120, 347] on img "Next" at bounding box center [1112, 343] width 28 height 74
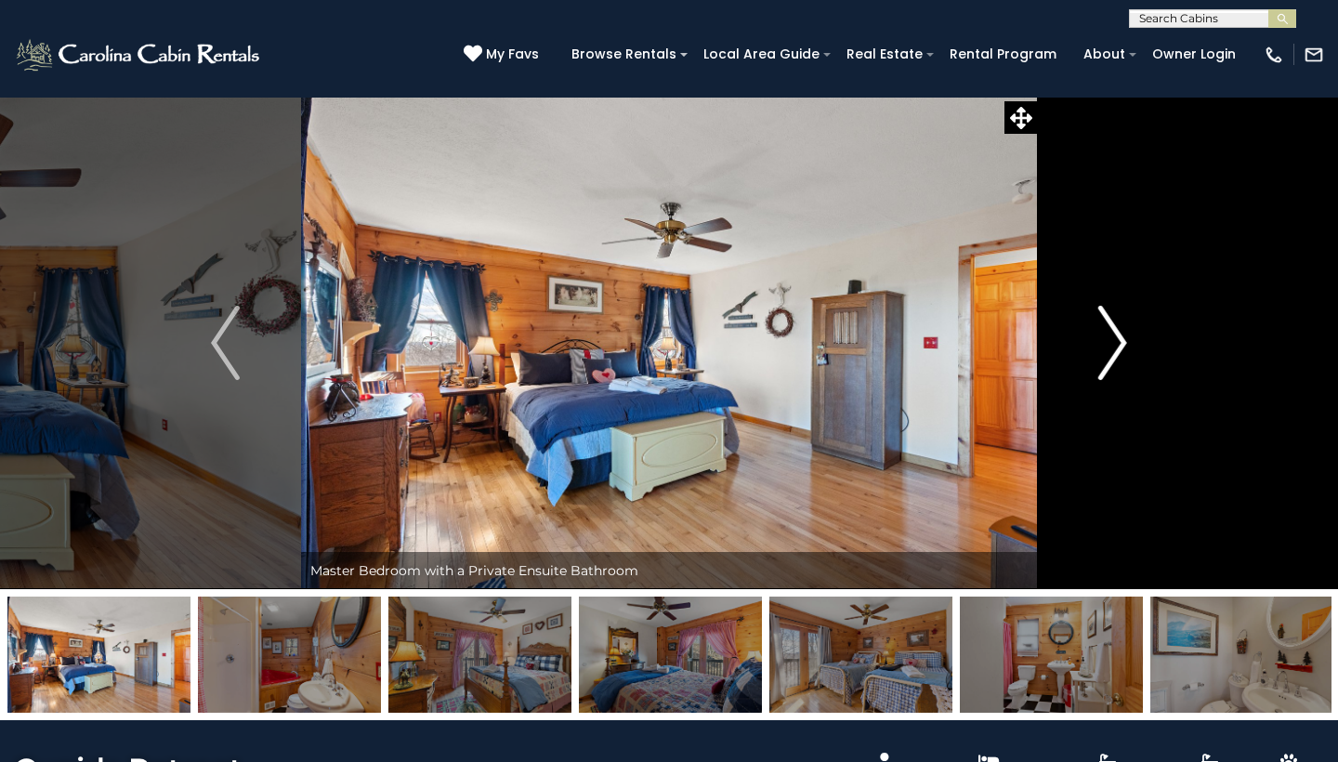
click at [1120, 347] on img "Next" at bounding box center [1112, 343] width 28 height 74
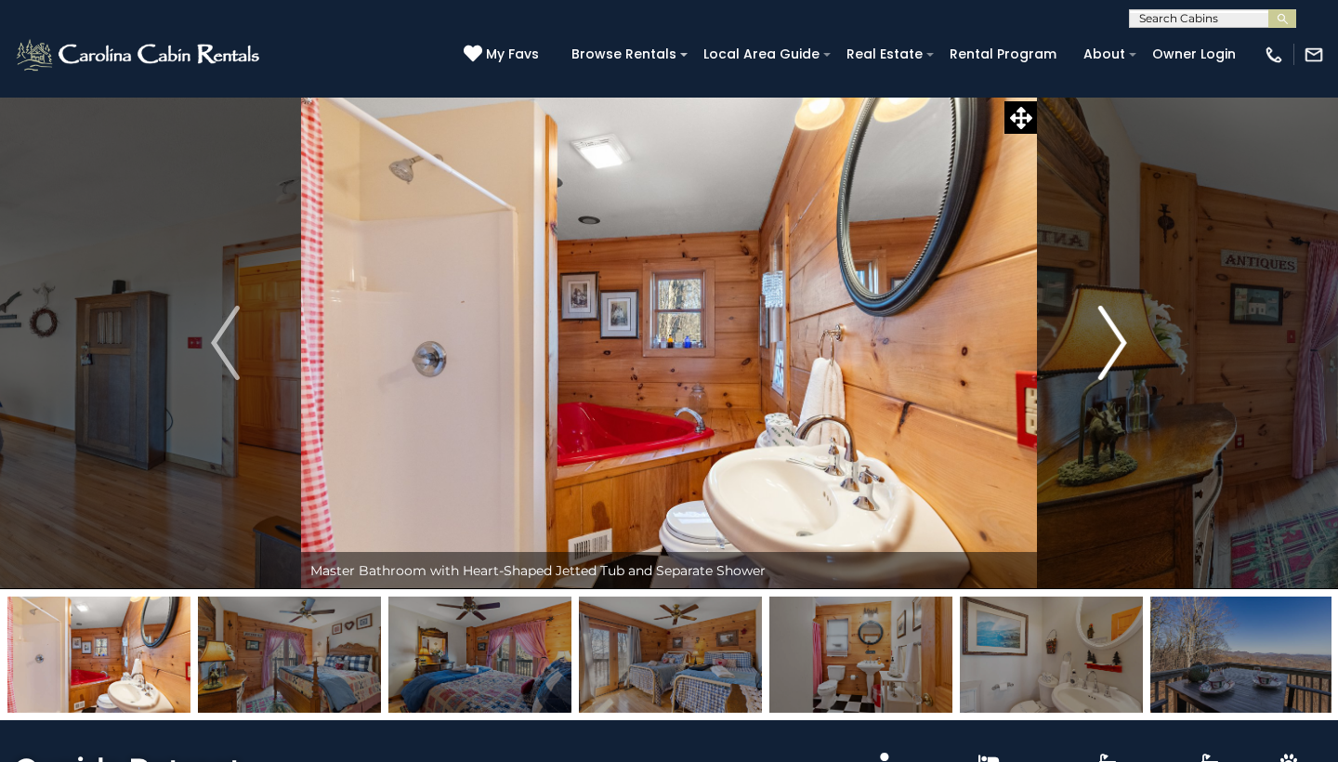
click at [1120, 347] on img "Next" at bounding box center [1112, 343] width 28 height 74
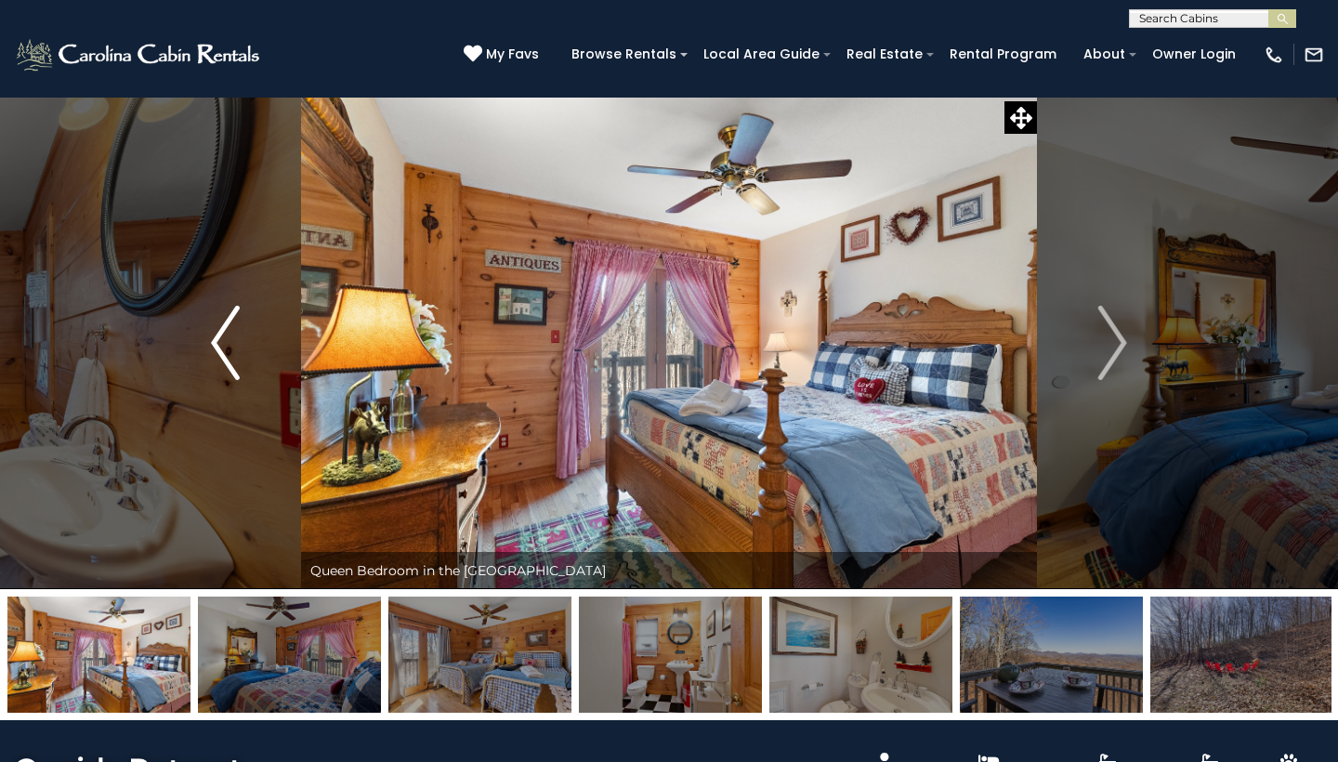
click at [224, 346] on img "Previous" at bounding box center [225, 343] width 28 height 74
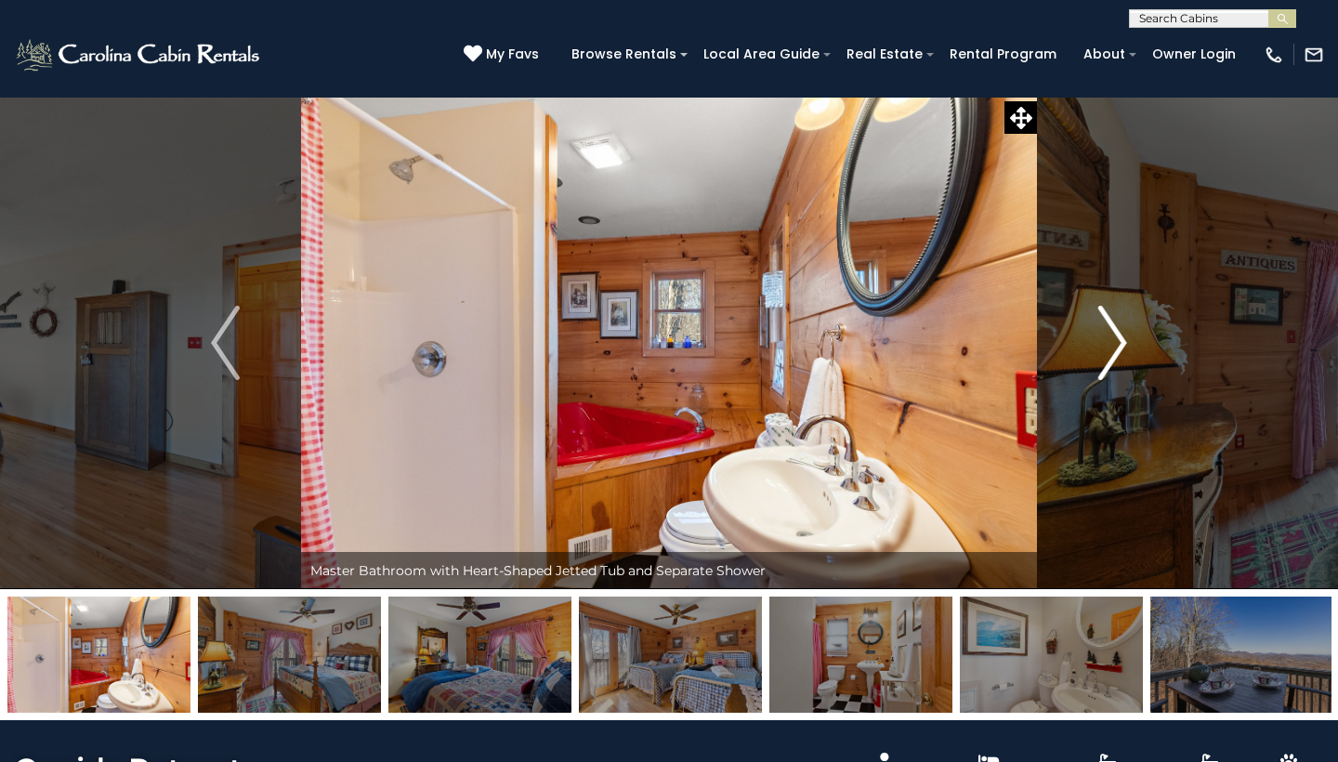
click at [1119, 341] on img "Next" at bounding box center [1112, 343] width 28 height 74
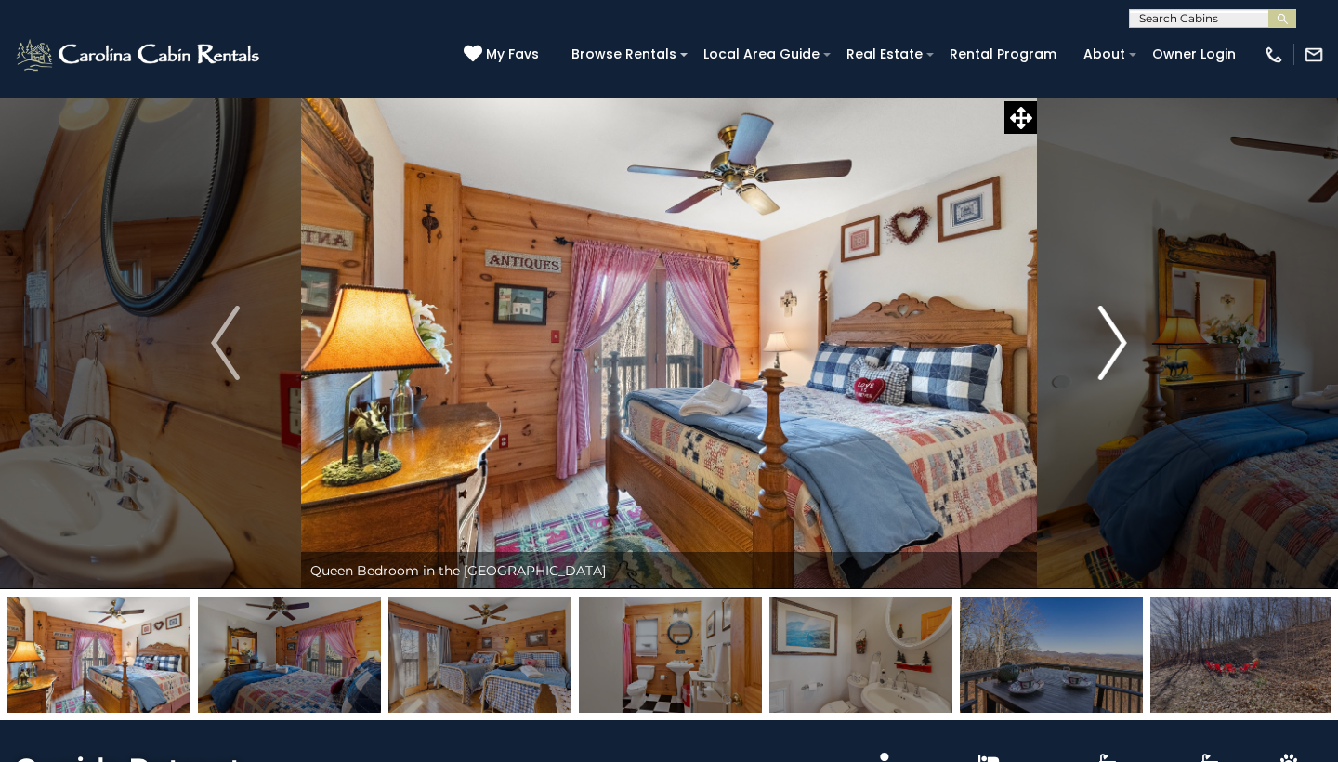
click at [1119, 341] on img "Next" at bounding box center [1112, 343] width 28 height 74
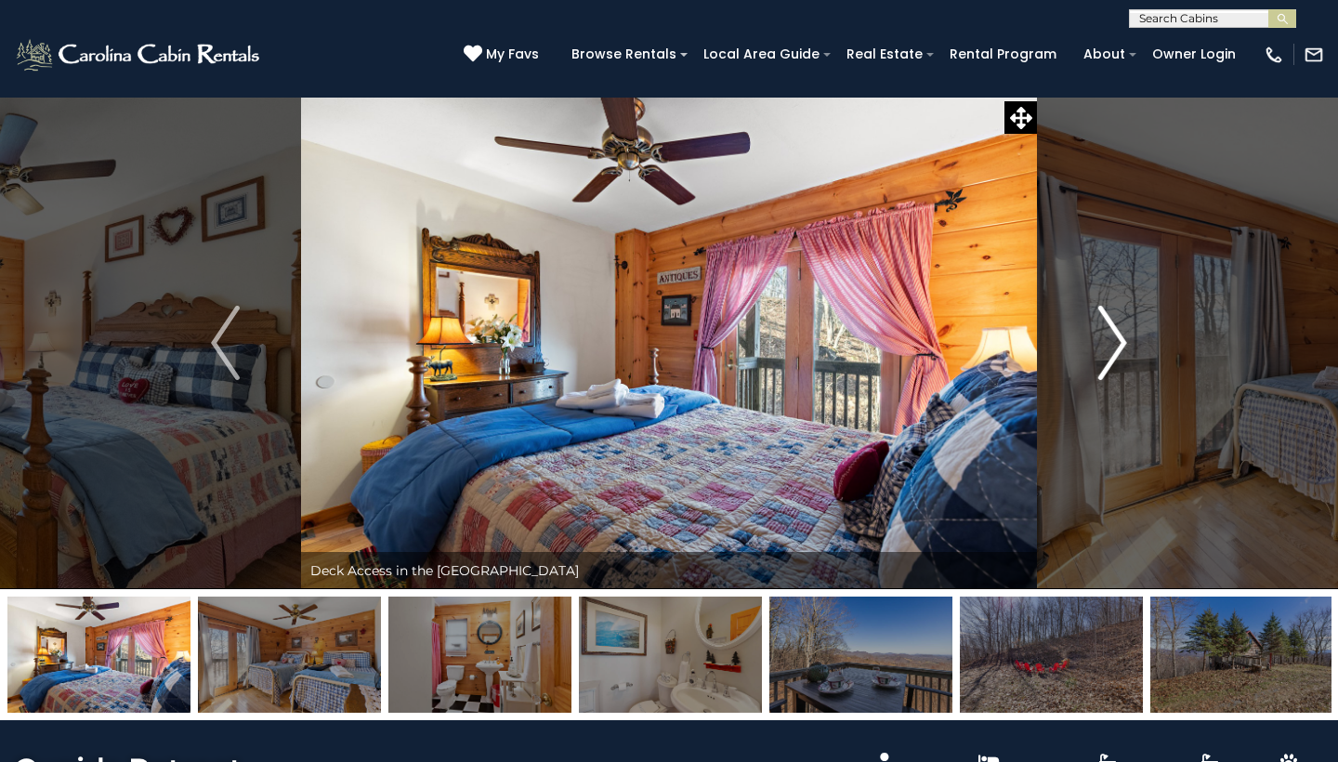
click at [1119, 341] on img "Next" at bounding box center [1112, 343] width 28 height 74
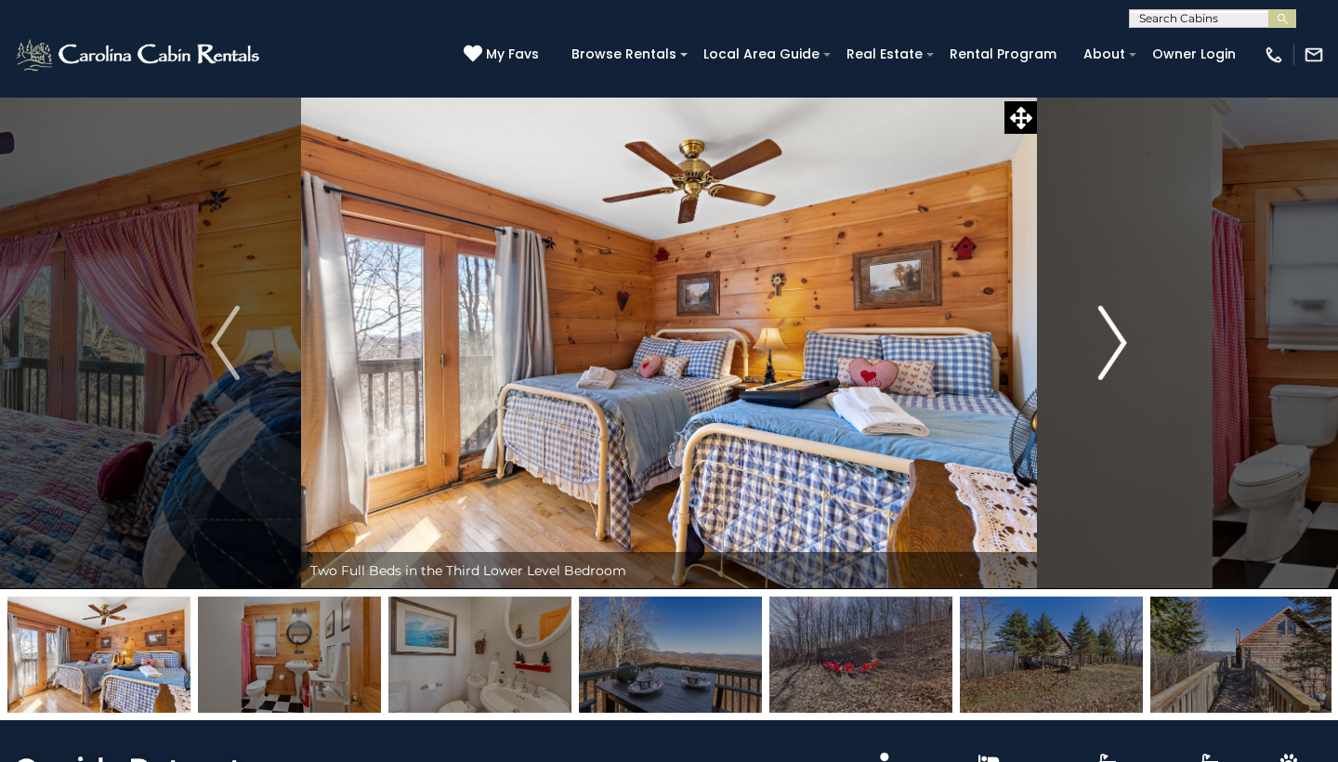
click at [1119, 341] on img "Next" at bounding box center [1112, 343] width 28 height 74
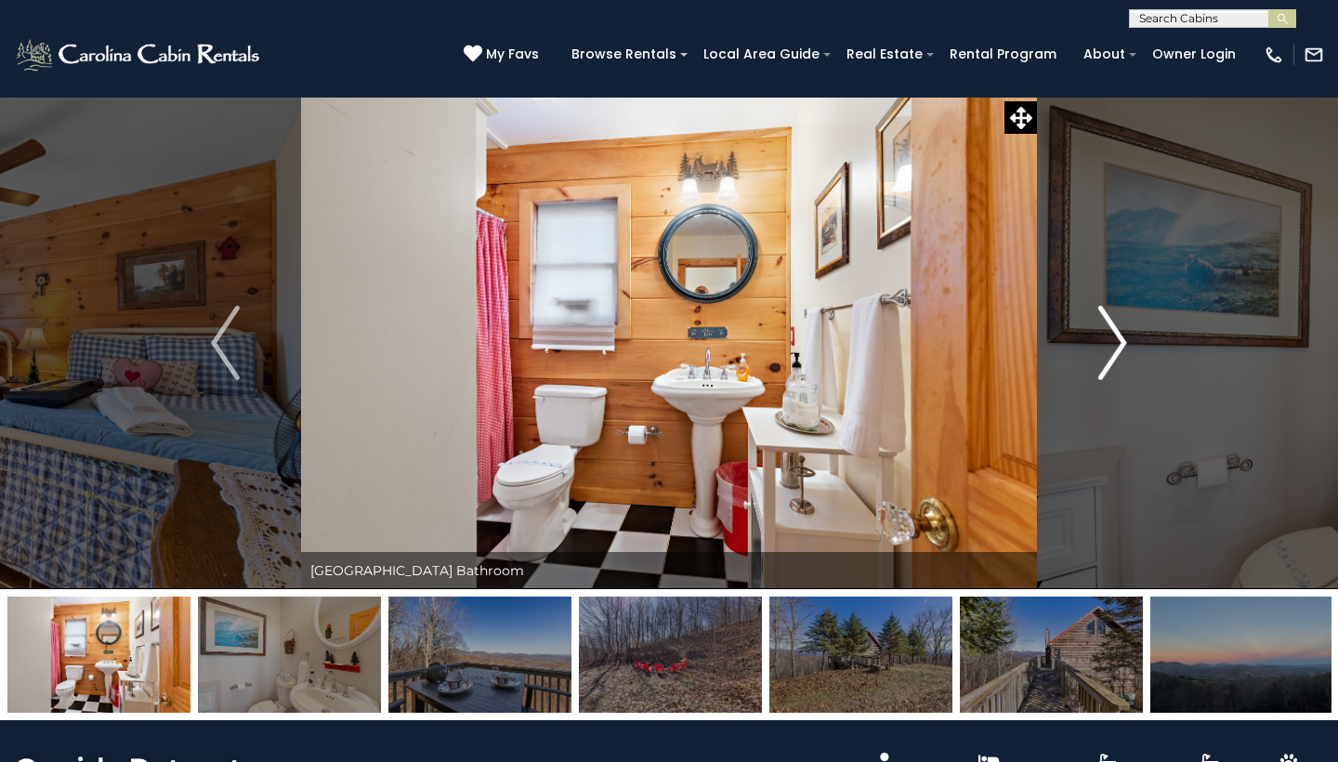
click at [1119, 341] on img "Next" at bounding box center [1112, 343] width 28 height 74
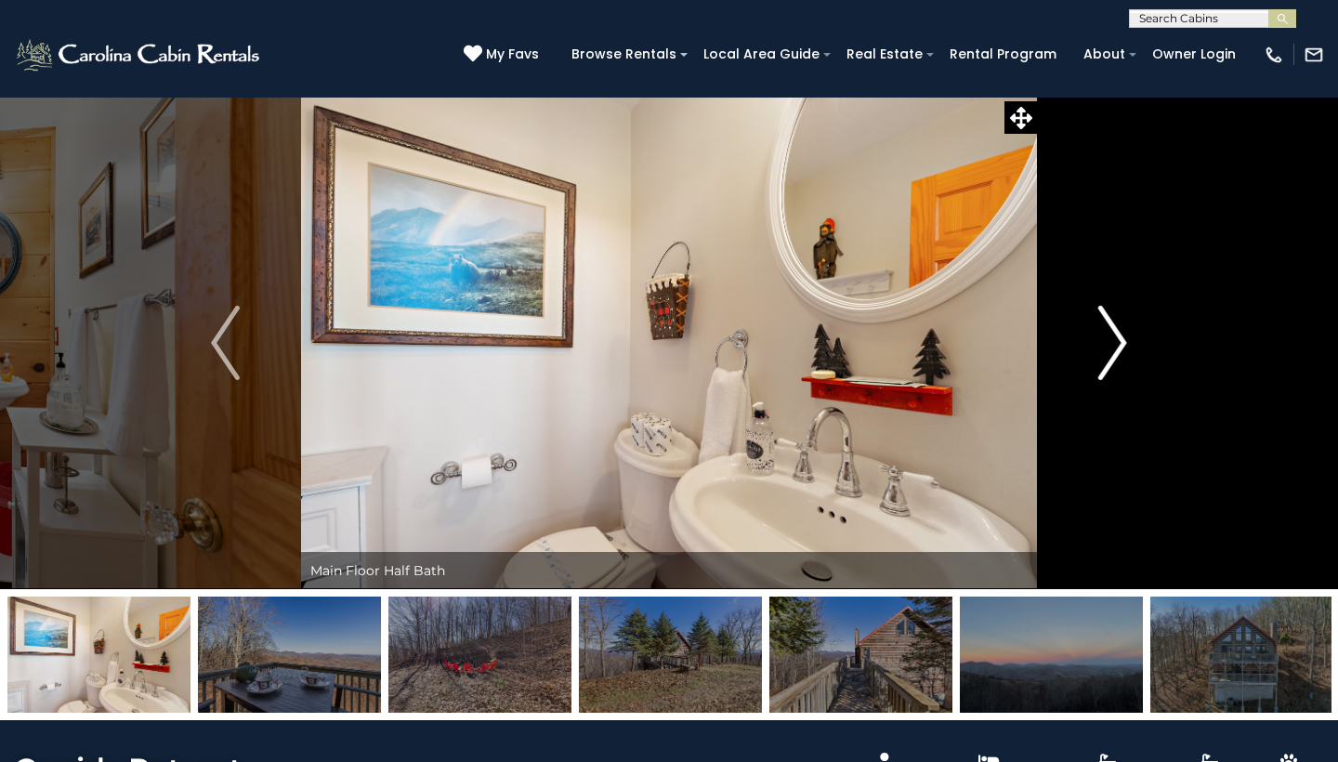
click at [1119, 341] on img "Next" at bounding box center [1112, 343] width 28 height 74
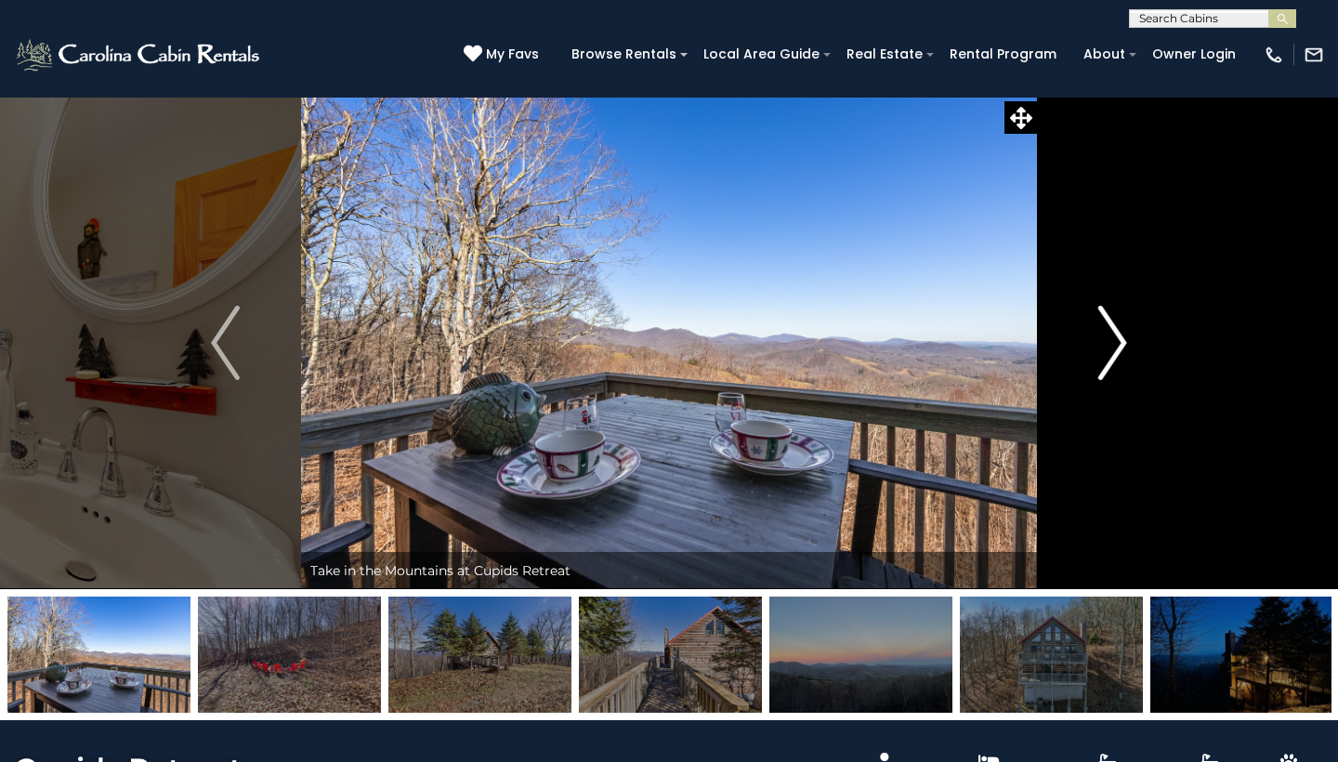
click at [1119, 341] on img "Next" at bounding box center [1112, 343] width 28 height 74
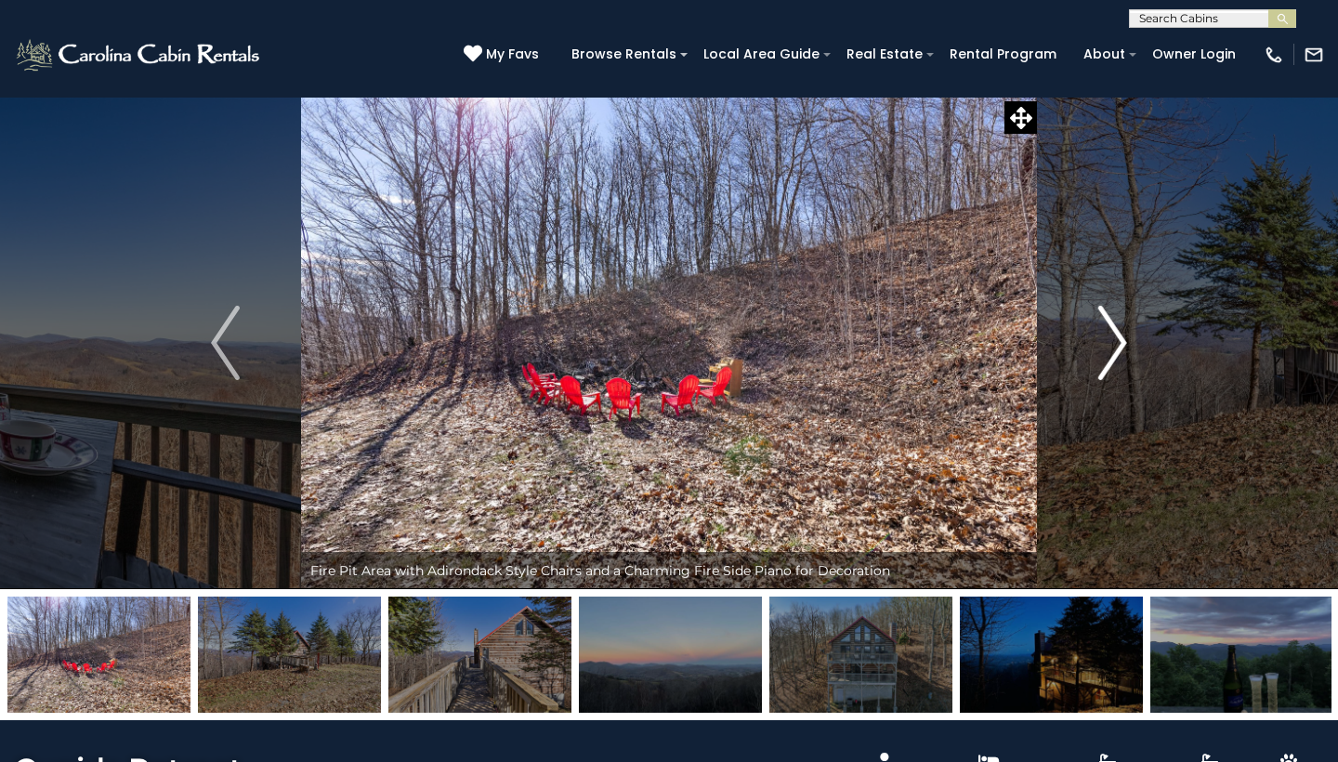
click at [1119, 341] on img "Next" at bounding box center [1112, 343] width 28 height 74
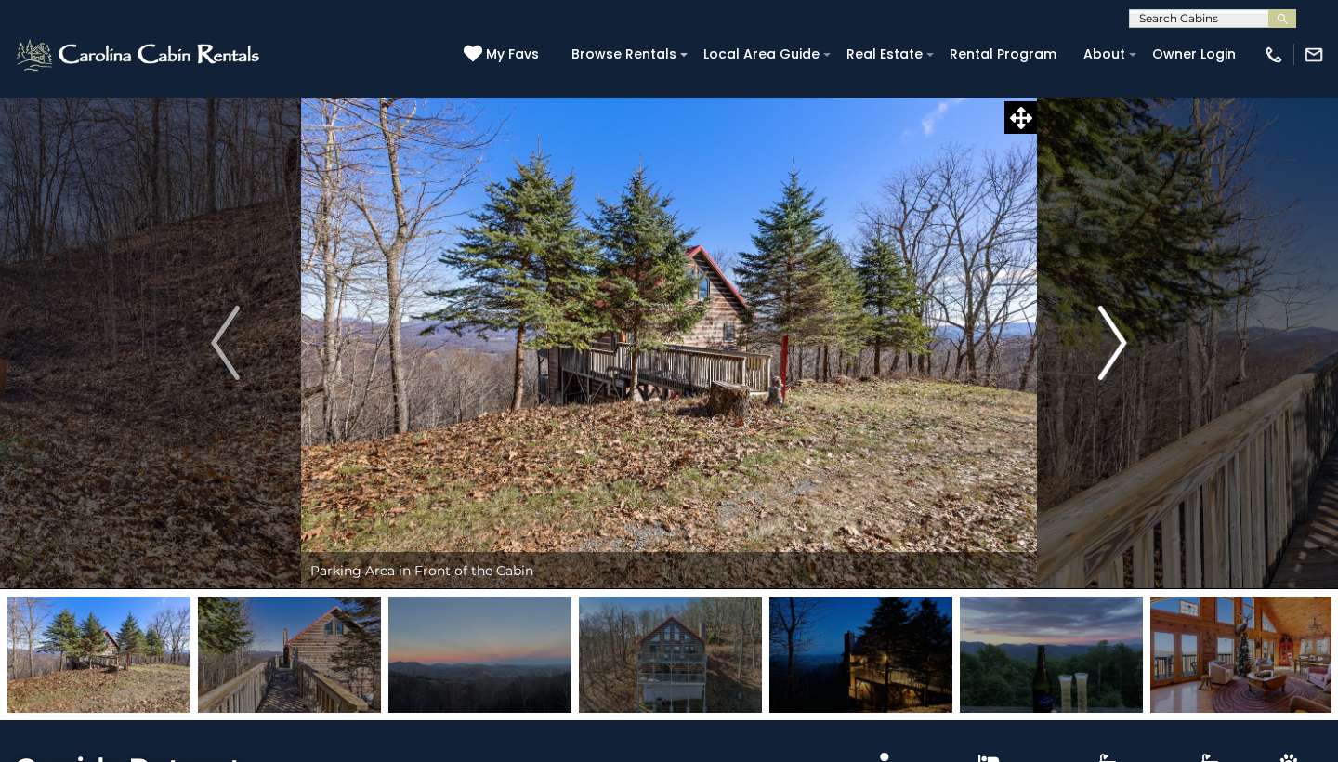
click at [1119, 341] on img "Next" at bounding box center [1112, 343] width 28 height 74
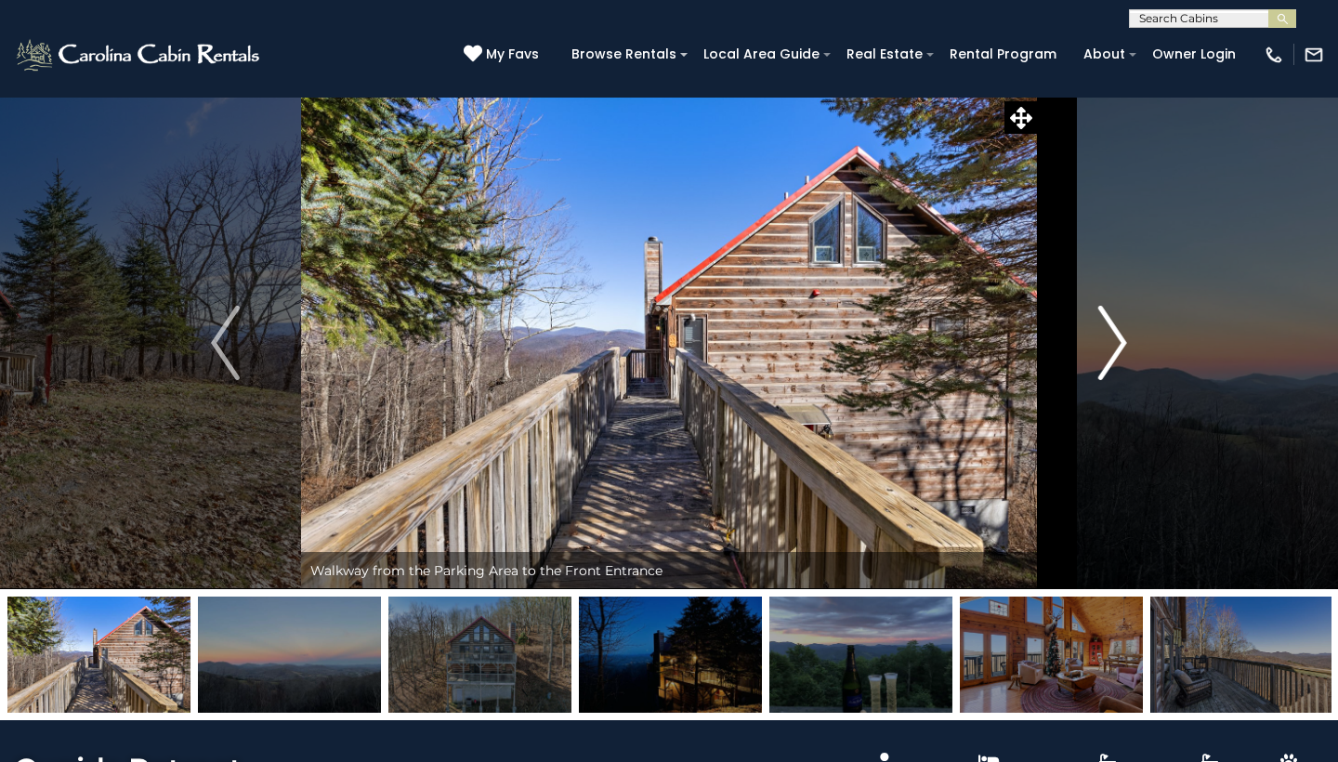
click at [1119, 341] on img "Next" at bounding box center [1112, 343] width 28 height 74
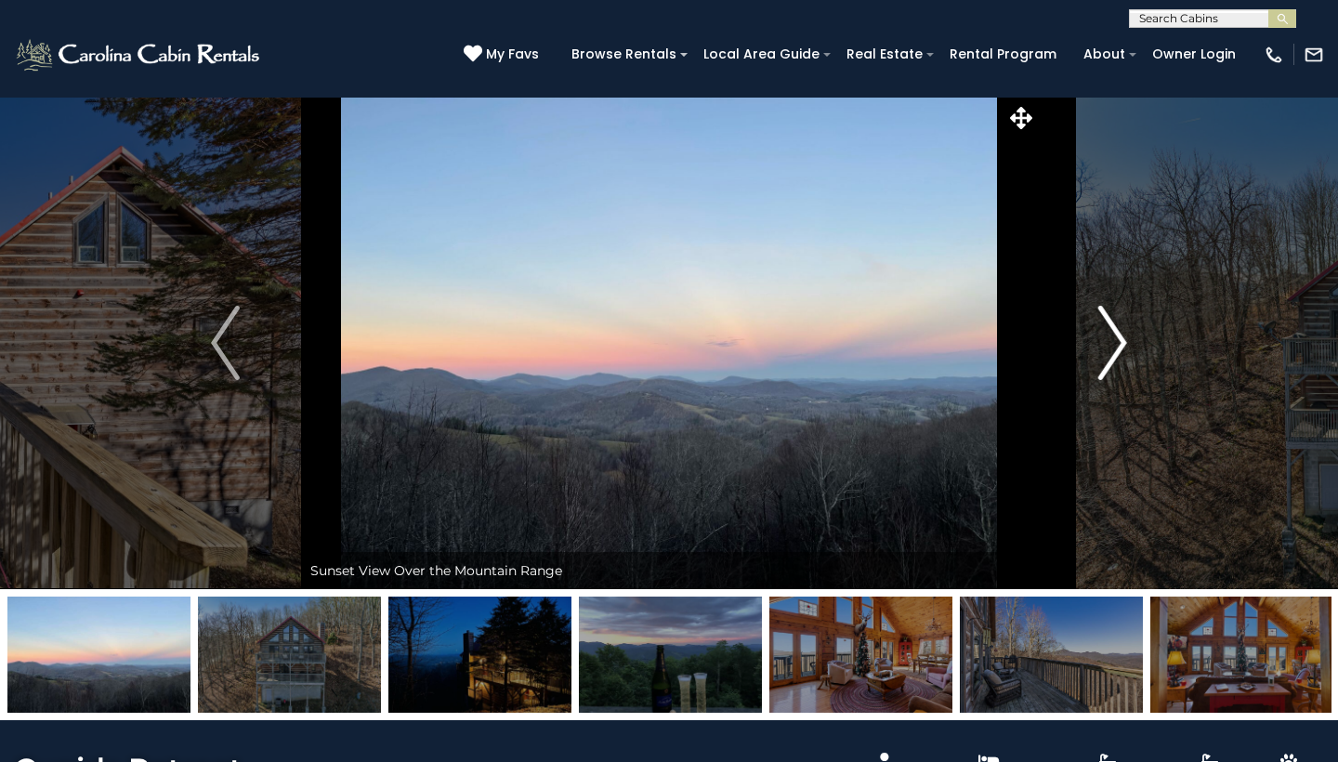
click at [1119, 341] on img "Next" at bounding box center [1112, 343] width 28 height 74
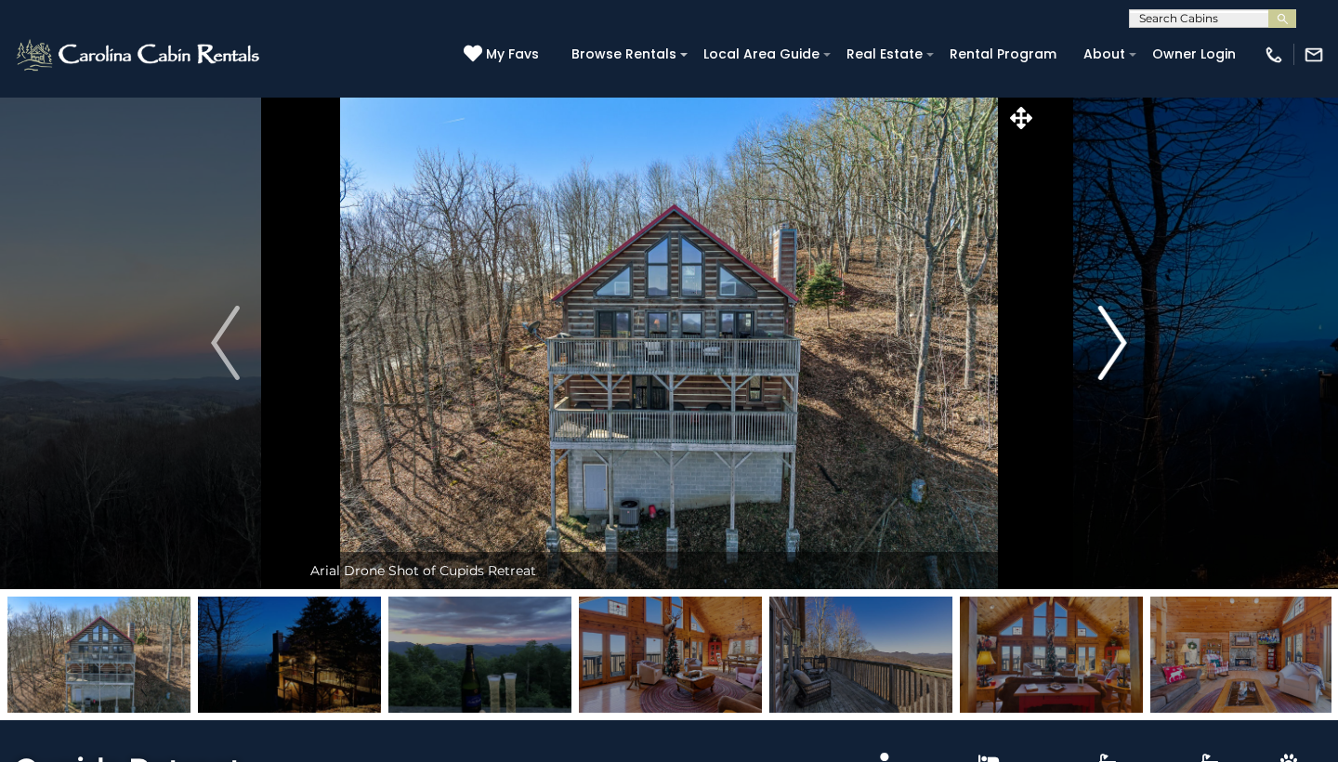
click at [1119, 341] on img "Next" at bounding box center [1112, 343] width 28 height 74
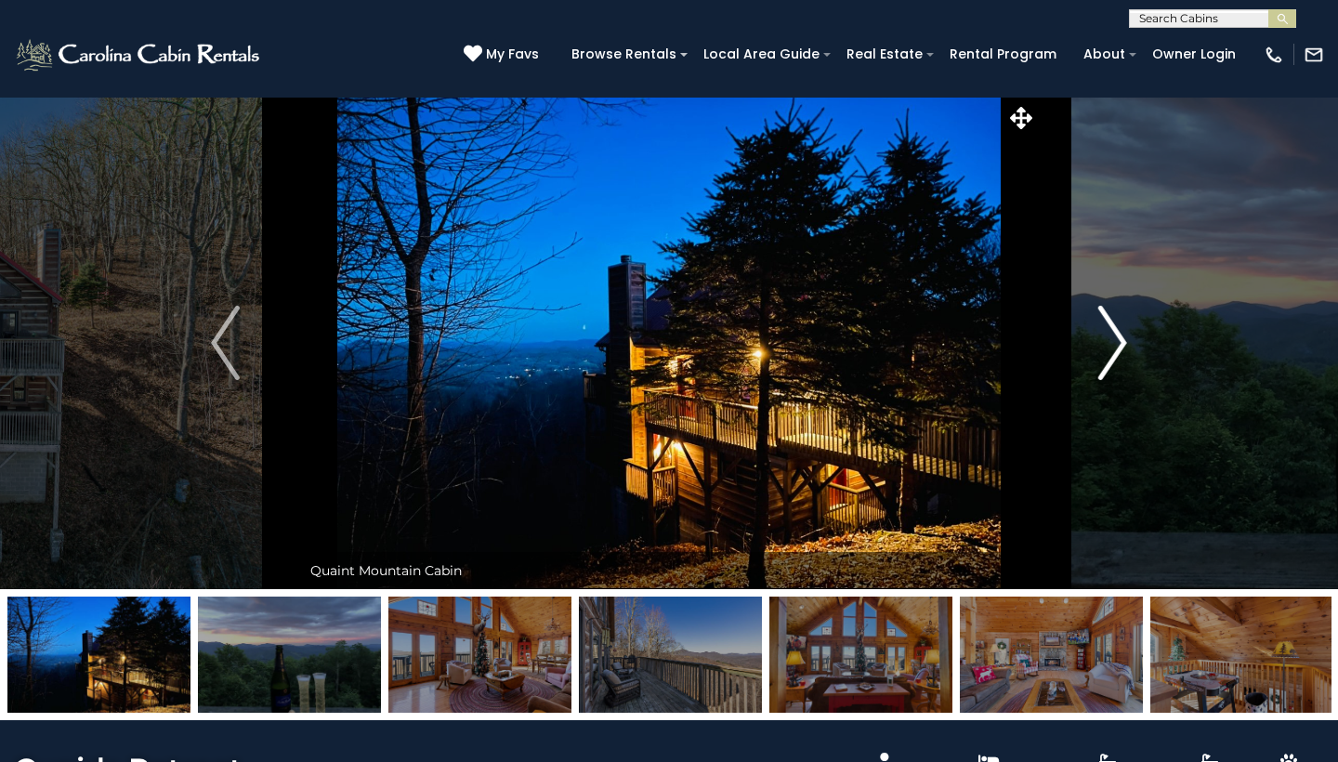
click at [1119, 341] on img "Next" at bounding box center [1112, 343] width 28 height 74
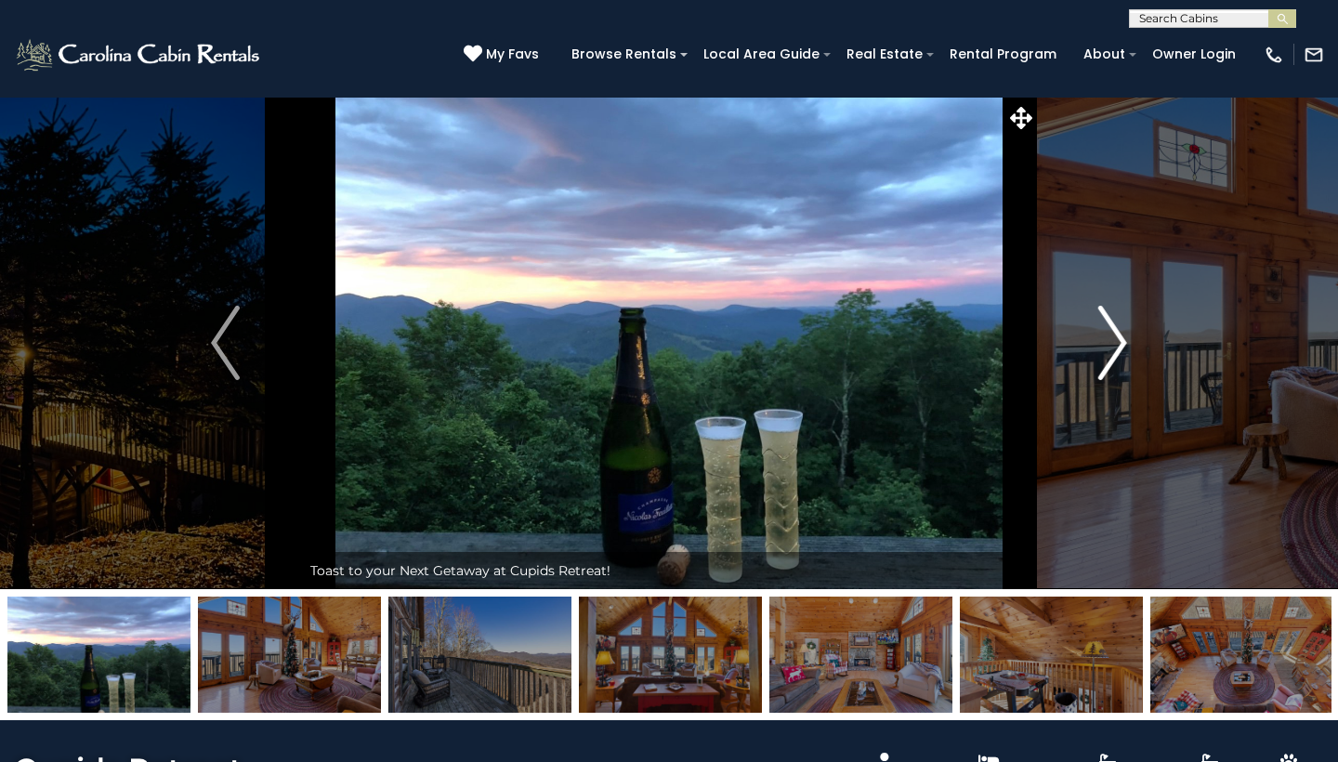
click at [1119, 341] on img "Next" at bounding box center [1112, 343] width 28 height 74
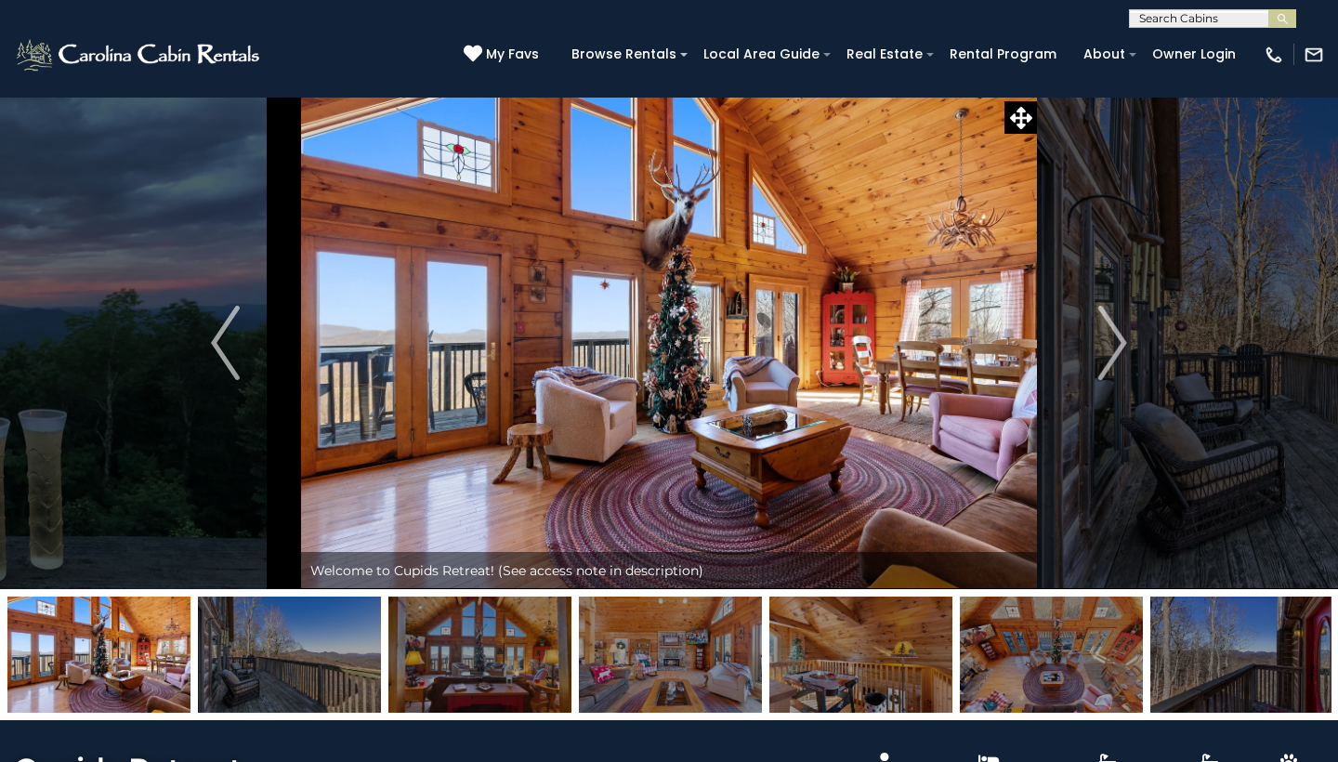
click at [1173, 23] on input "text" at bounding box center [1211, 22] width 163 height 19
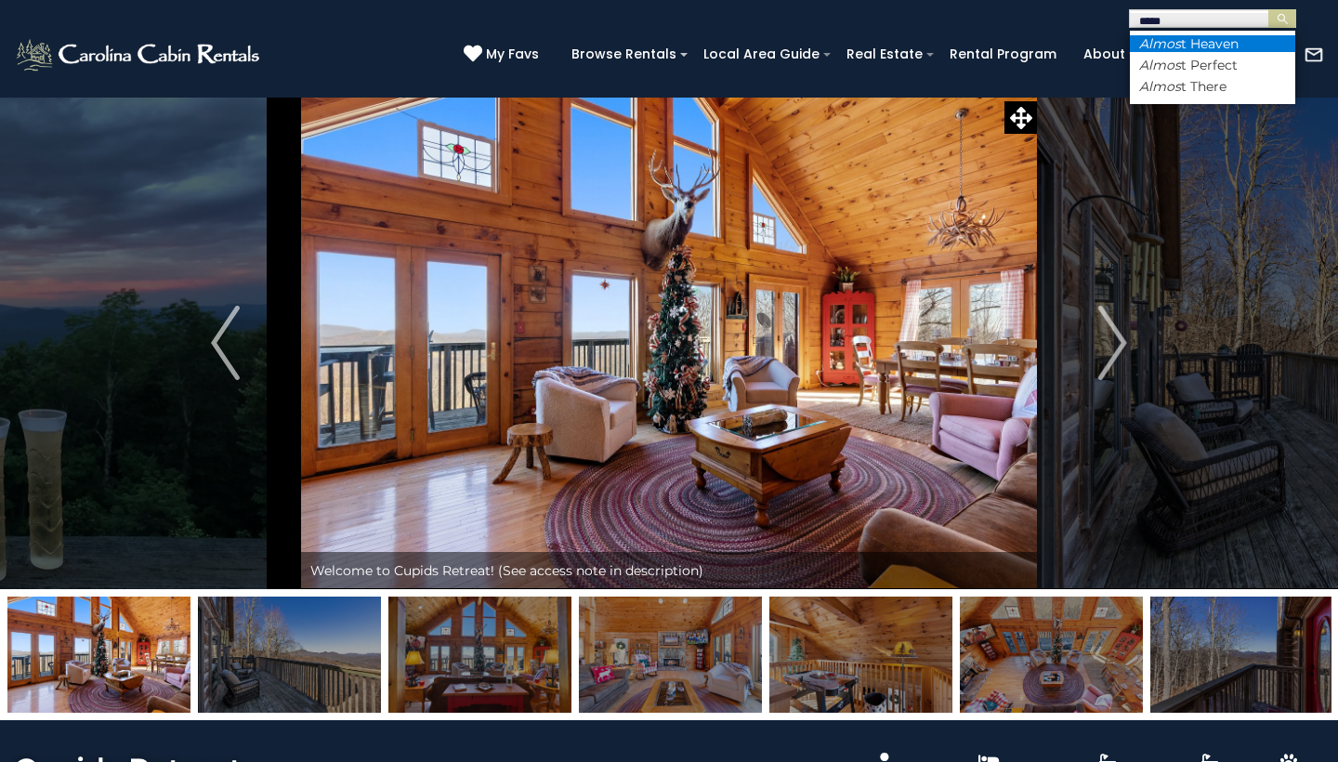
type input "*****"
click at [1186, 42] on li "Almos t Heaven" at bounding box center [1212, 43] width 165 height 17
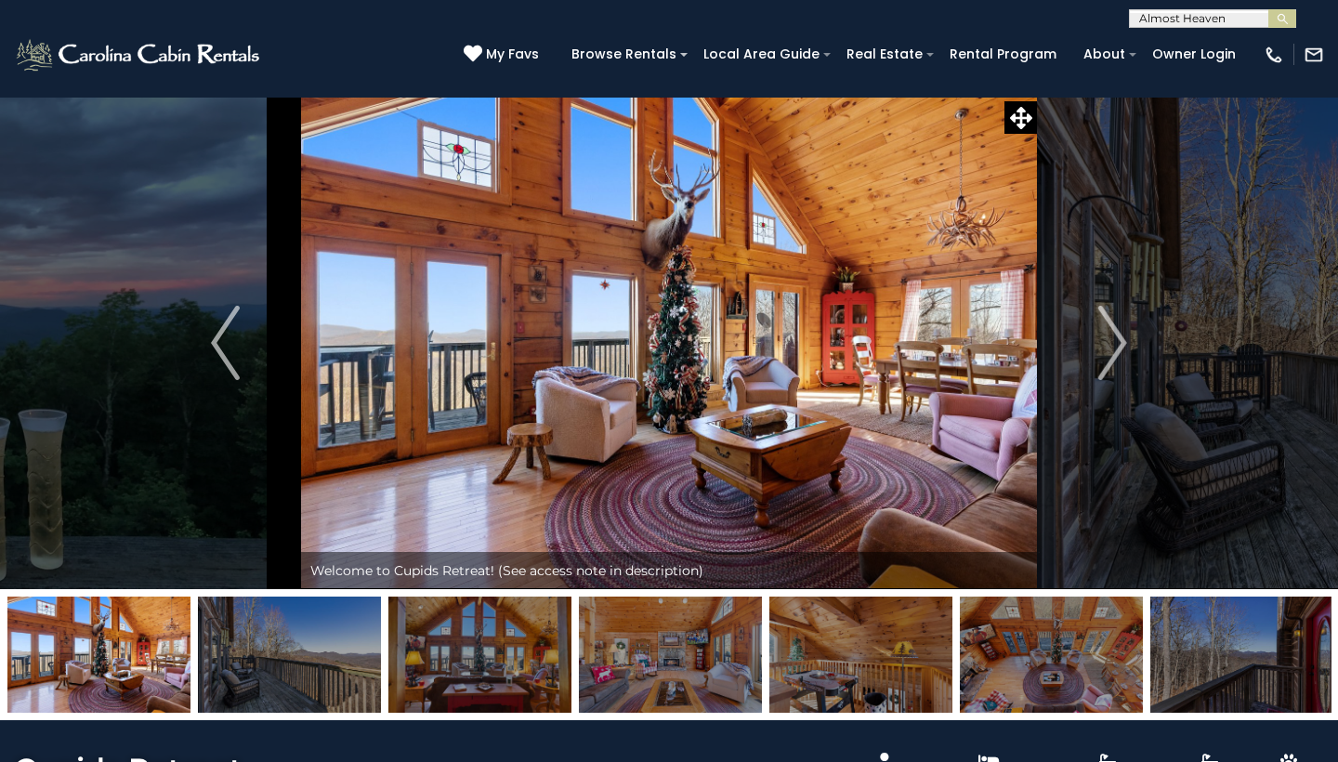
click at [1282, 19] on button "submit" at bounding box center [1282, 18] width 28 height 19
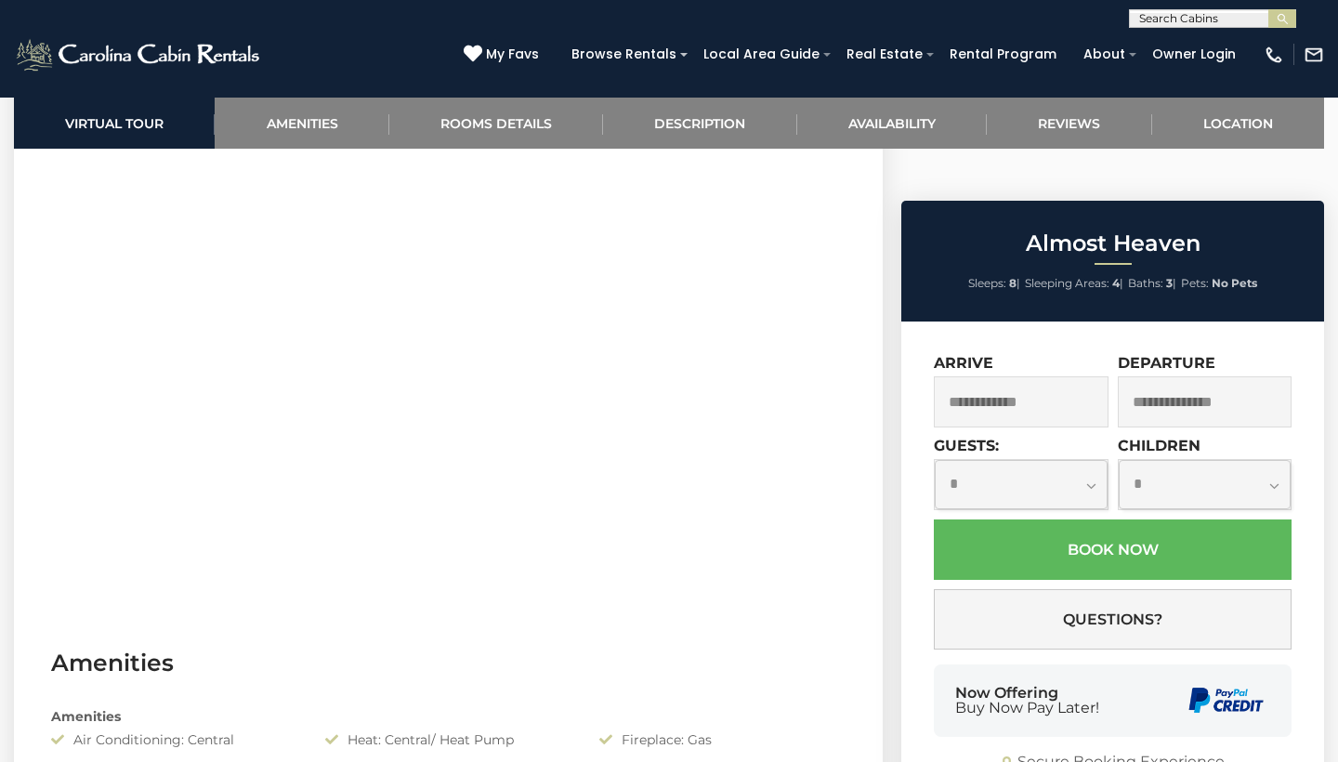
click at [1019, 376] on input "text" at bounding box center [1021, 401] width 175 height 51
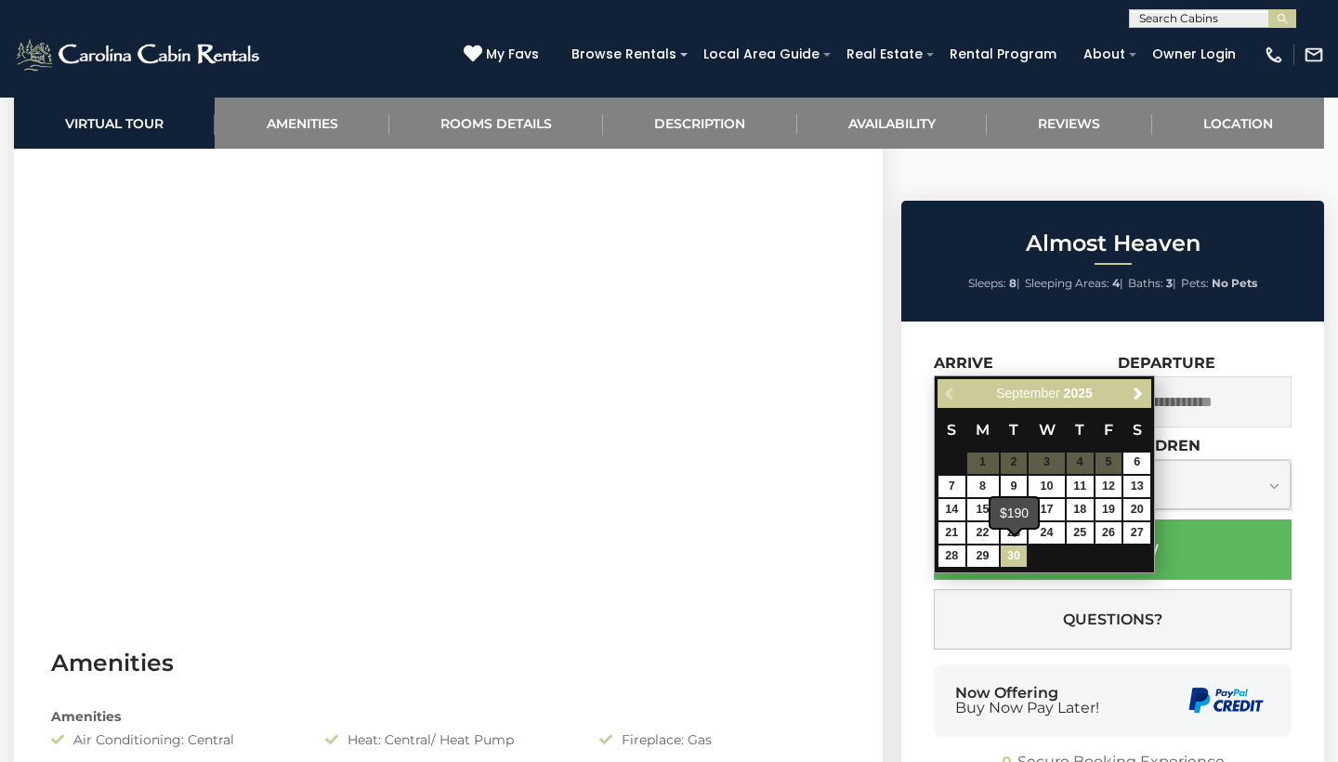
click at [1014, 553] on link "30" at bounding box center [1014, 555] width 27 height 21
type input "**********"
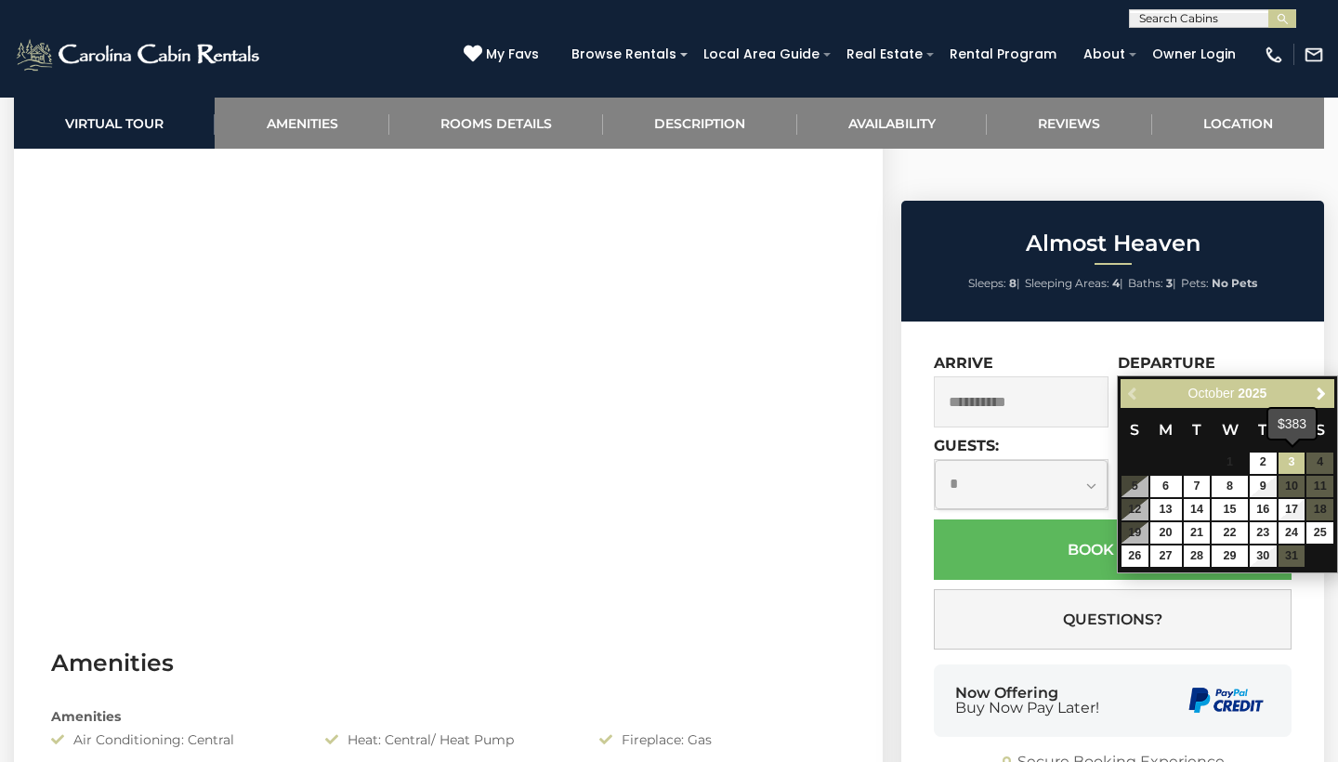
click at [1289, 465] on link "3" at bounding box center [1291, 462] width 27 height 21
type input "**********"
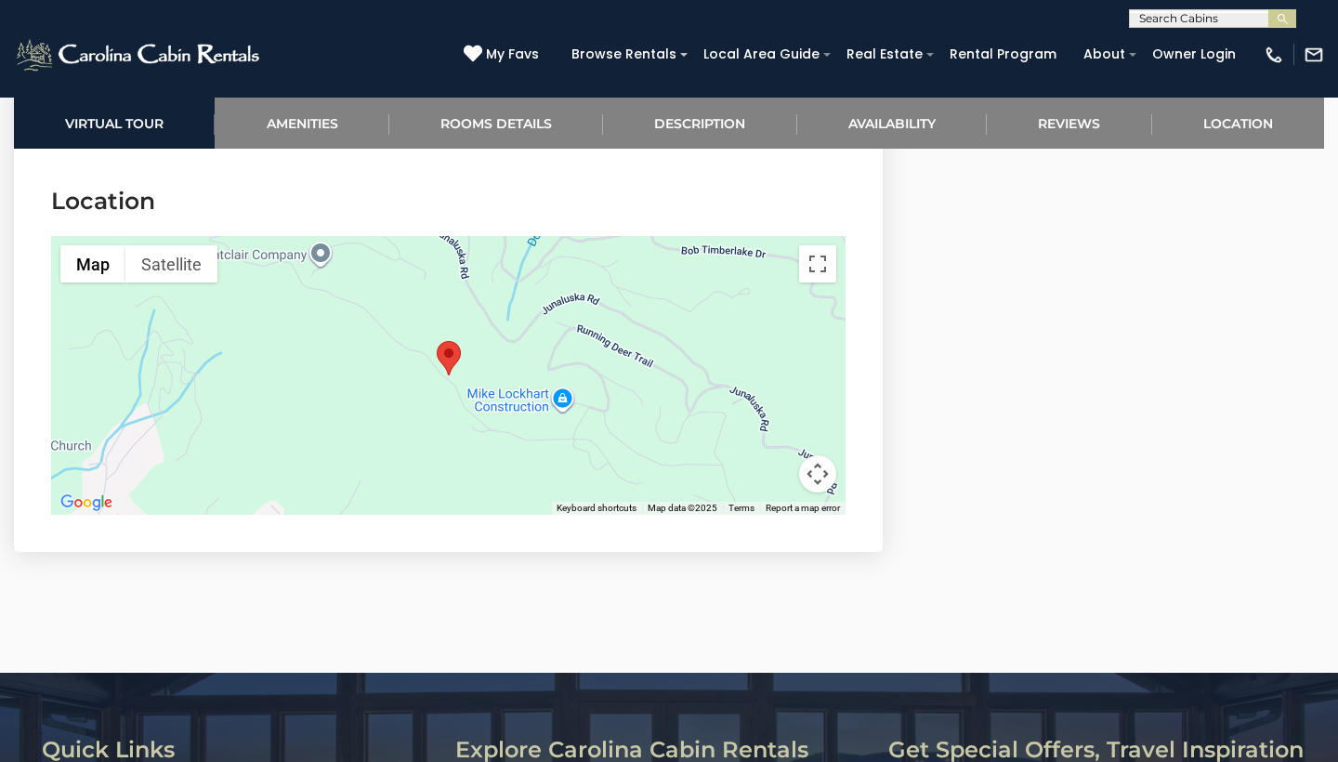
scroll to position [4059, 0]
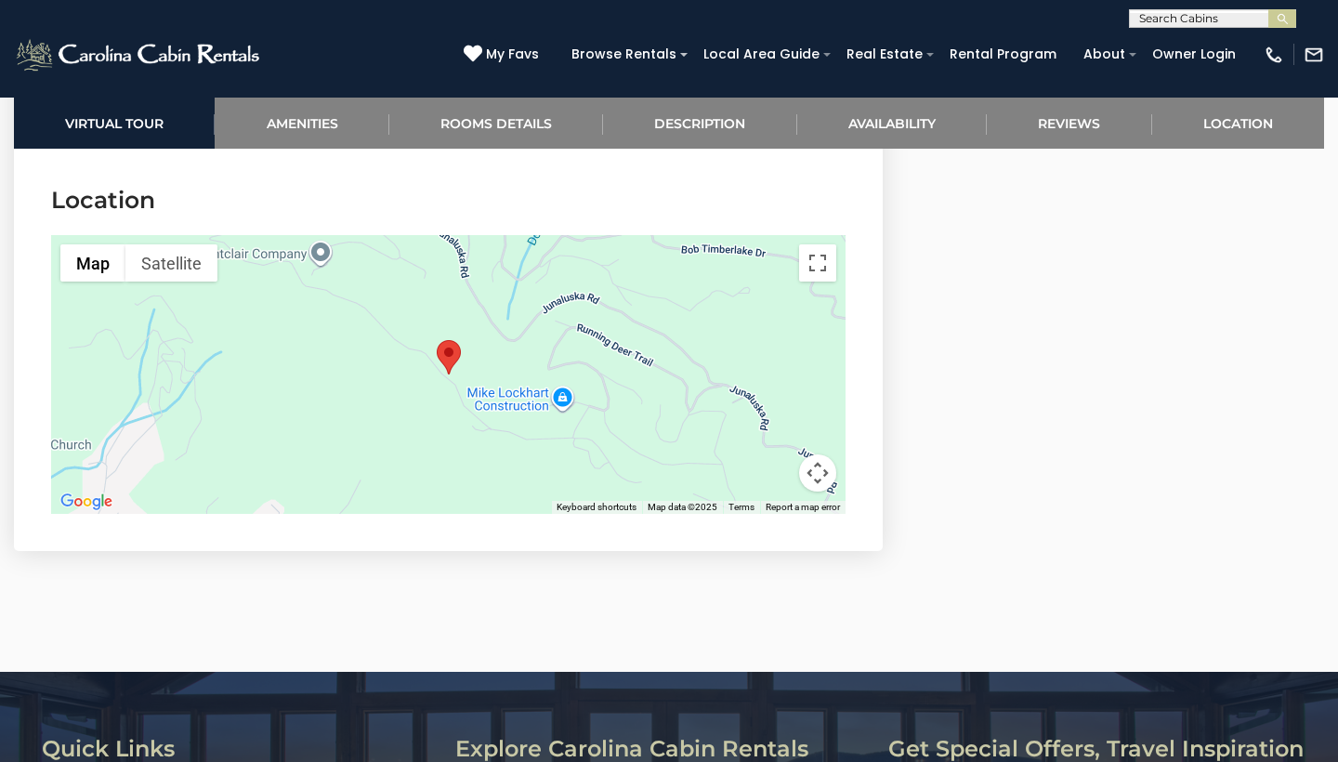
click at [820, 478] on button "Map camera controls" at bounding box center [817, 472] width 37 height 37
click at [764, 374] on button "Zoom in" at bounding box center [771, 379] width 37 height 37
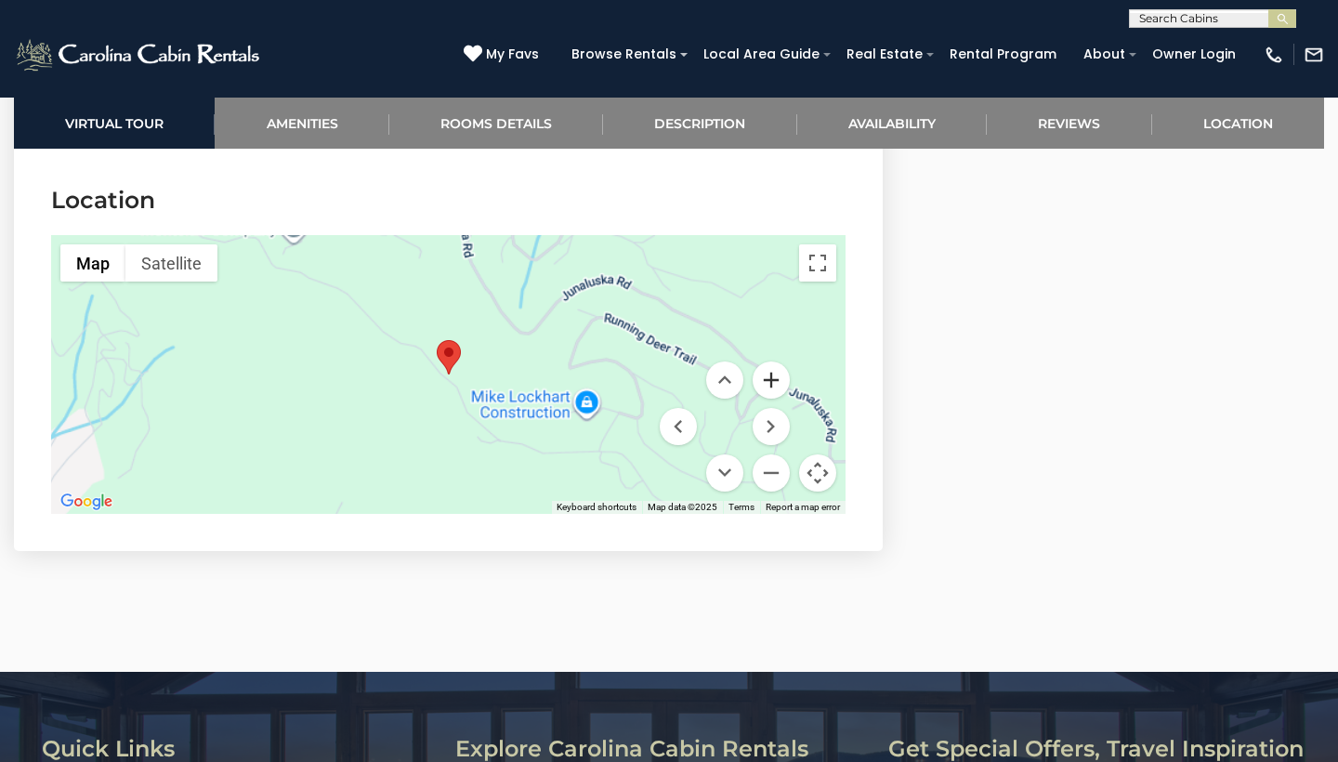
click at [764, 374] on button "Zoom in" at bounding box center [771, 379] width 37 height 37
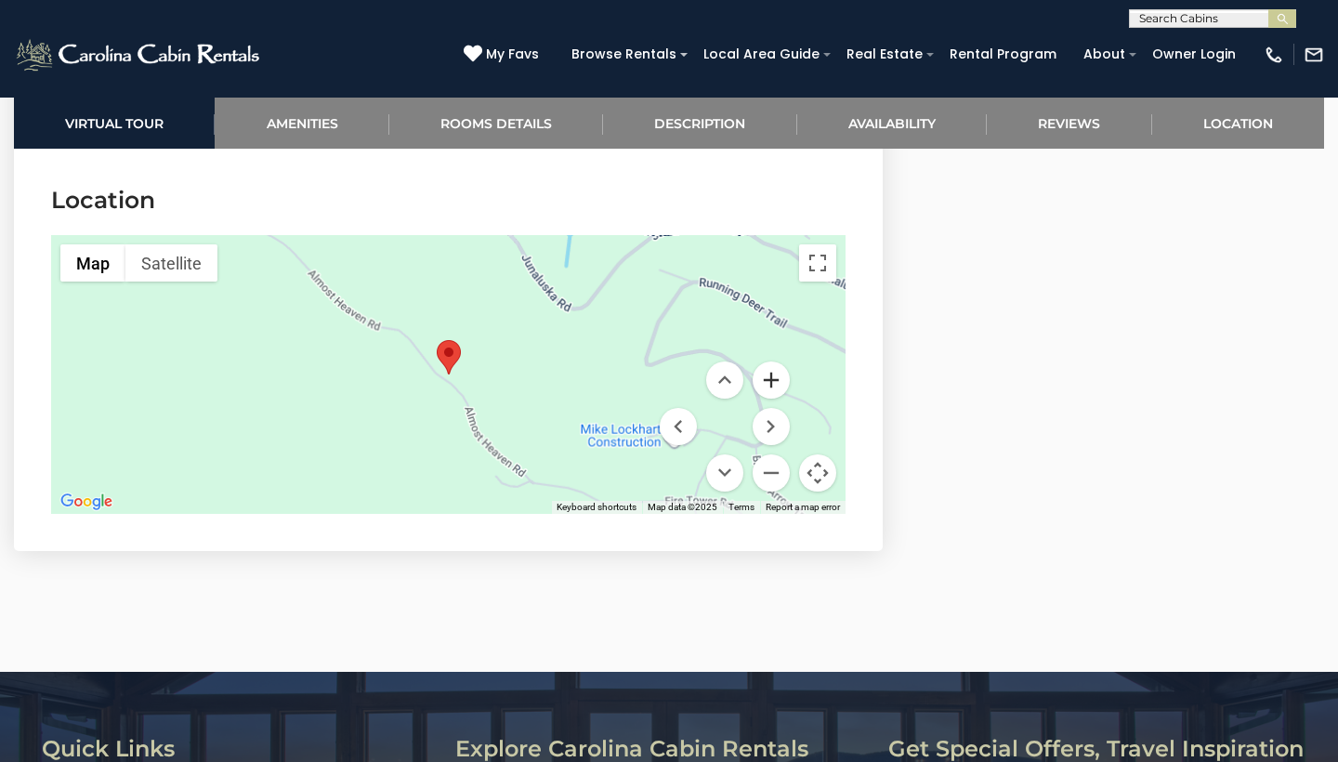
click at [764, 374] on button "Zoom in" at bounding box center [771, 379] width 37 height 37
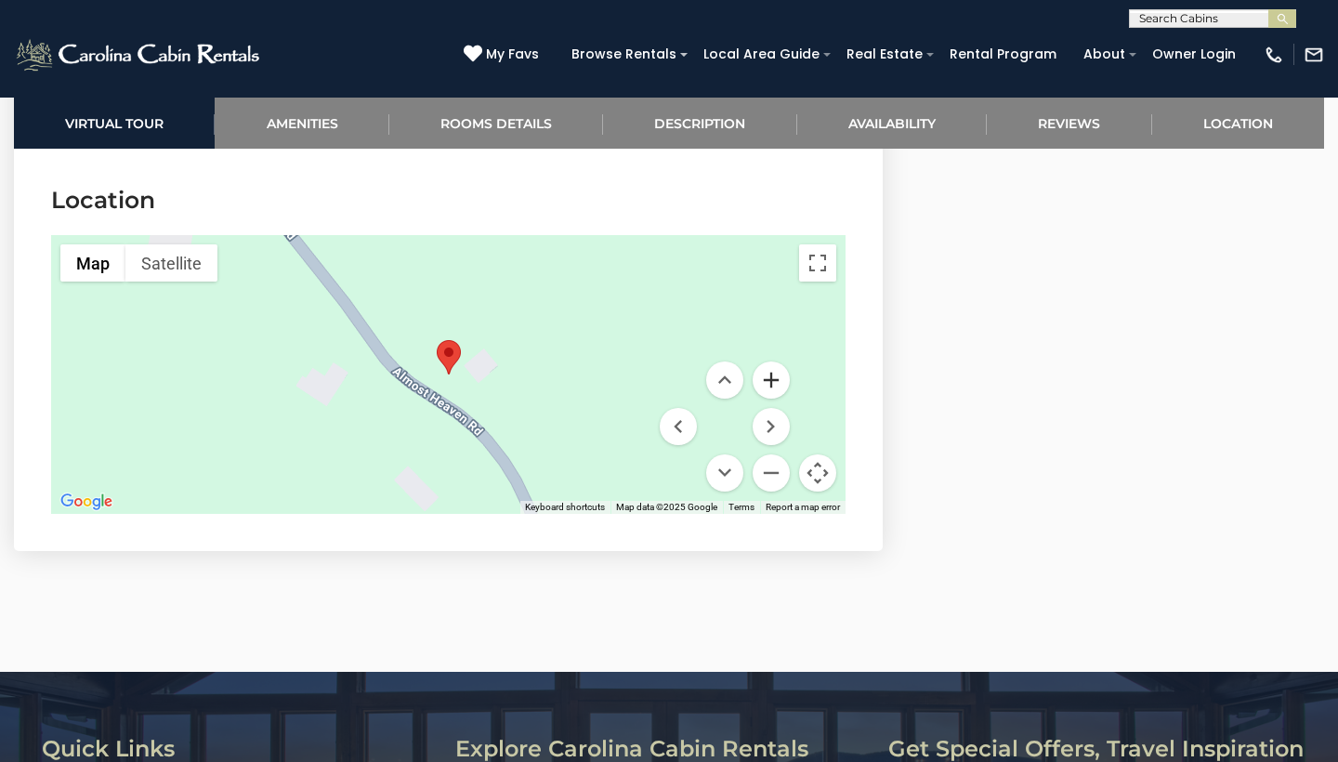
click at [764, 374] on button "Zoom in" at bounding box center [771, 379] width 37 height 37
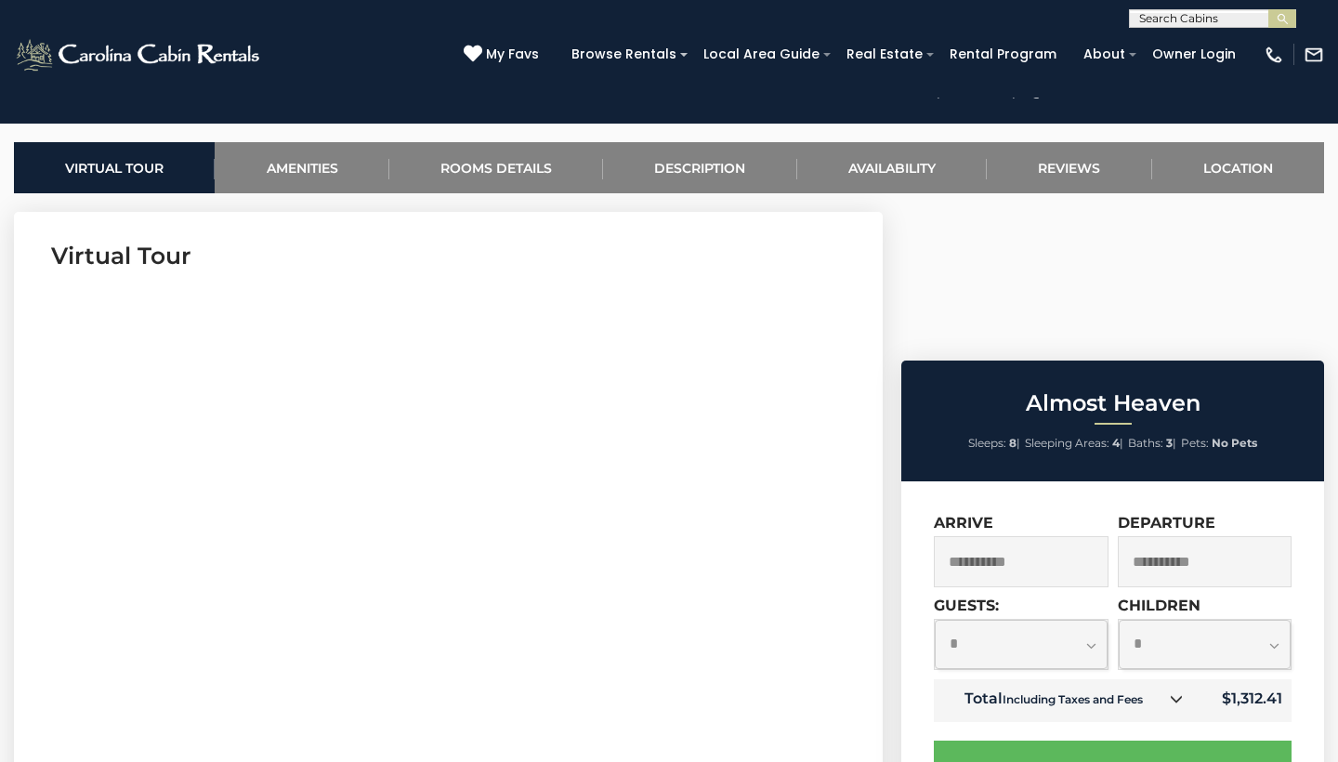
scroll to position [690, 0]
click at [535, 160] on link "Rooms Details" at bounding box center [496, 167] width 214 height 51
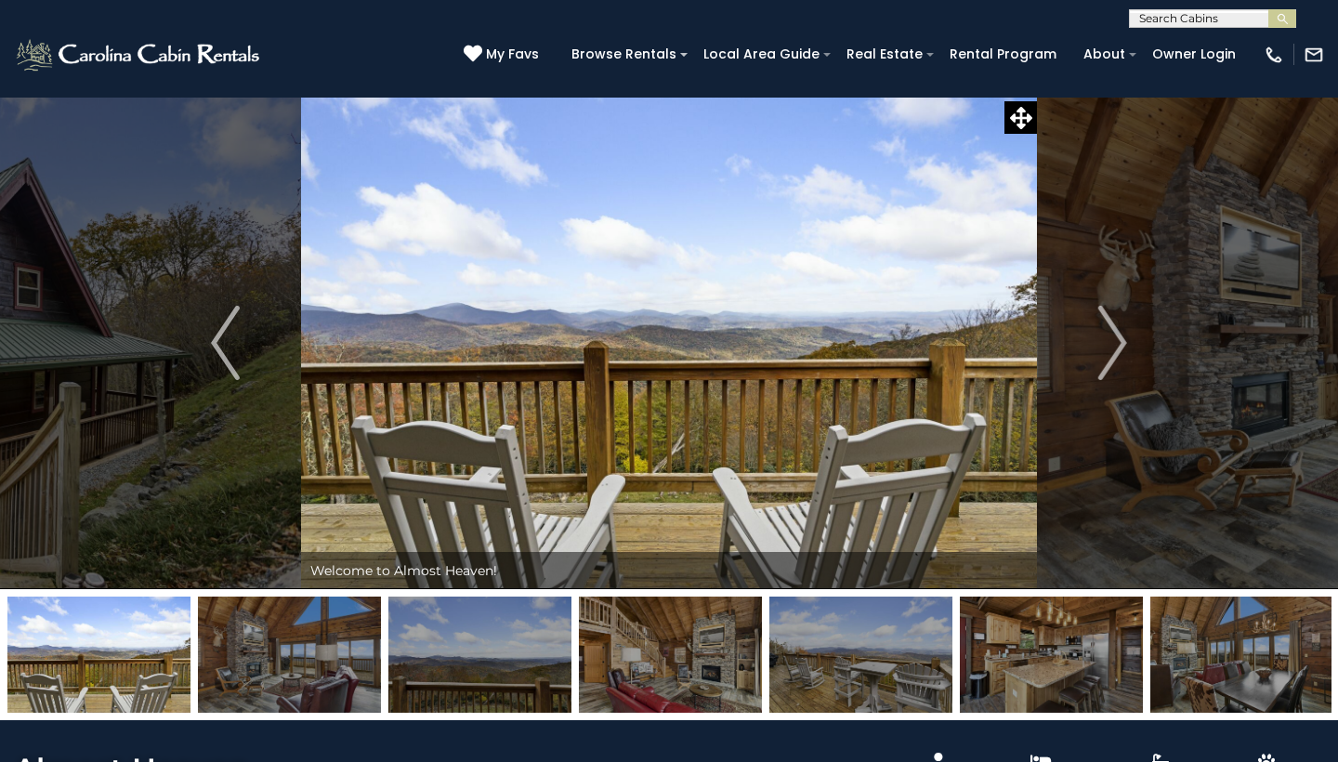
scroll to position [0, 0]
click at [1087, 364] on button "Next" at bounding box center [1112, 343] width 151 height 492
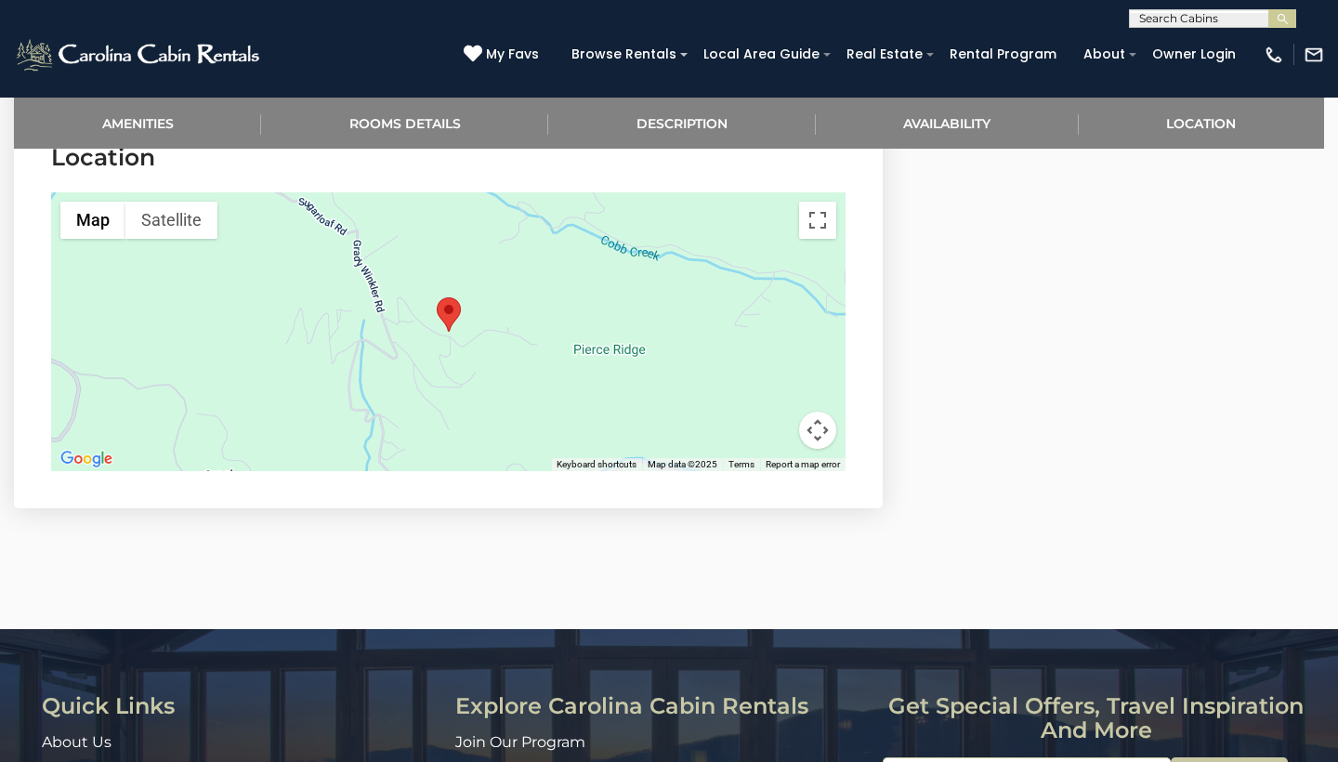
scroll to position [3101, 0]
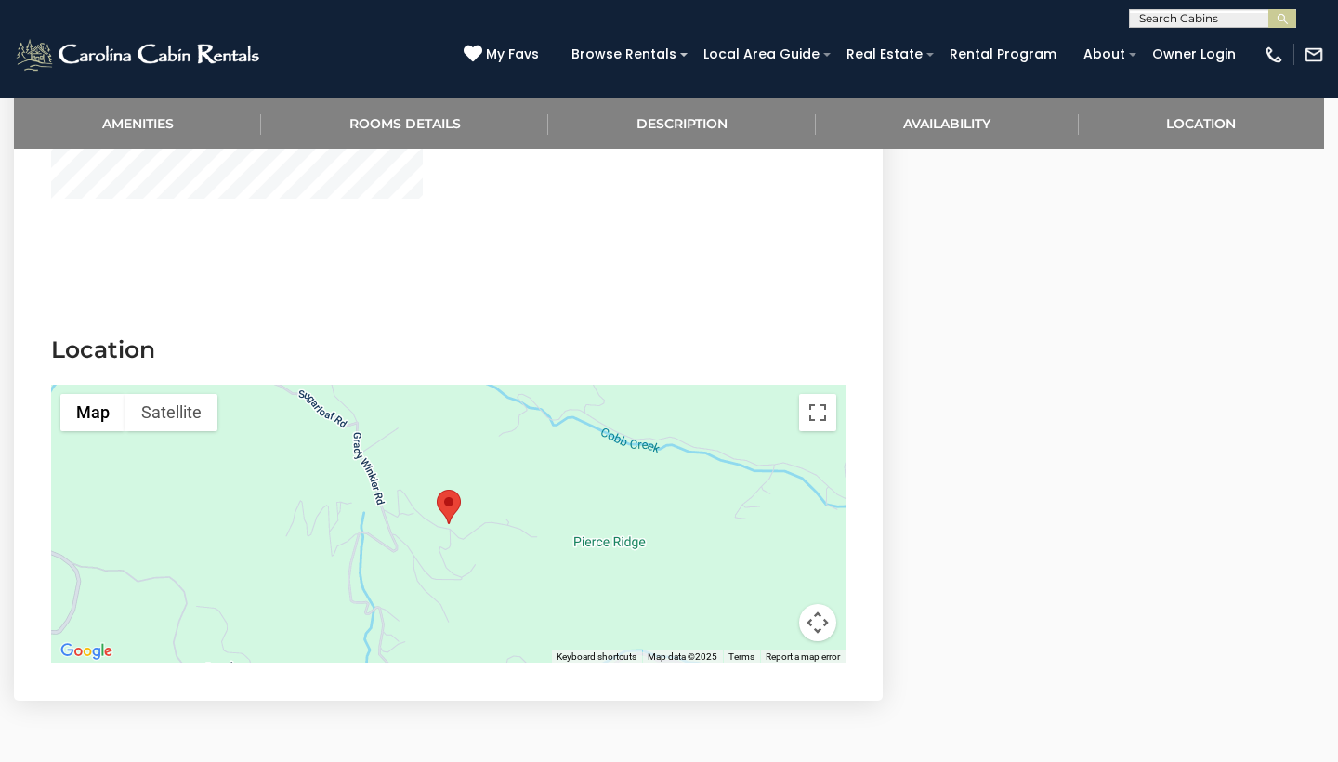
click at [811, 641] on button "Map camera controls" at bounding box center [817, 622] width 37 height 37
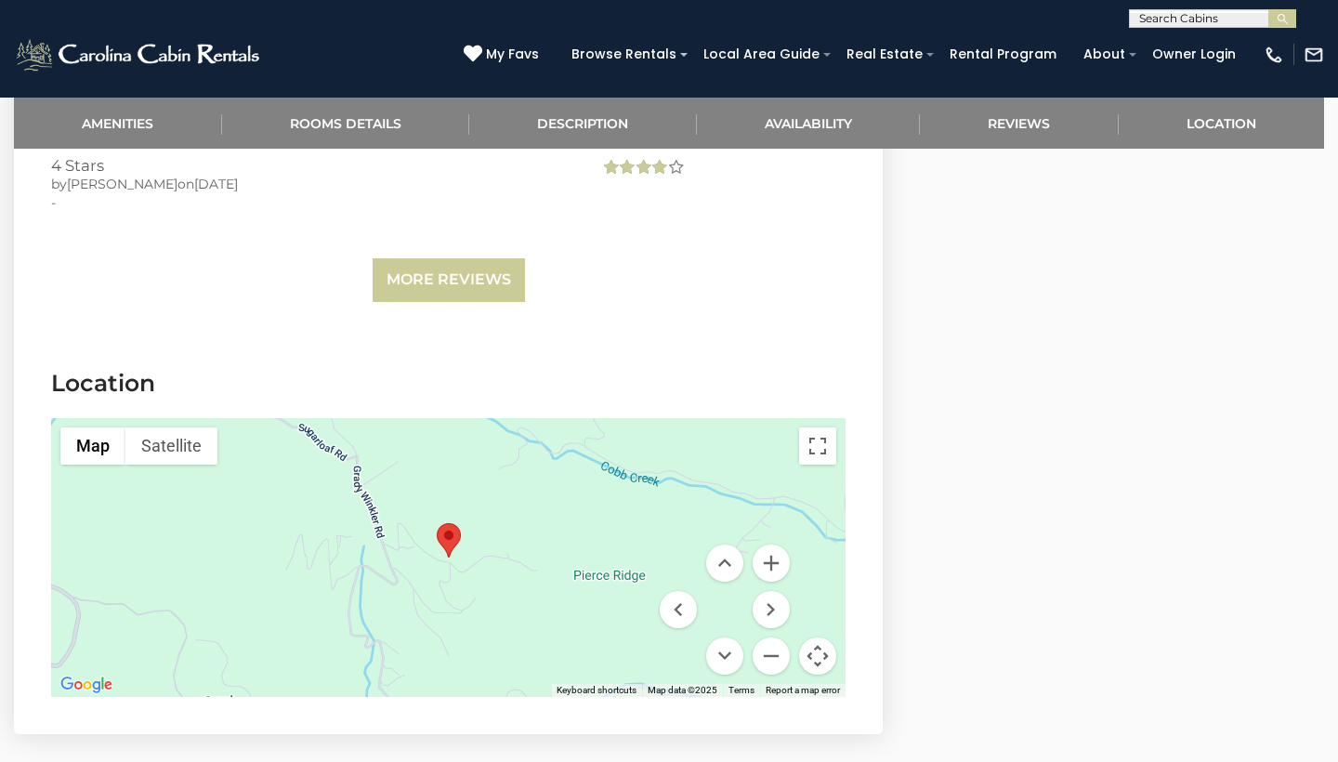
scroll to position [3841, 0]
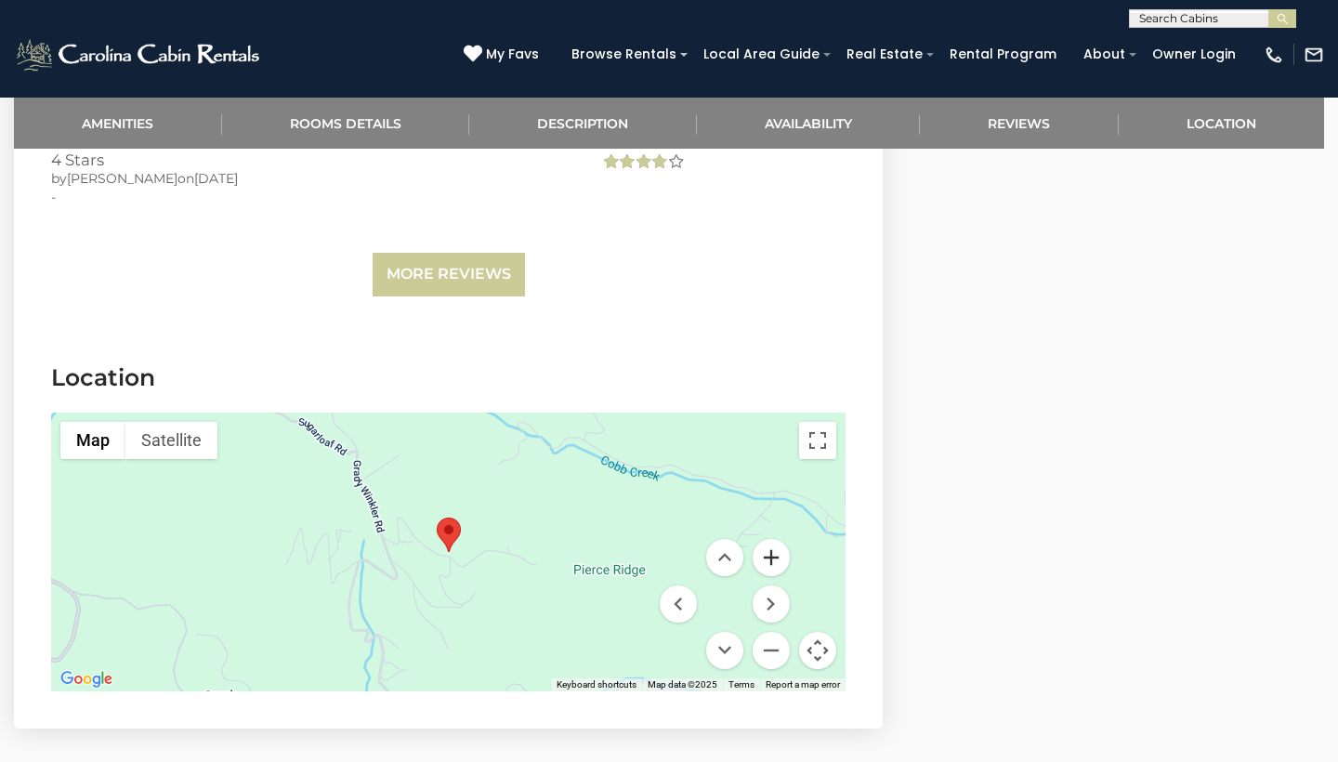
click at [775, 570] on button "Zoom in" at bounding box center [771, 557] width 37 height 37
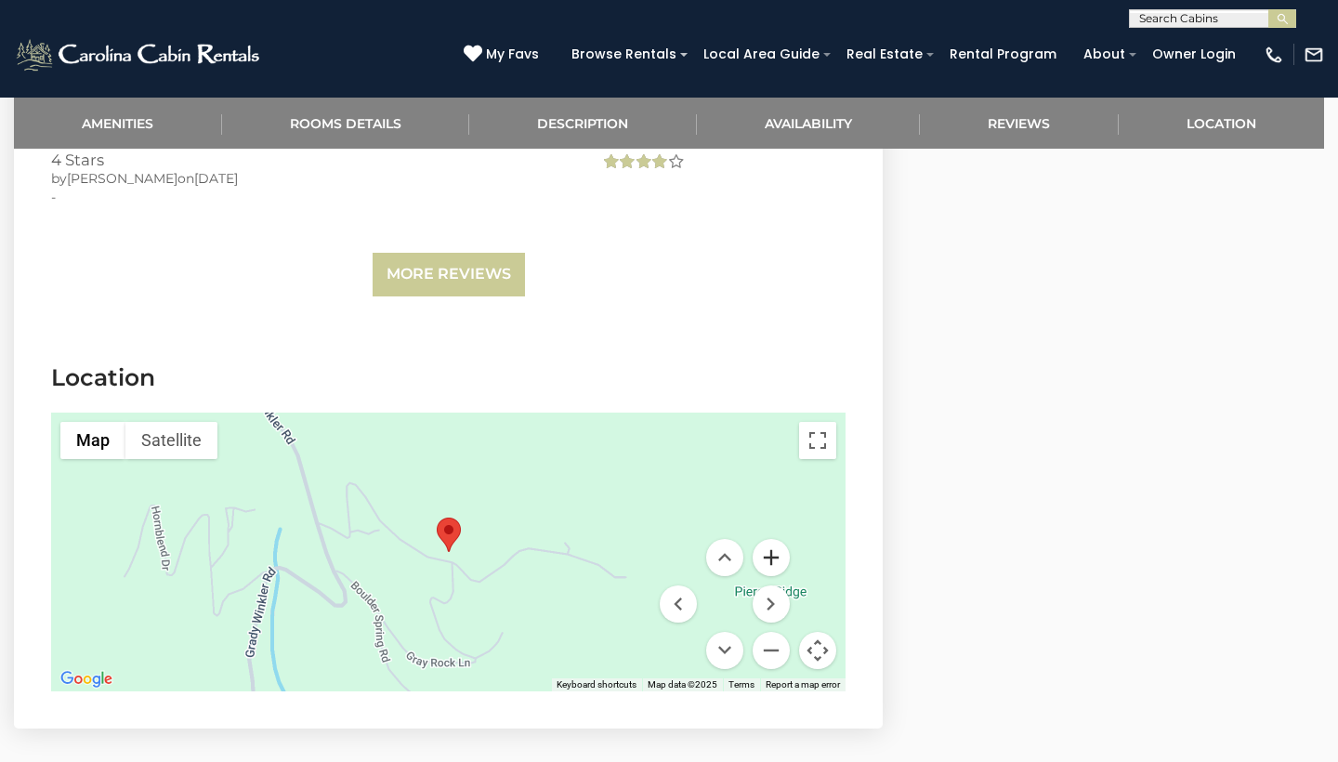
click at [775, 570] on button "Zoom in" at bounding box center [771, 557] width 37 height 37
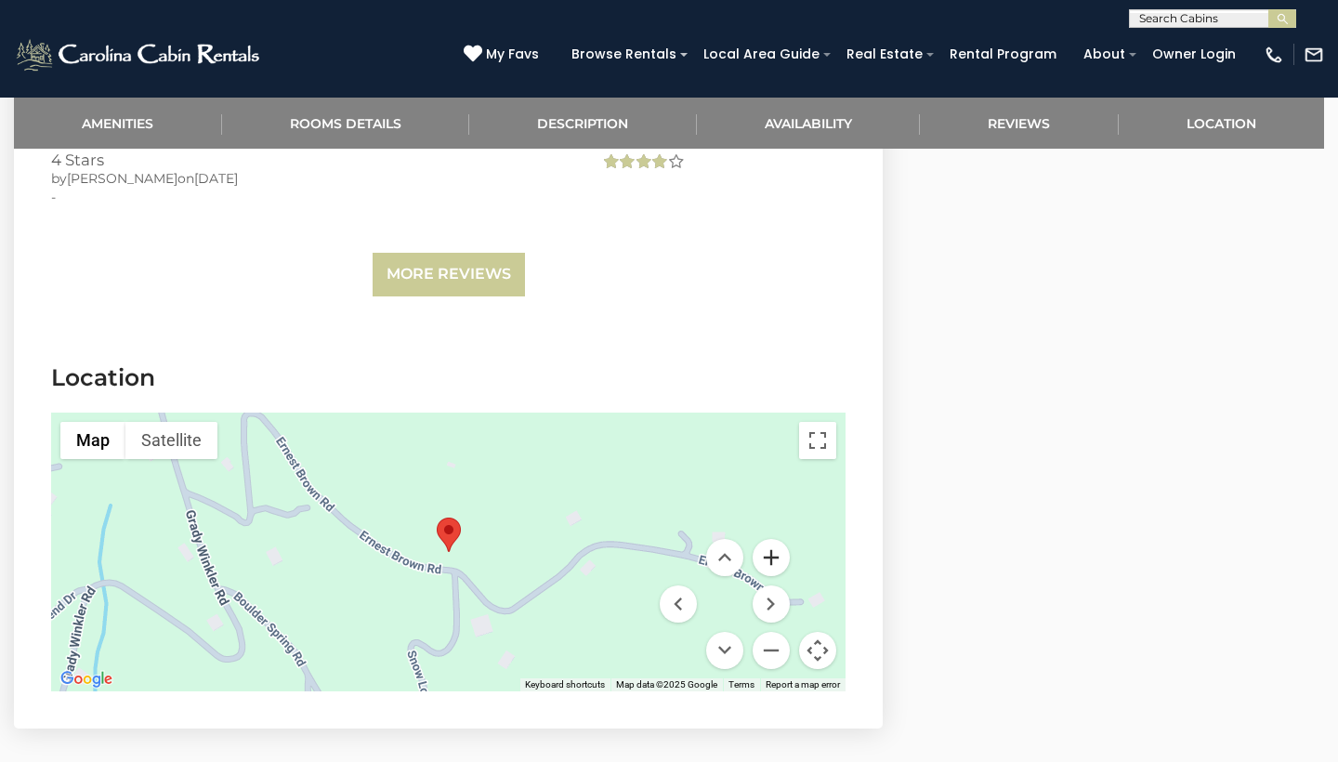
click at [775, 570] on button "Zoom in" at bounding box center [771, 557] width 37 height 37
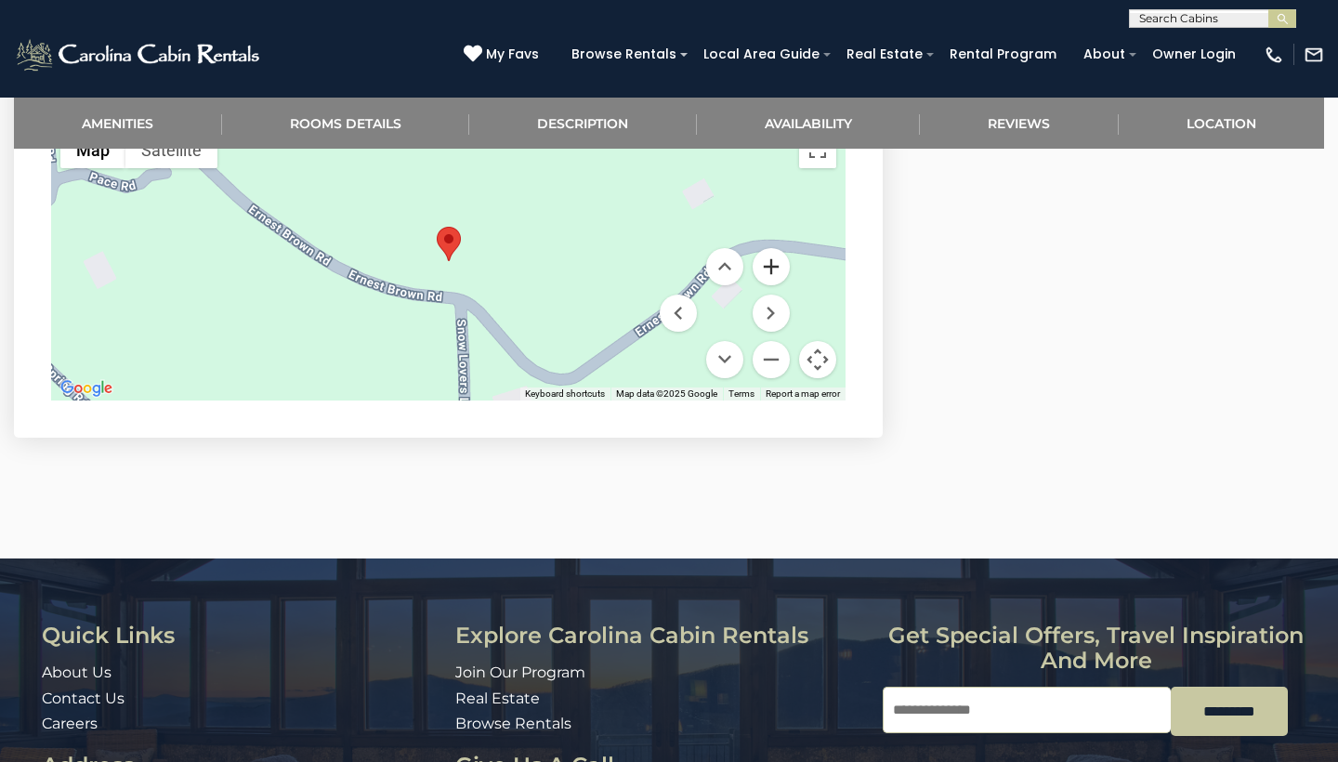
click at [770, 285] on button "Zoom in" at bounding box center [771, 266] width 37 height 37
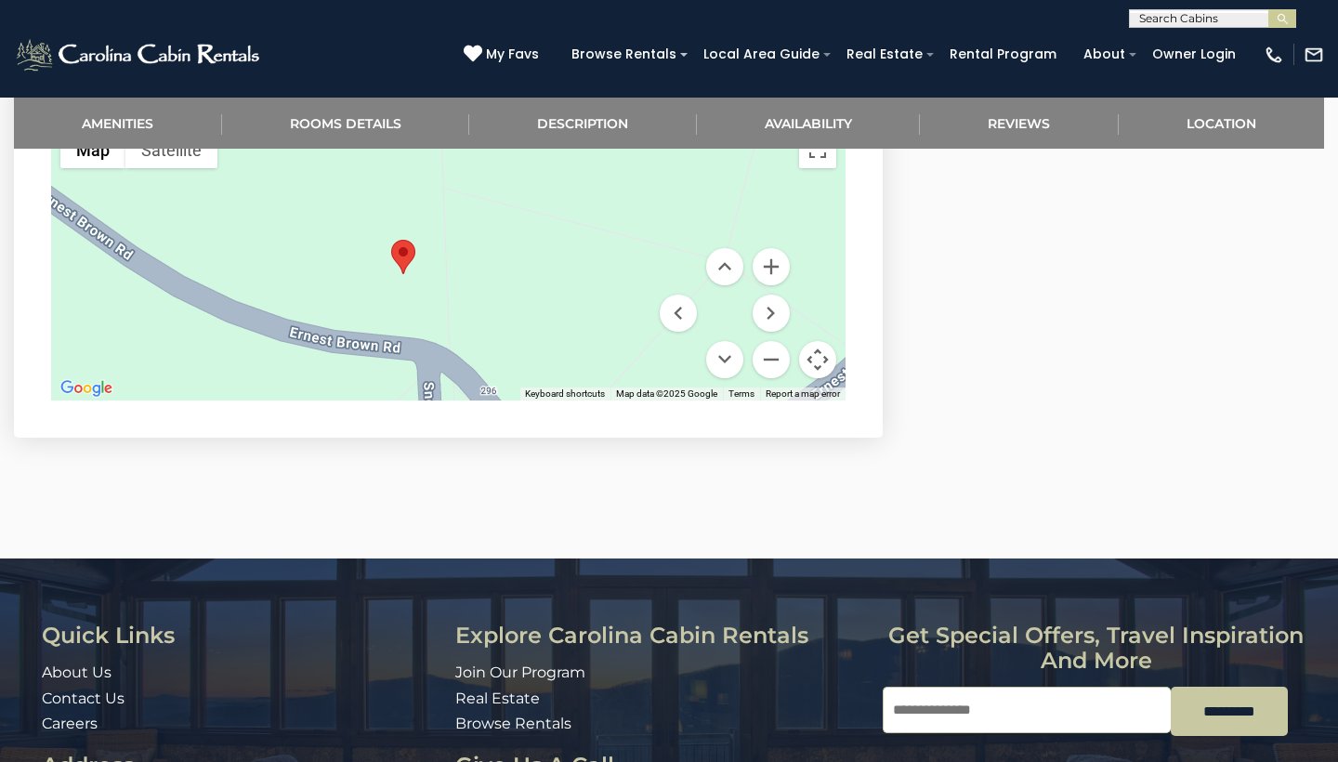
drag, startPoint x: 445, startPoint y: 270, endPoint x: 400, endPoint y: 285, distance: 47.9
click at [391, 240] on area "Cupids Retreat" at bounding box center [391, 240] width 0 height 0
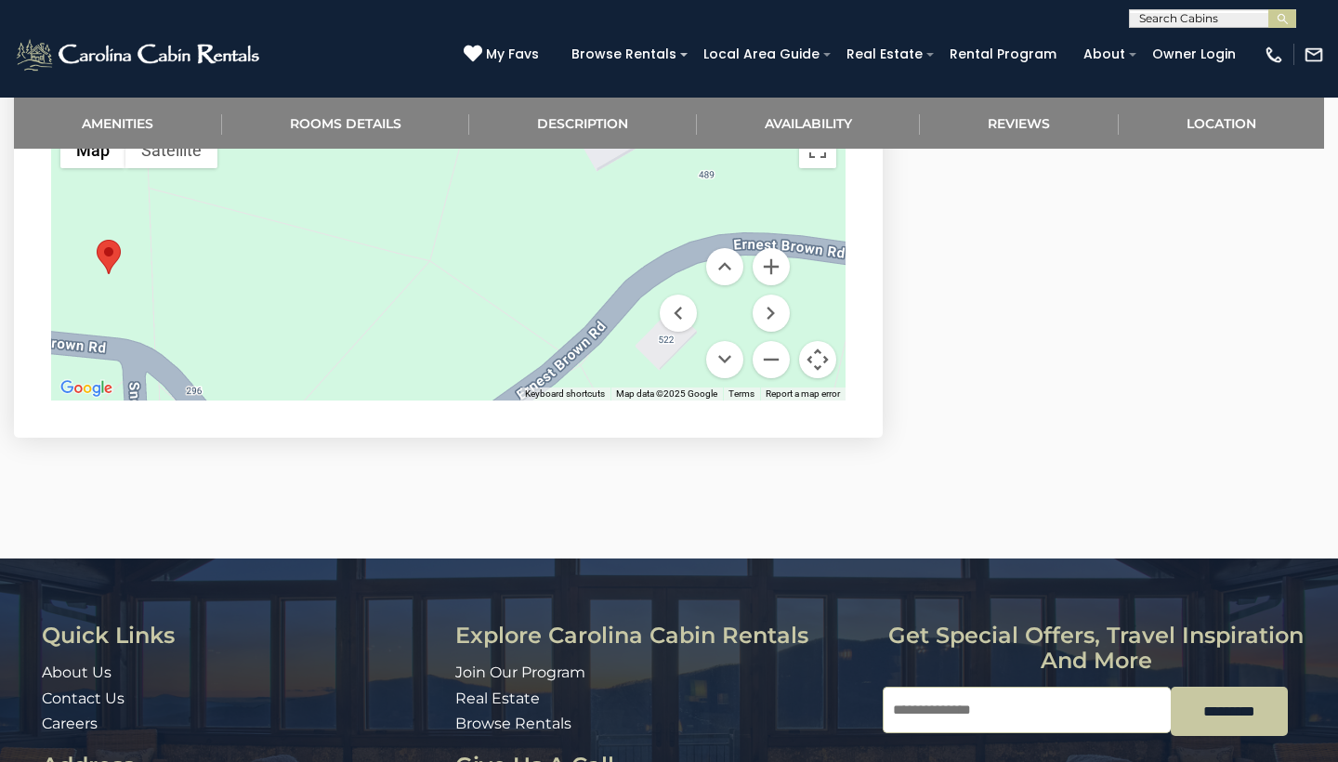
drag, startPoint x: 671, startPoint y: 203, endPoint x: 387, endPoint y: 200, distance: 283.4
click at [387, 200] on div at bounding box center [448, 261] width 794 height 279
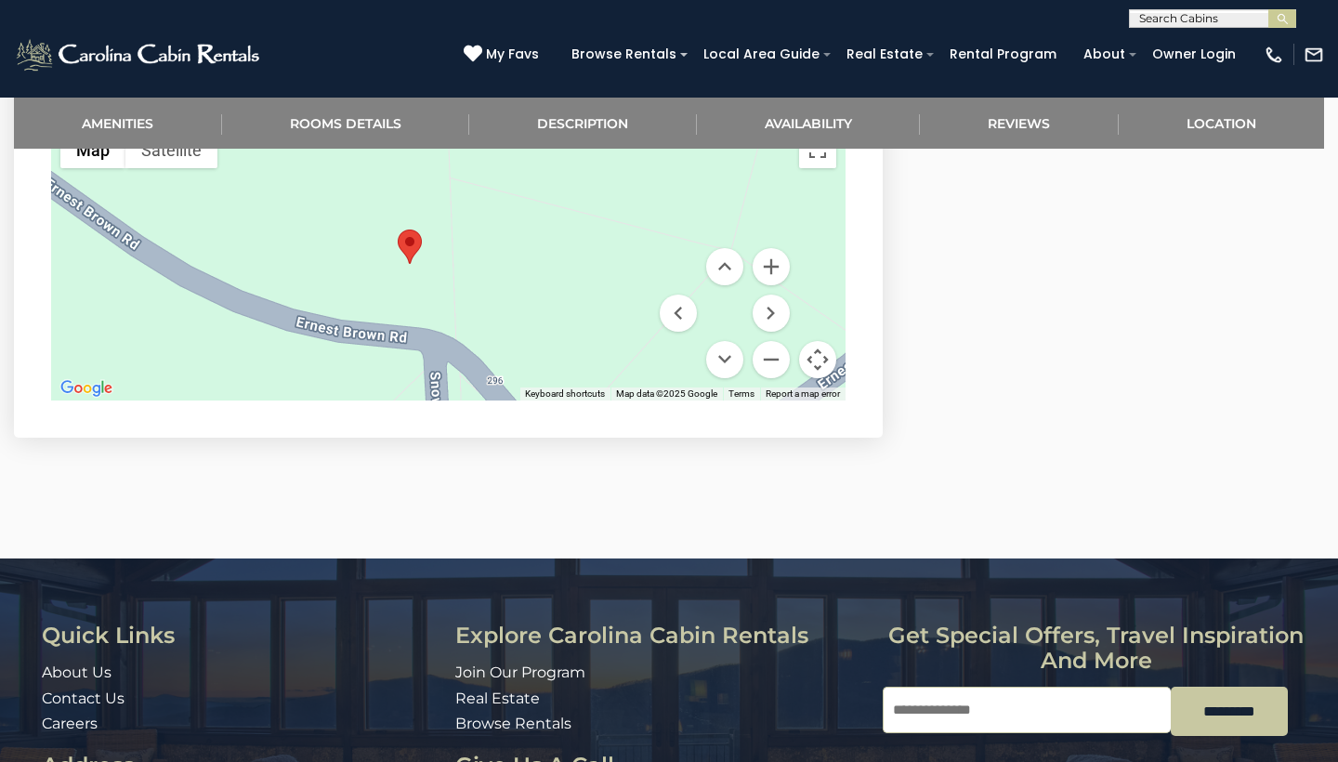
drag, startPoint x: 424, startPoint y: 302, endPoint x: 702, endPoint y: 296, distance: 278.8
click at [702, 296] on div "Map Terrain Satellite Labels Keyboard shortcuts Map Data Map data ©2025 Google …" at bounding box center [448, 261] width 794 height 279
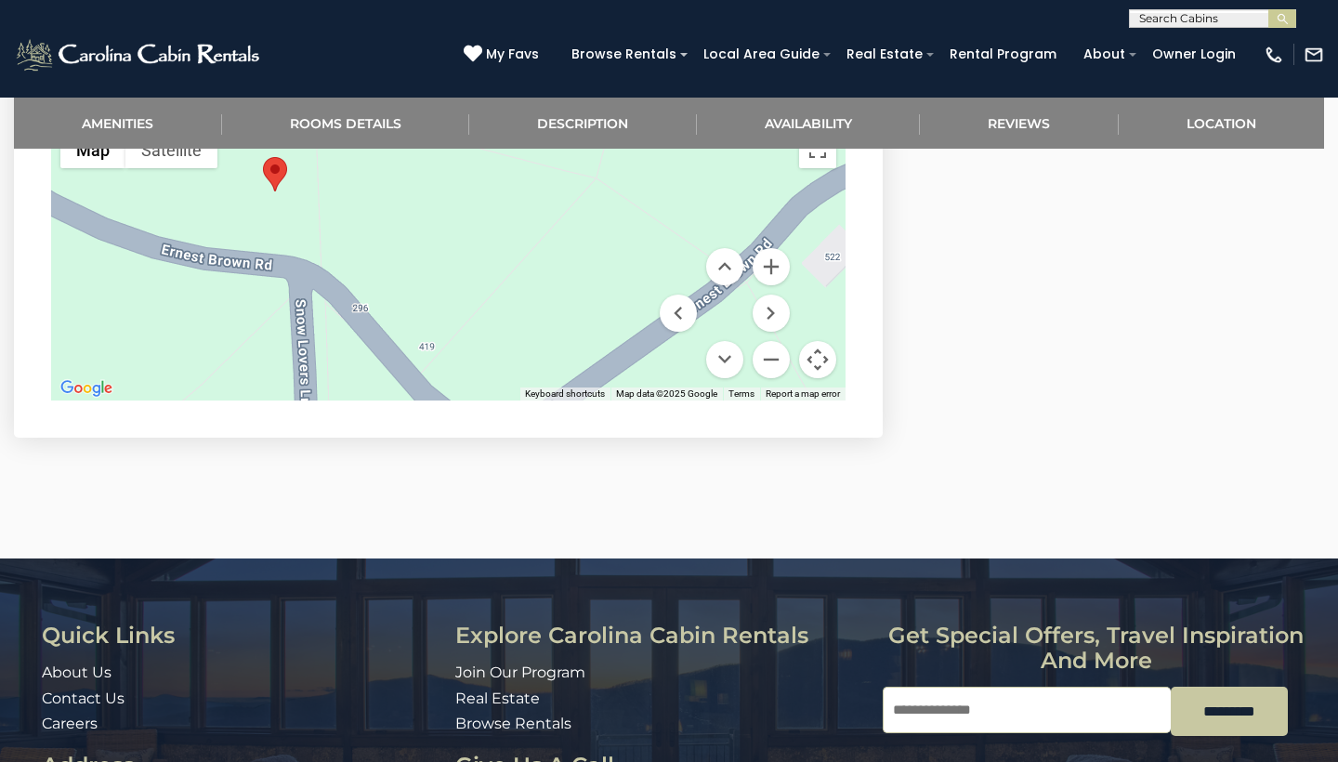
drag, startPoint x: 518, startPoint y: 267, endPoint x: 377, endPoint y: 192, distance: 158.8
click at [377, 192] on div at bounding box center [448, 261] width 794 height 279
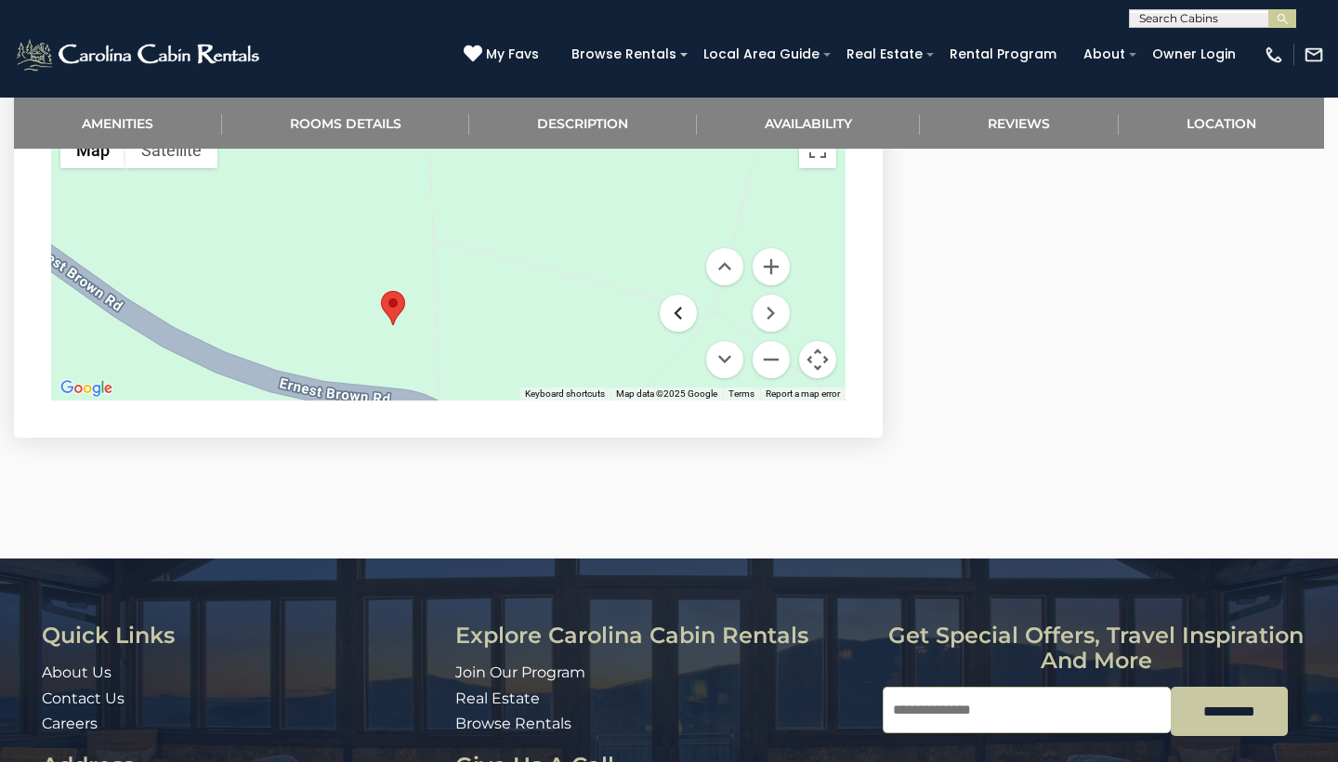
drag, startPoint x: 566, startPoint y: 230, endPoint x: 673, endPoint y: 351, distance: 161.3
click at [673, 351] on div "Map Terrain Satellite Labels Keyboard shortcuts Map Data Map data ©2025 Google …" at bounding box center [448, 261] width 794 height 279
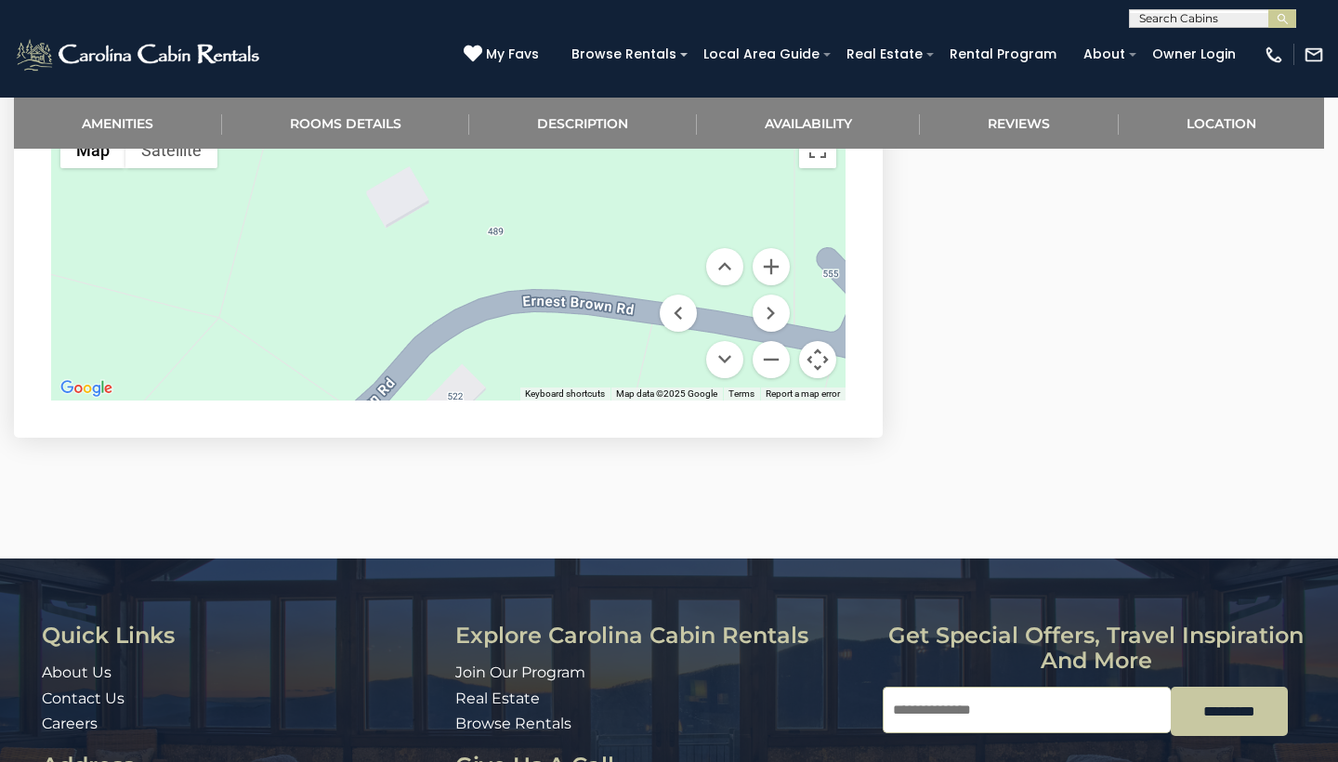
drag, startPoint x: 557, startPoint y: 317, endPoint x: 67, endPoint y: 330, distance: 490.7
click at [67, 330] on div at bounding box center [448, 261] width 794 height 279
